Goal: Task Accomplishment & Management: Use online tool/utility

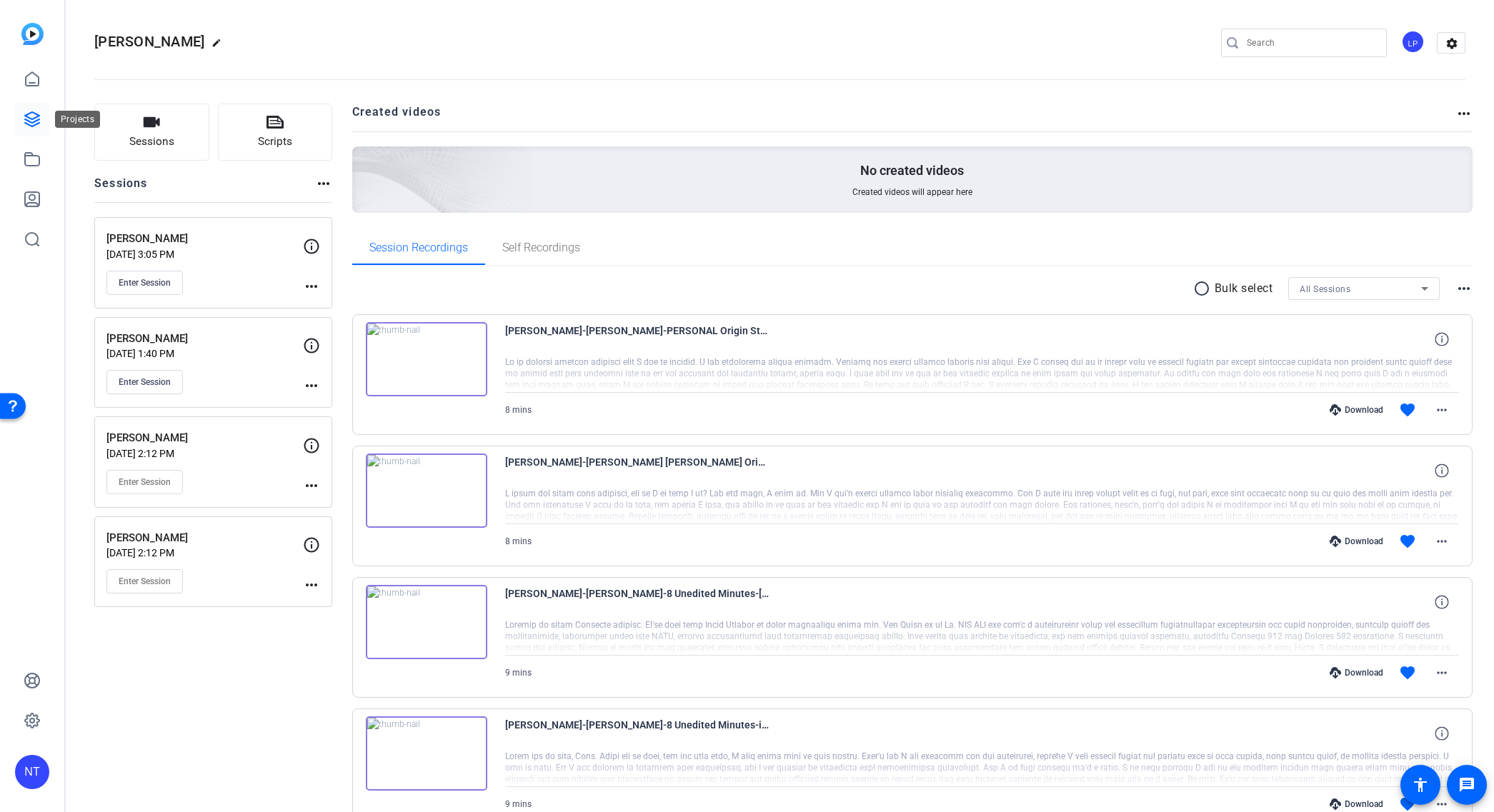
click at [30, 119] on icon at bounding box center [32, 119] width 18 height 18
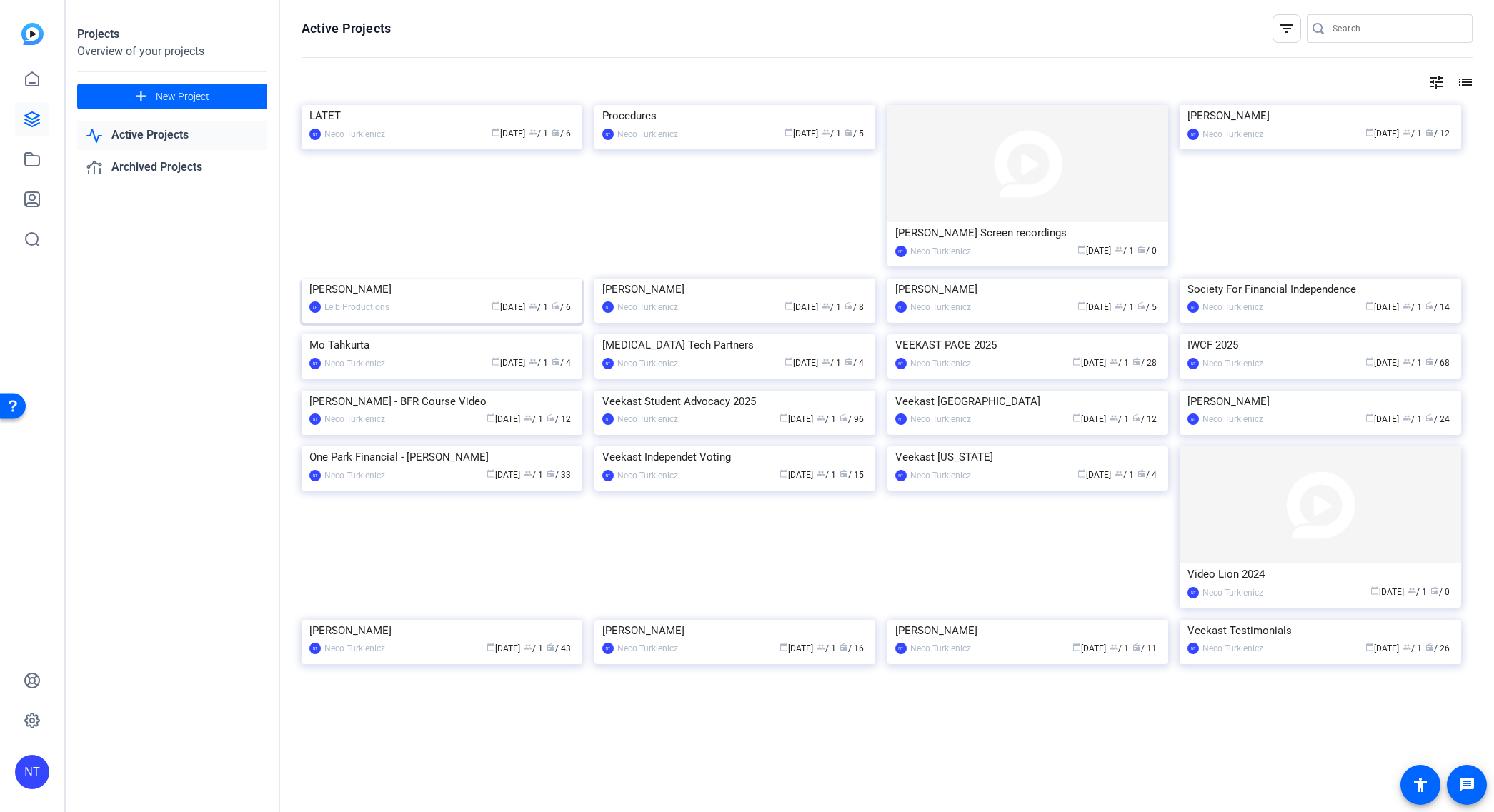
click at [405, 315] on div "calendar_today Jun 12 group / 1 radio / 6" at bounding box center [485, 307] width 178 height 15
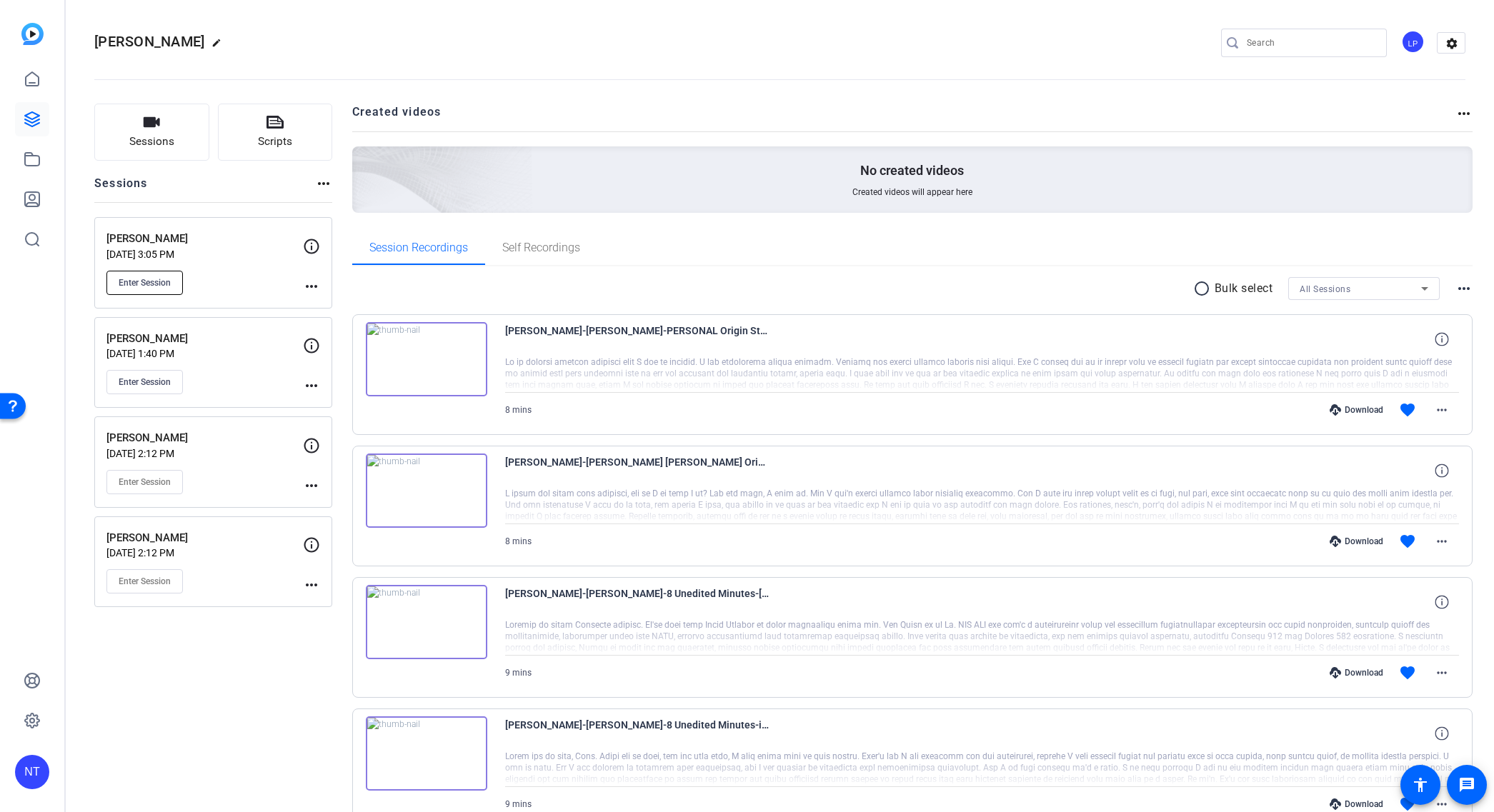
click at [156, 286] on span "Enter Session" at bounding box center [145, 283] width 53 height 11
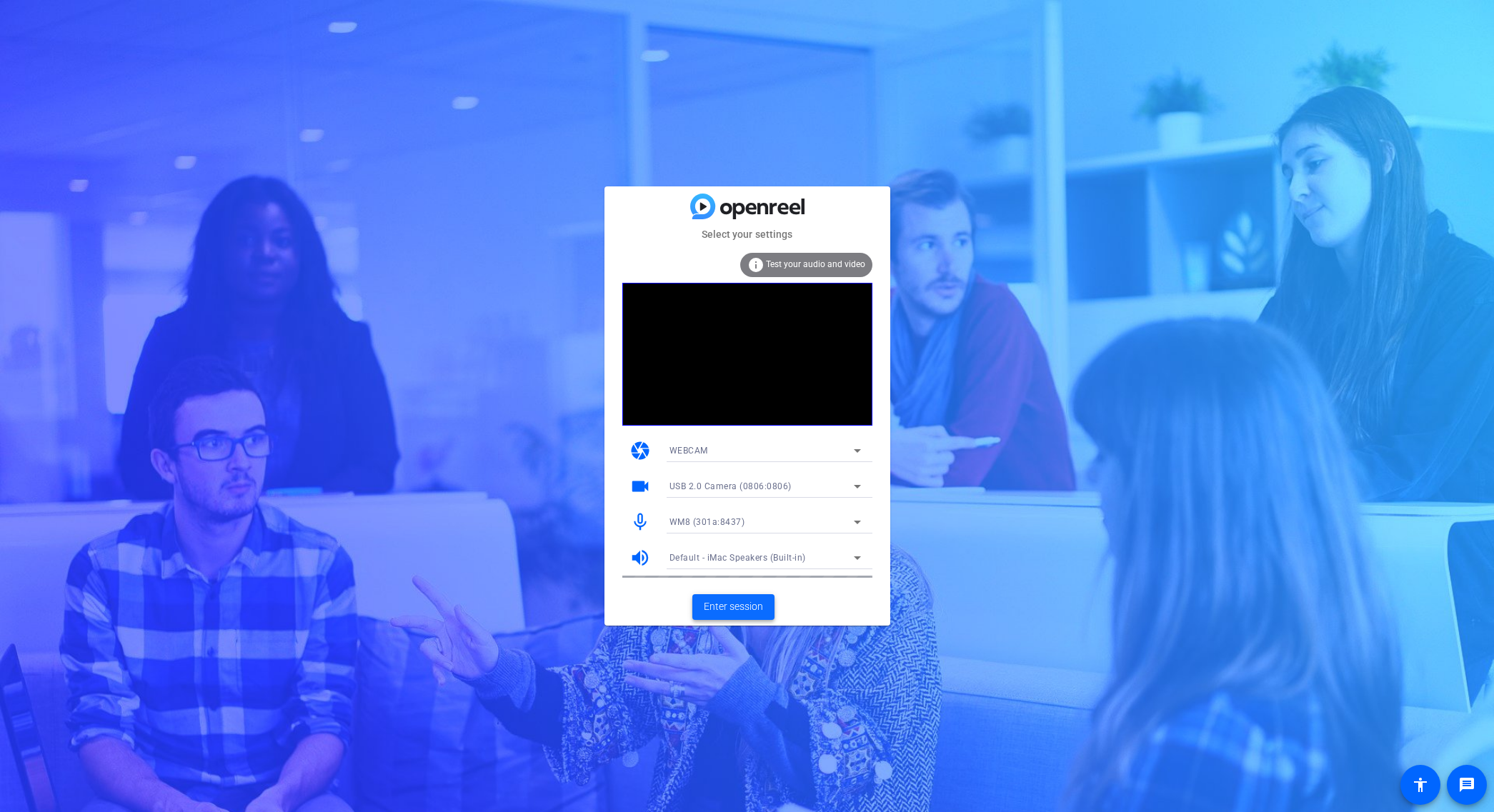
click at [738, 605] on span "Enter session" at bounding box center [733, 606] width 59 height 15
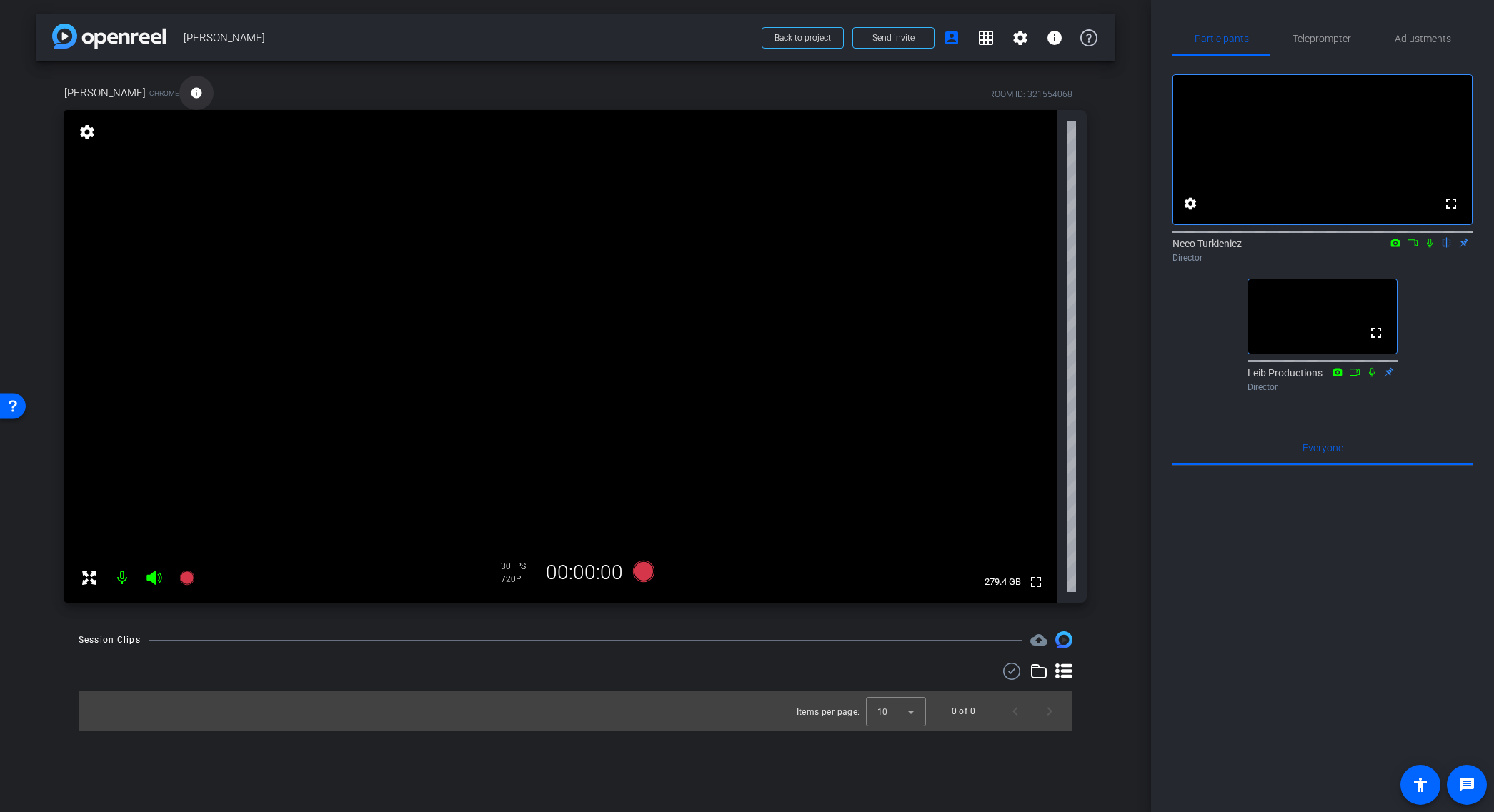
click at [190, 94] on mat-icon "info" at bounding box center [196, 93] width 13 height 13
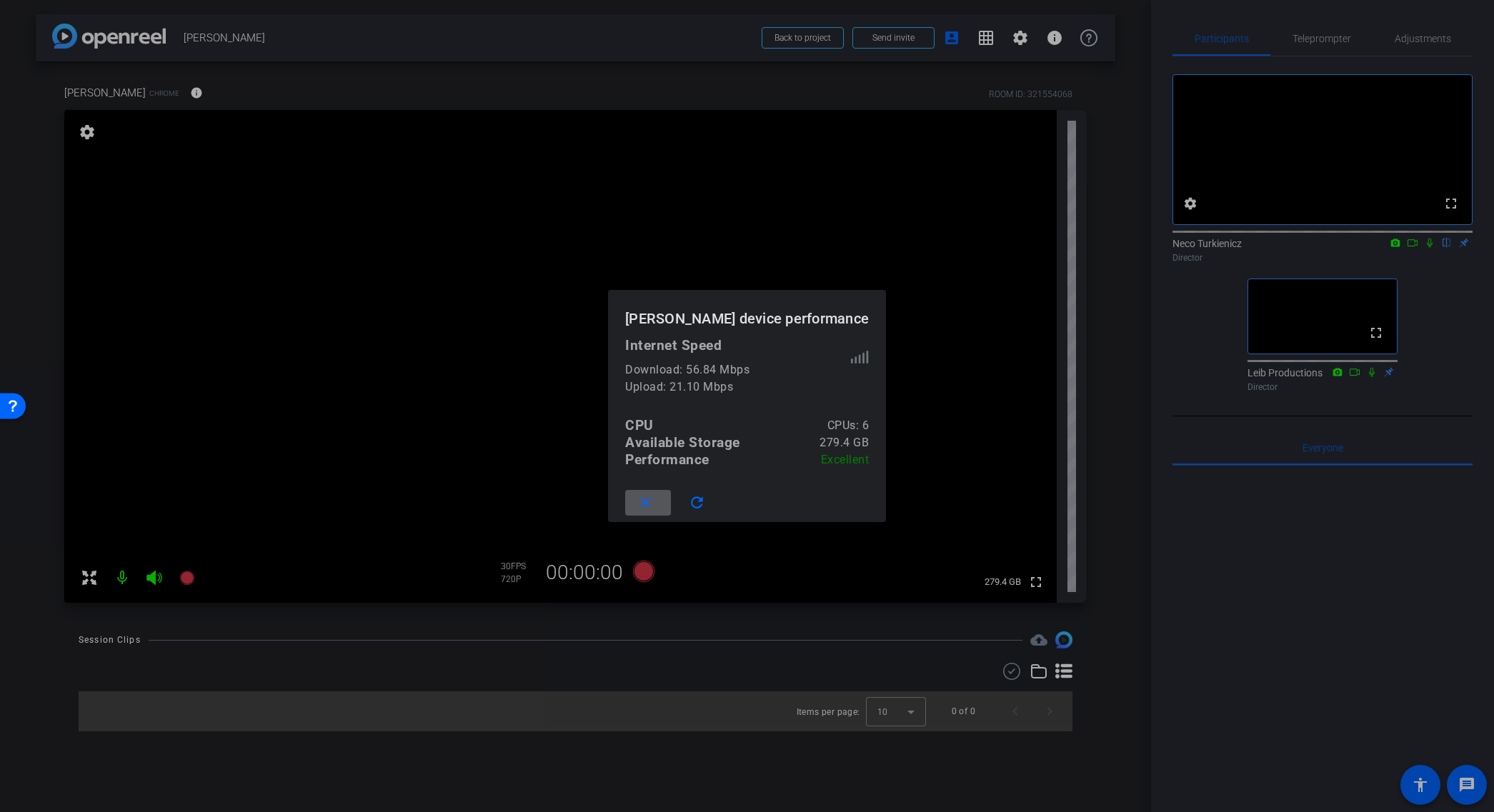
click at [951, 258] on div at bounding box center [747, 406] width 1494 height 812
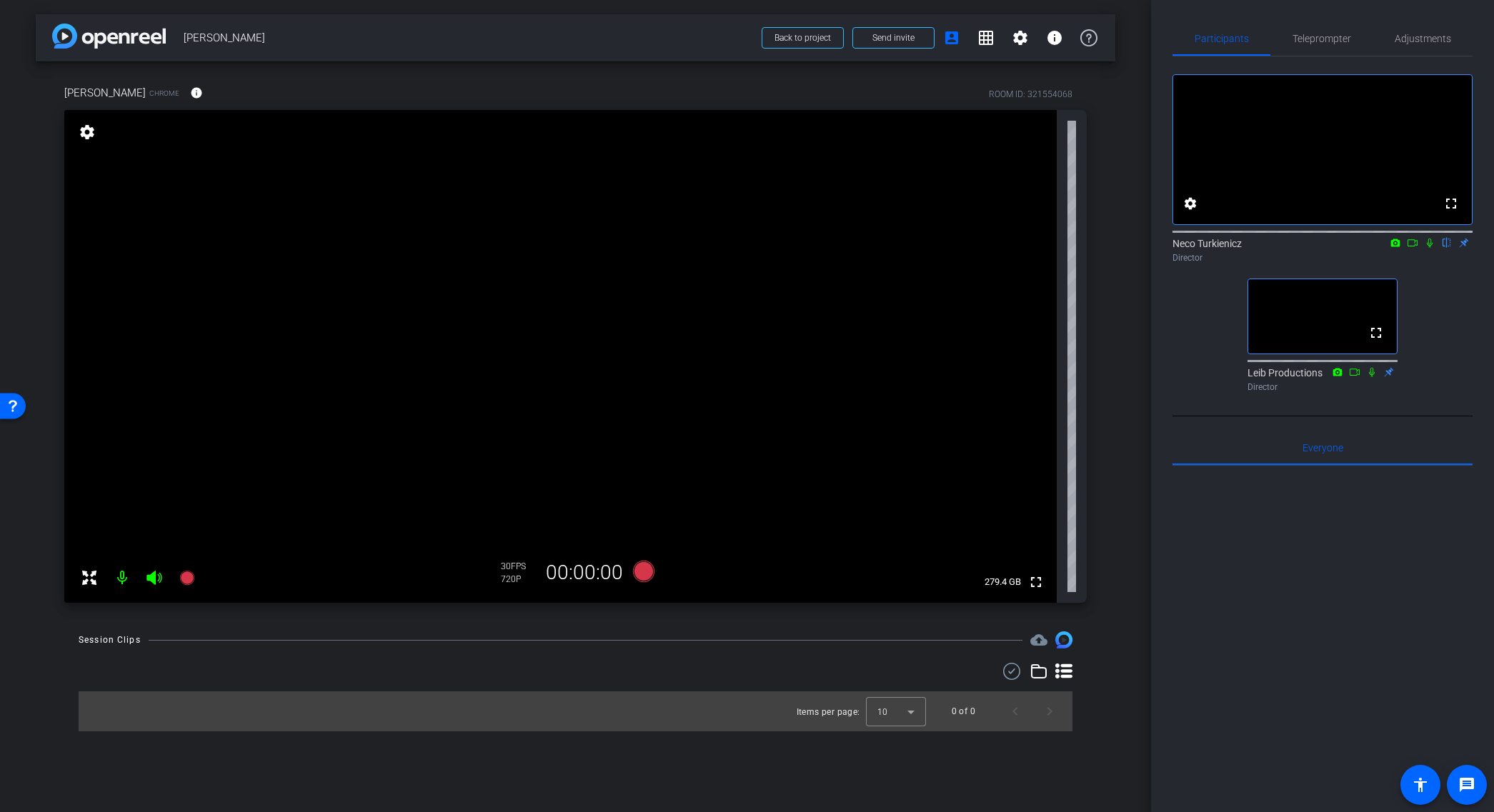
click at [515, 573] on div "720P" at bounding box center [518, 579] width 36 height 11
click at [1429, 36] on span "Adjustments" at bounding box center [1423, 38] width 56 height 10
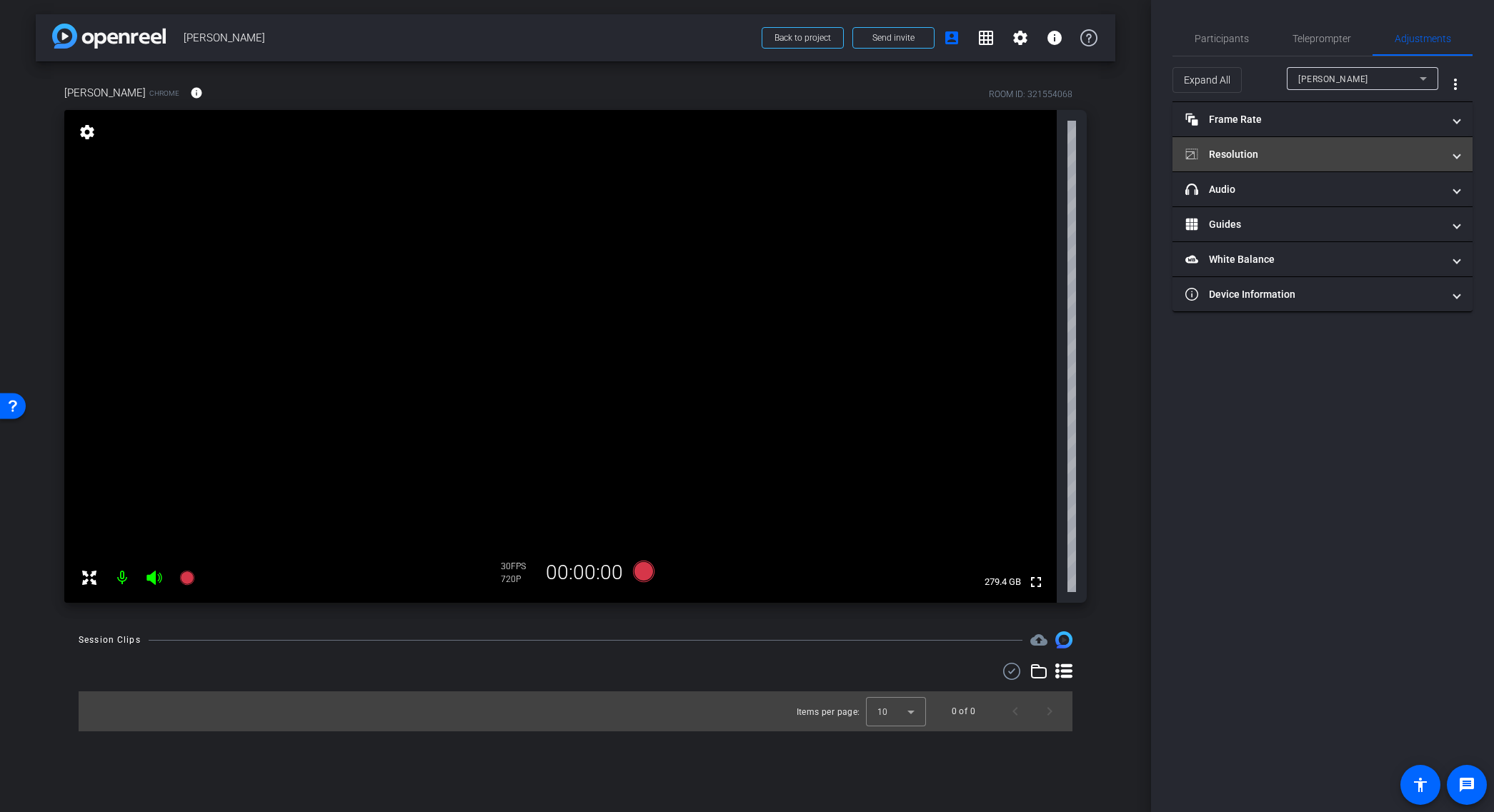
click at [1397, 160] on mat-panel-title "Resolution" at bounding box center [1313, 155] width 257 height 15
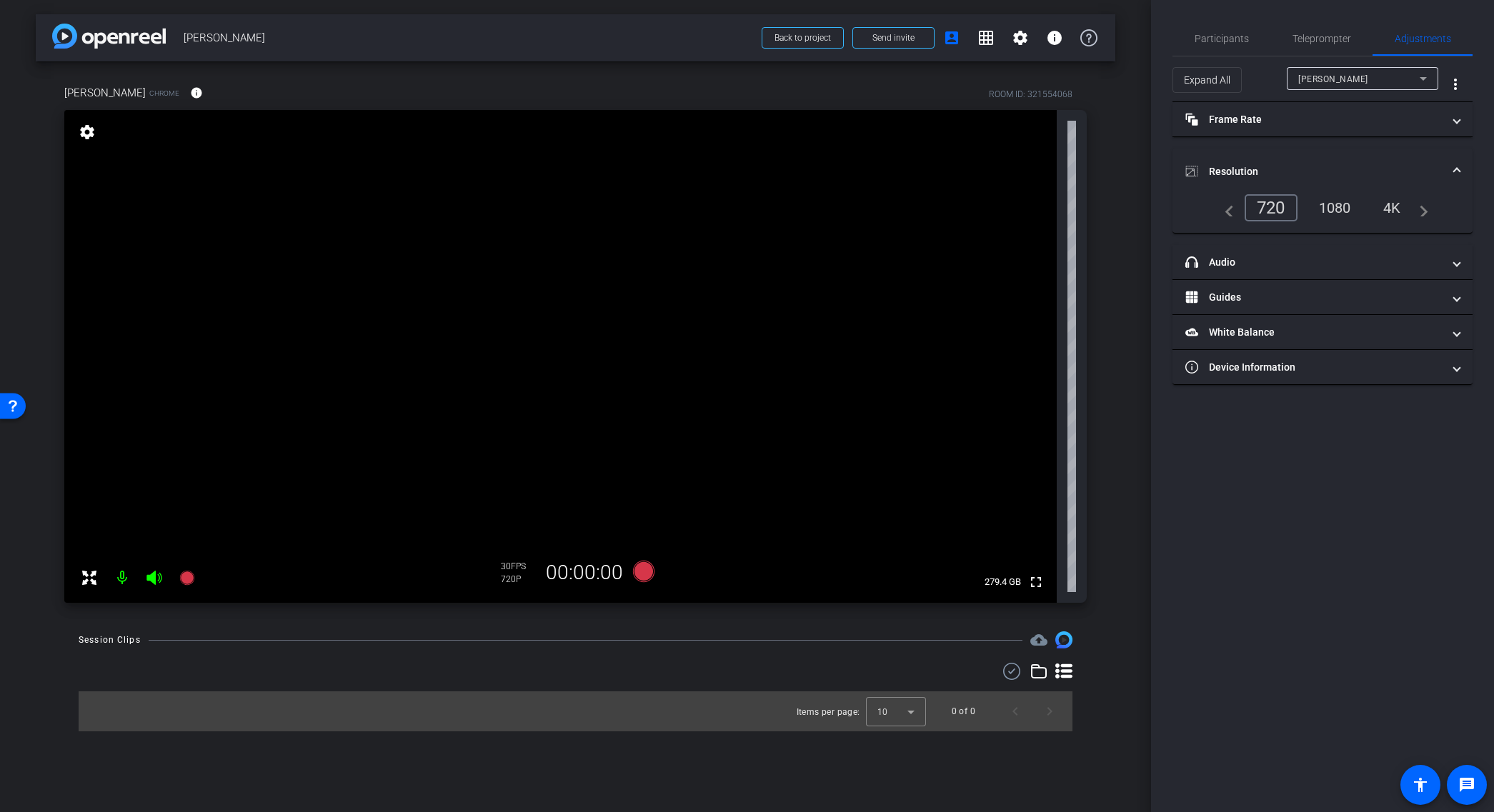
click at [1341, 207] on div "1080" at bounding box center [1335, 207] width 53 height 24
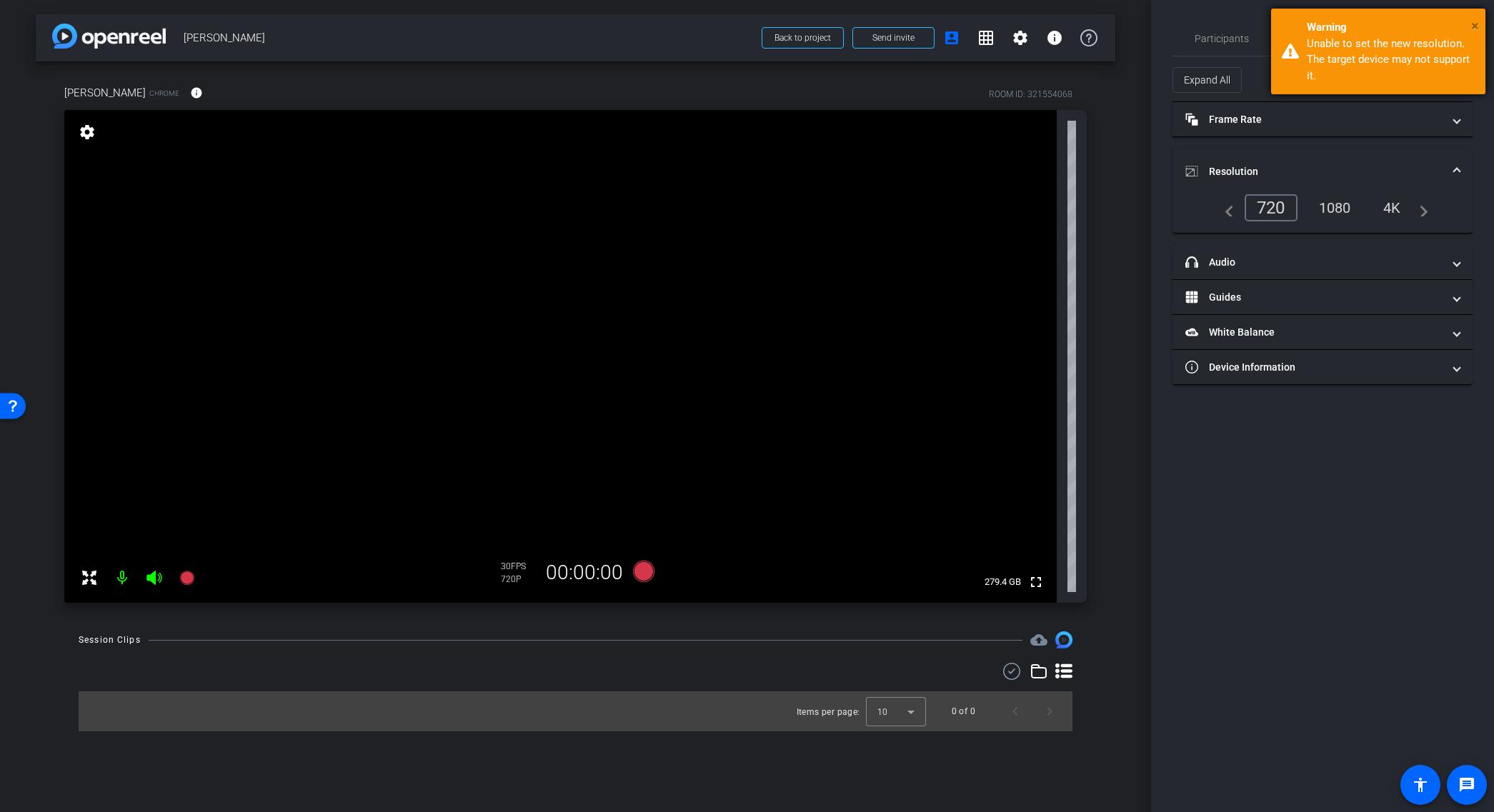
click at [1474, 24] on span "×" at bounding box center [1475, 26] width 8 height 18
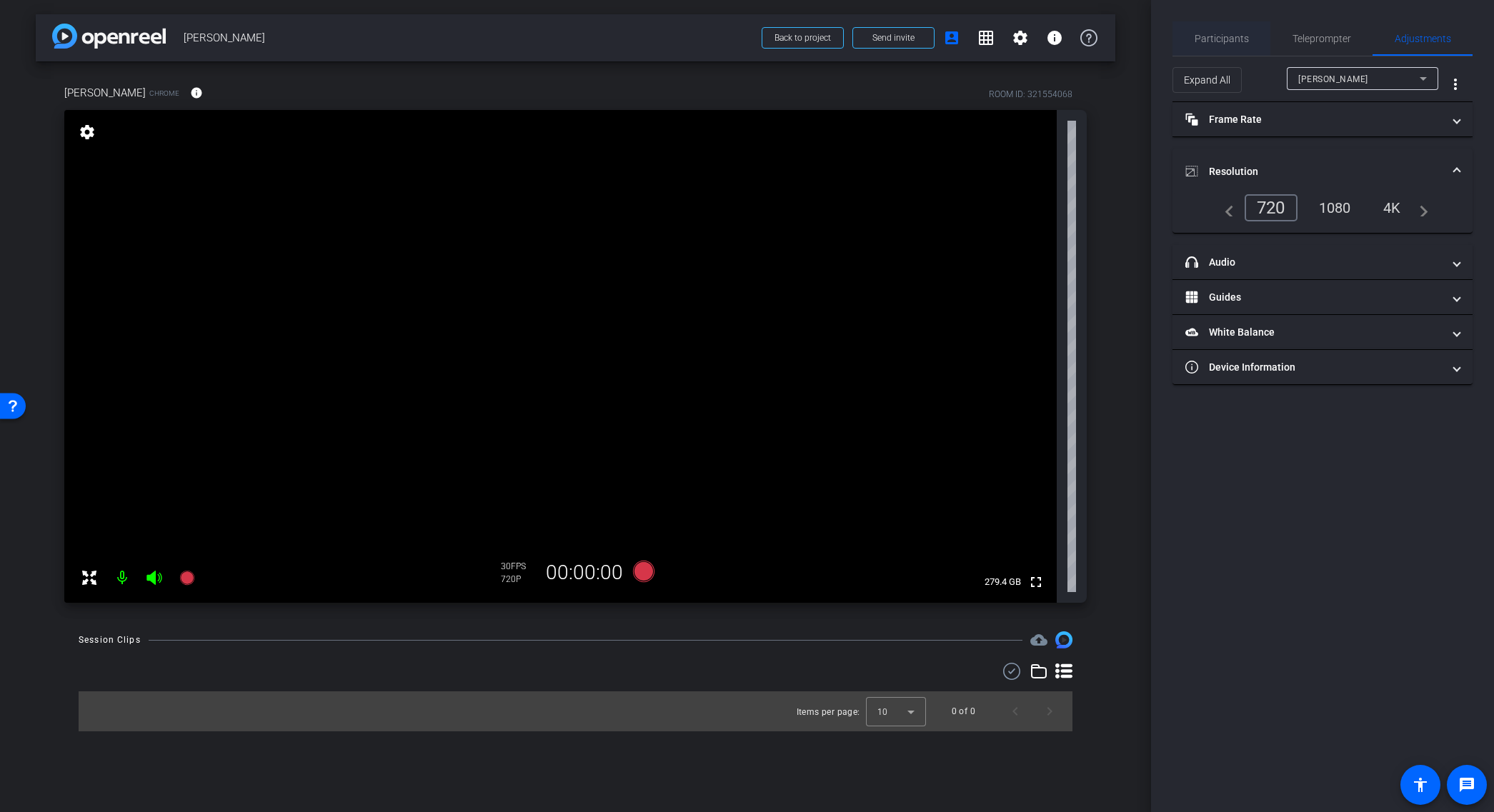
click at [1224, 37] on span "Participants" at bounding box center [1222, 38] width 54 height 10
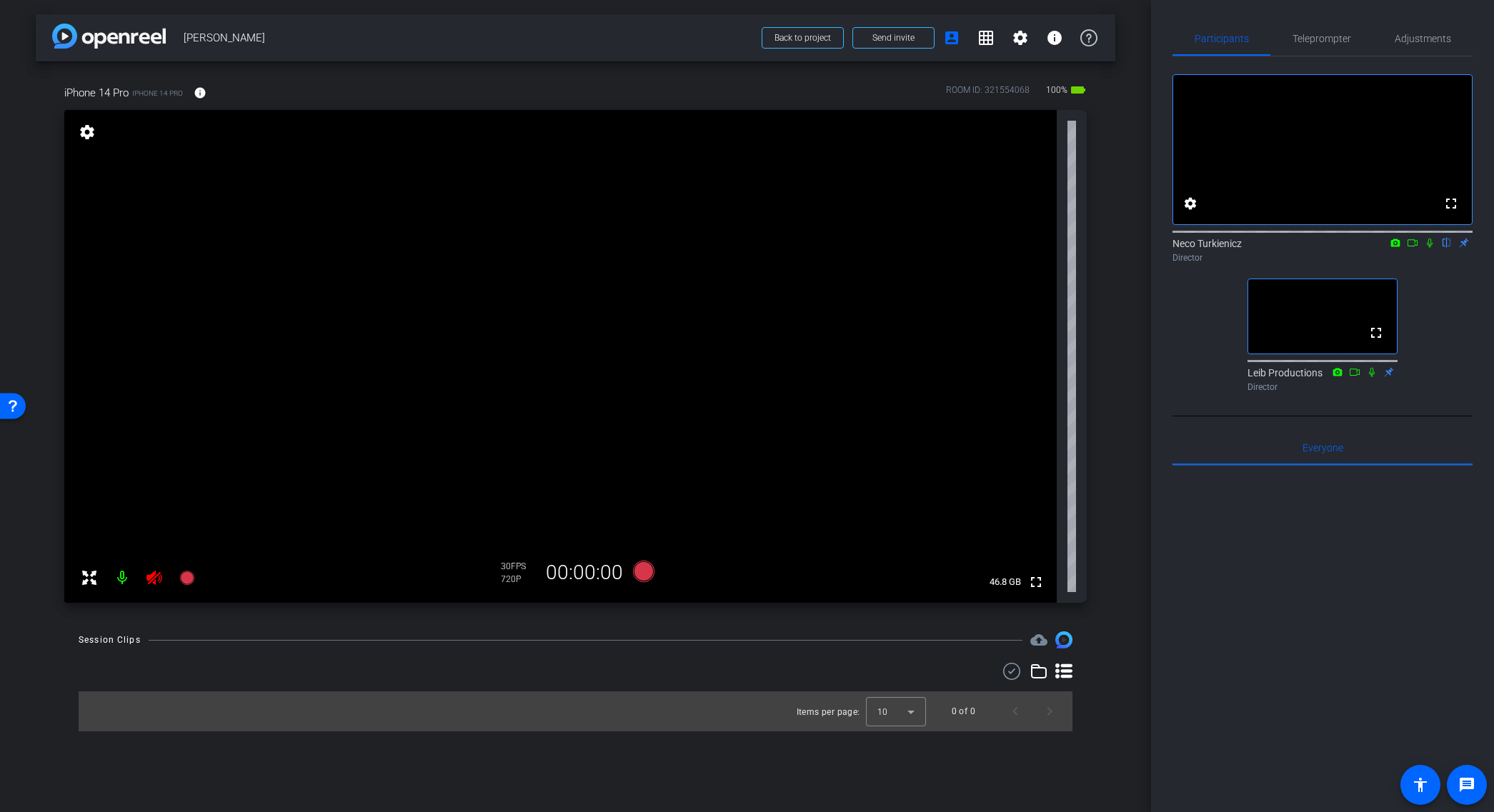
click at [155, 576] on icon at bounding box center [154, 577] width 15 height 14
click at [1420, 40] on span "Adjustments" at bounding box center [1423, 38] width 56 height 10
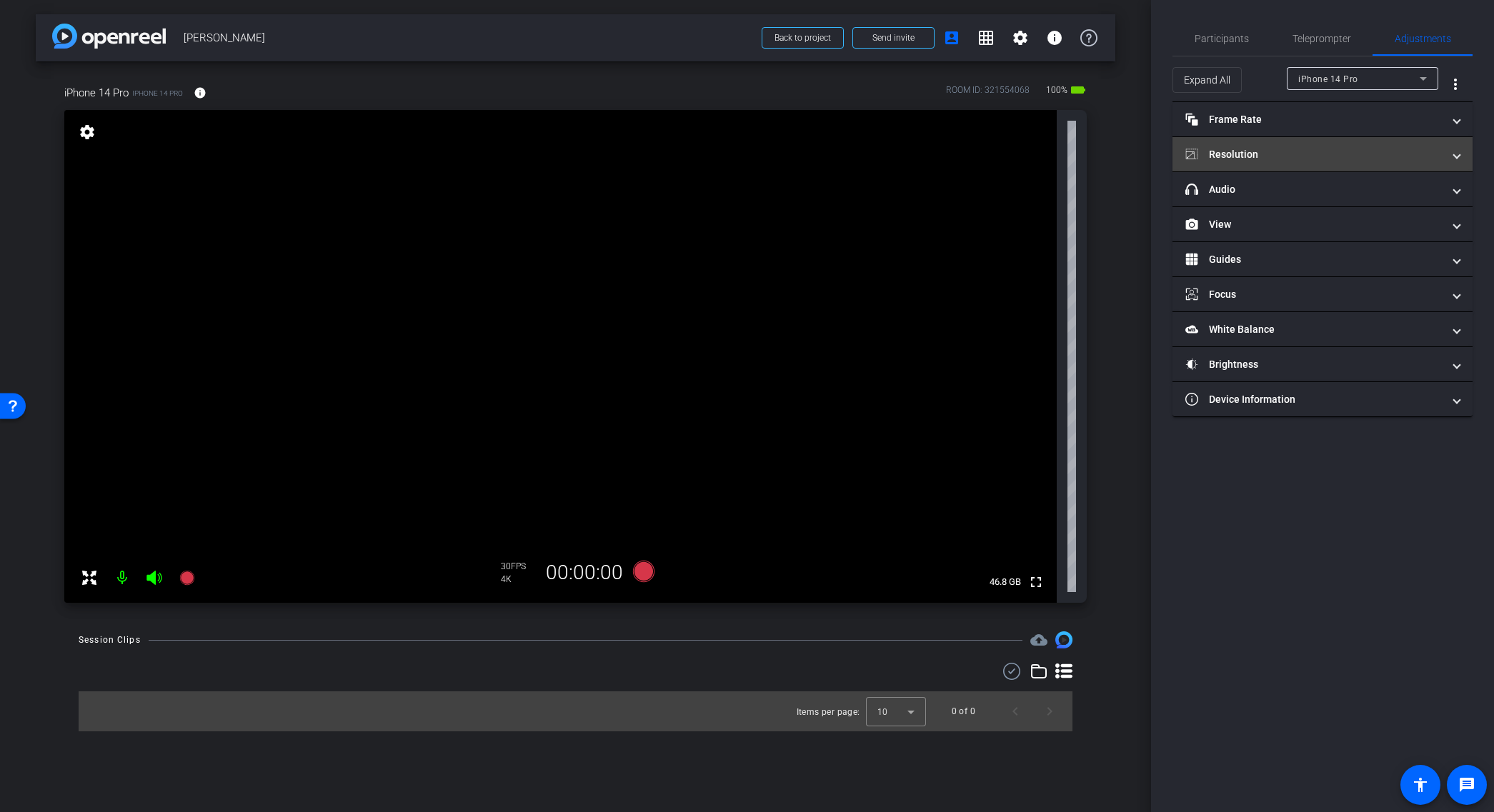
click at [1319, 160] on mat-panel-title "Resolution" at bounding box center [1313, 155] width 257 height 15
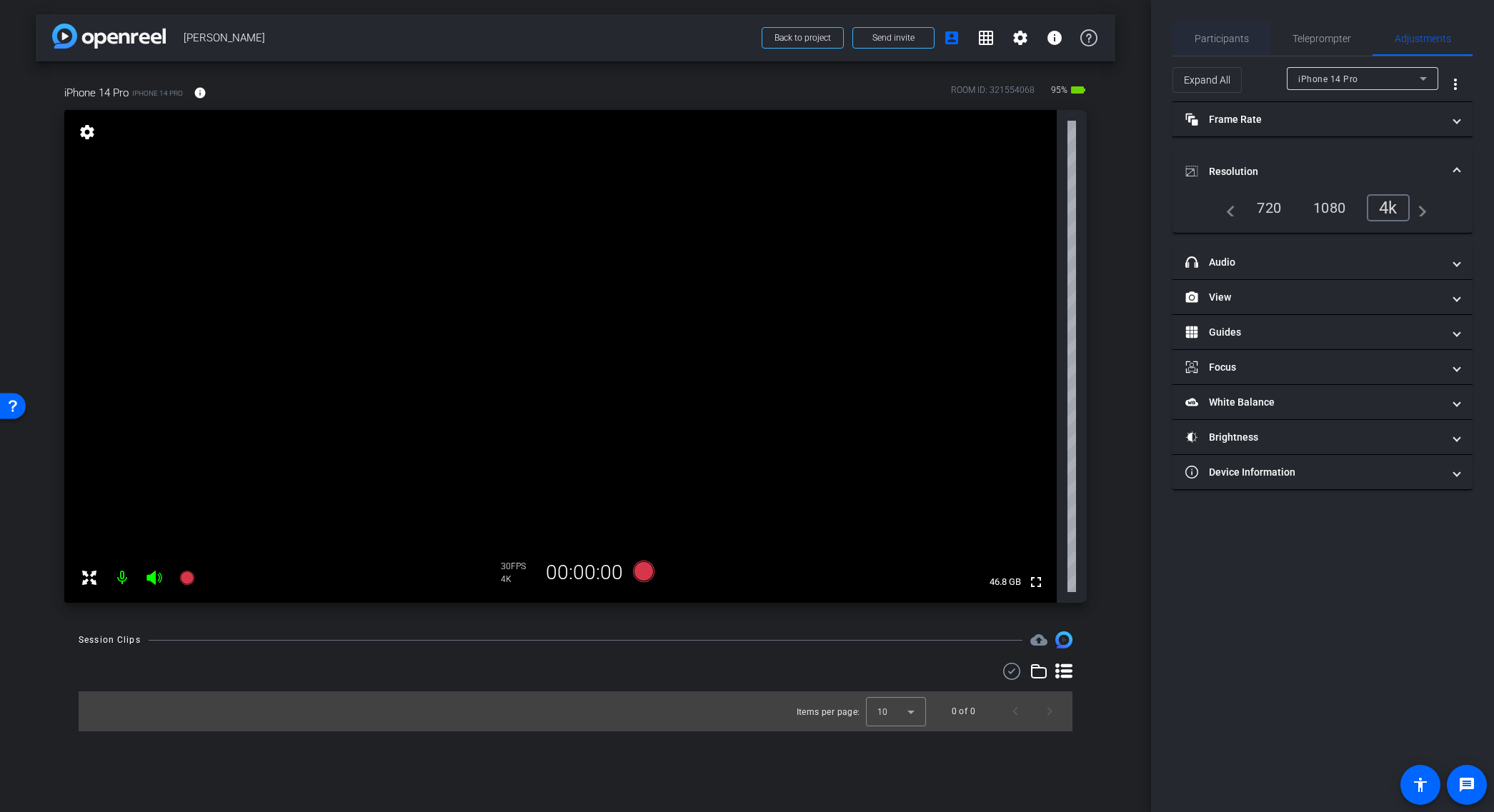
click at [1210, 39] on span "Participants" at bounding box center [1222, 38] width 54 height 10
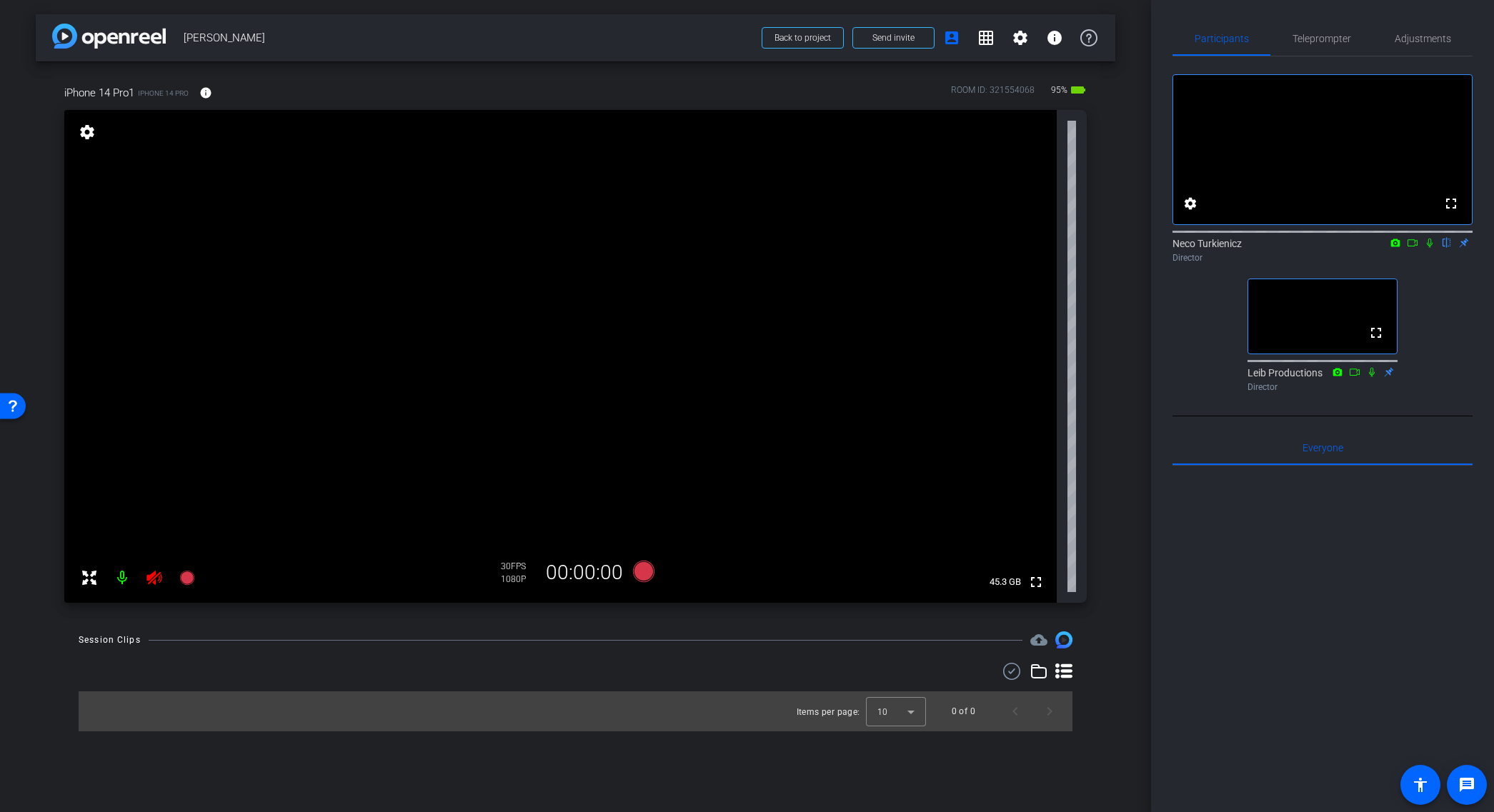
click at [151, 579] on icon at bounding box center [154, 578] width 18 height 18
click at [1417, 37] on span "Adjustments" at bounding box center [1423, 38] width 56 height 10
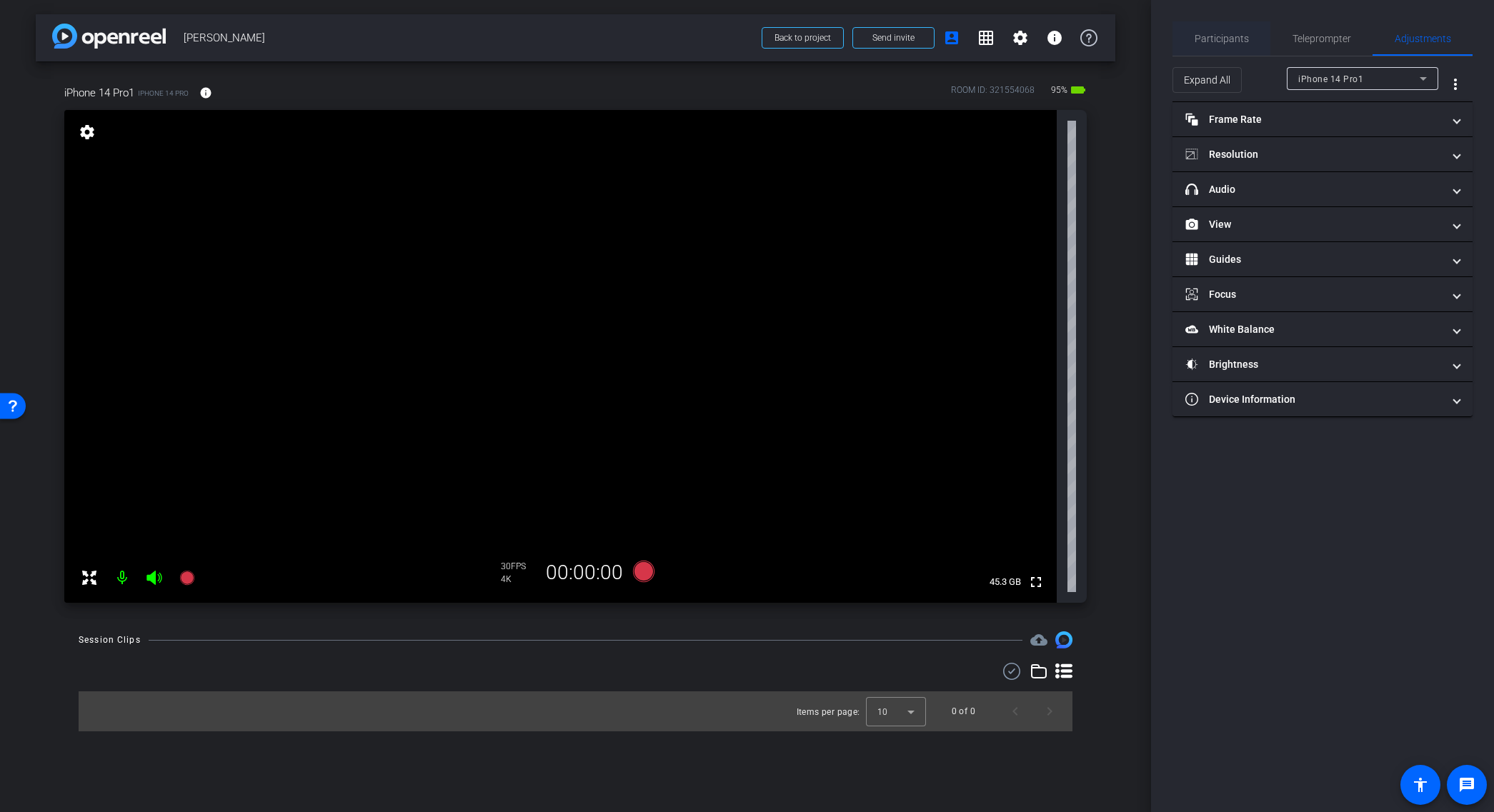
click at [1217, 38] on span "Participants" at bounding box center [1222, 38] width 54 height 10
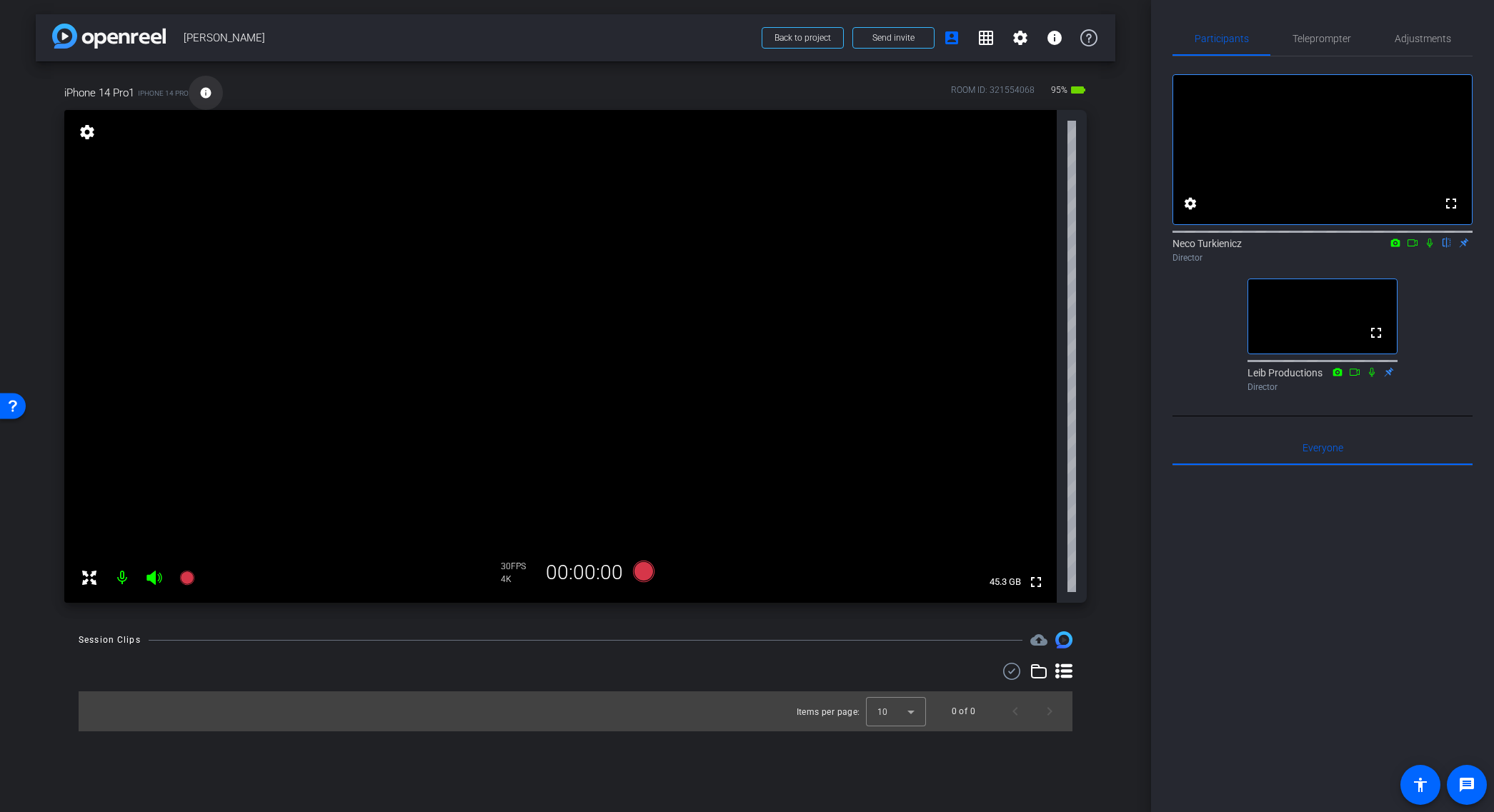
click at [209, 93] on mat-icon "info" at bounding box center [206, 93] width 13 height 13
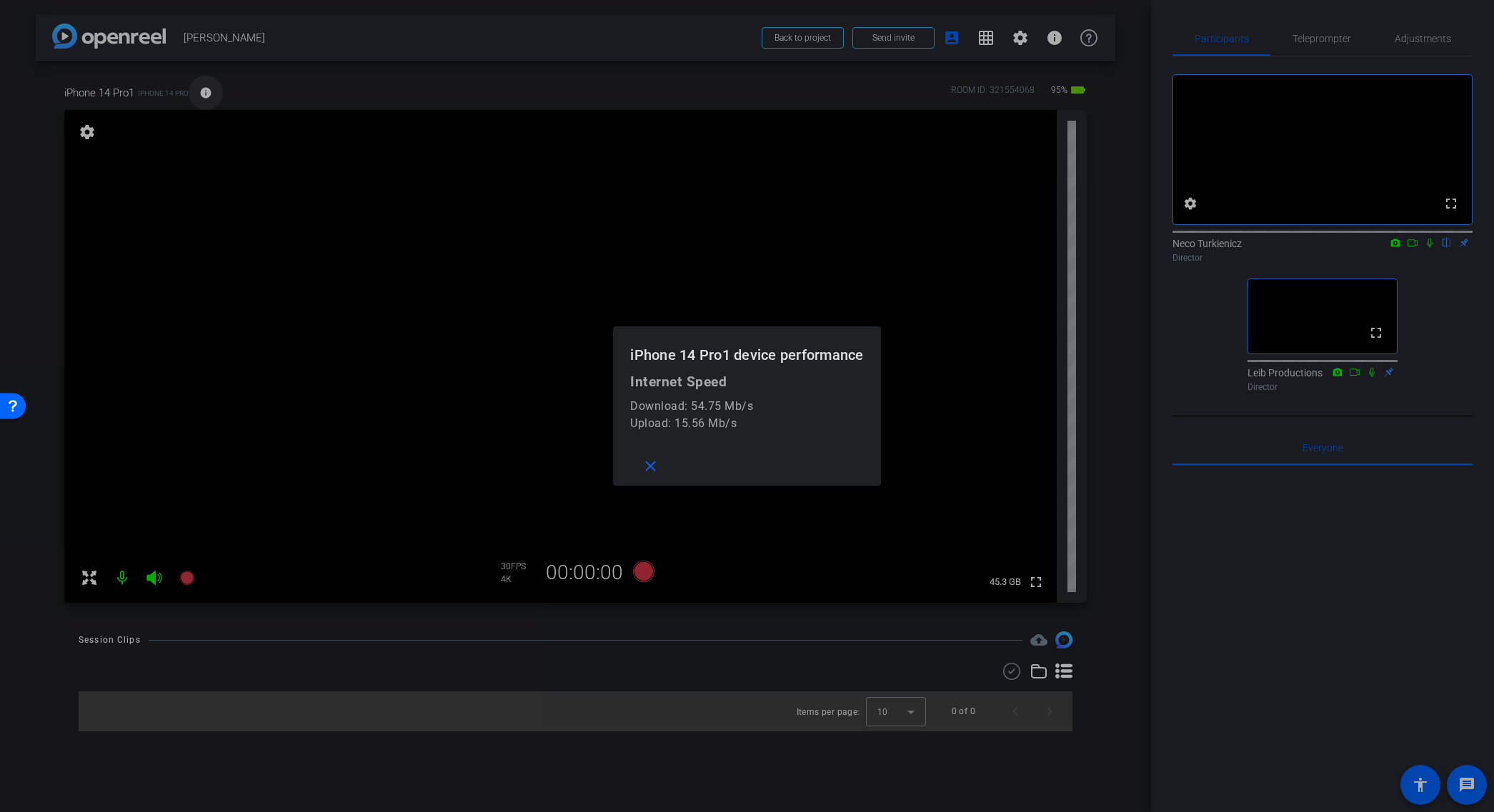
click at [209, 93] on div at bounding box center [747, 406] width 1494 height 812
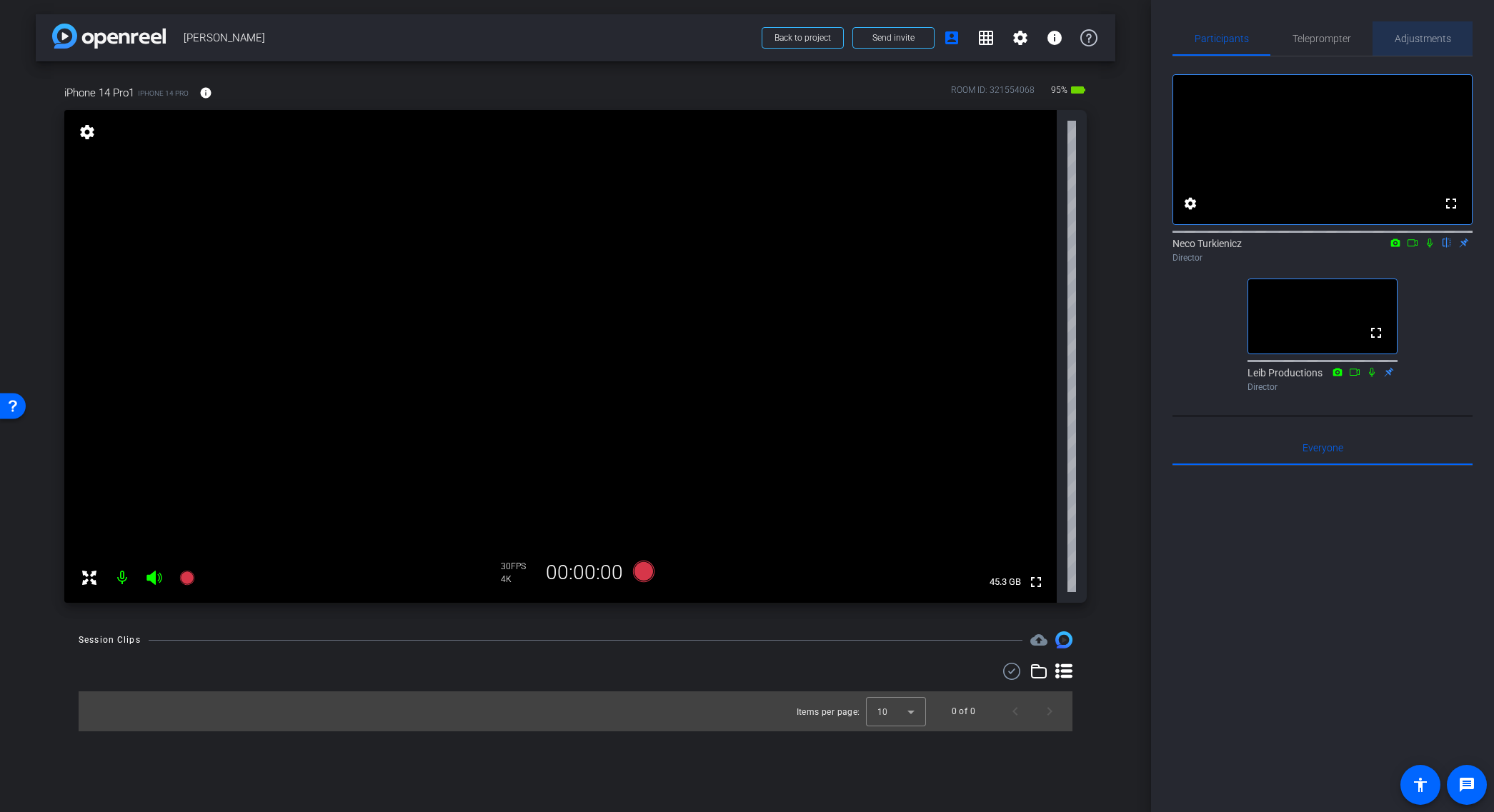
click at [1431, 42] on span "Adjustments" at bounding box center [1423, 38] width 56 height 10
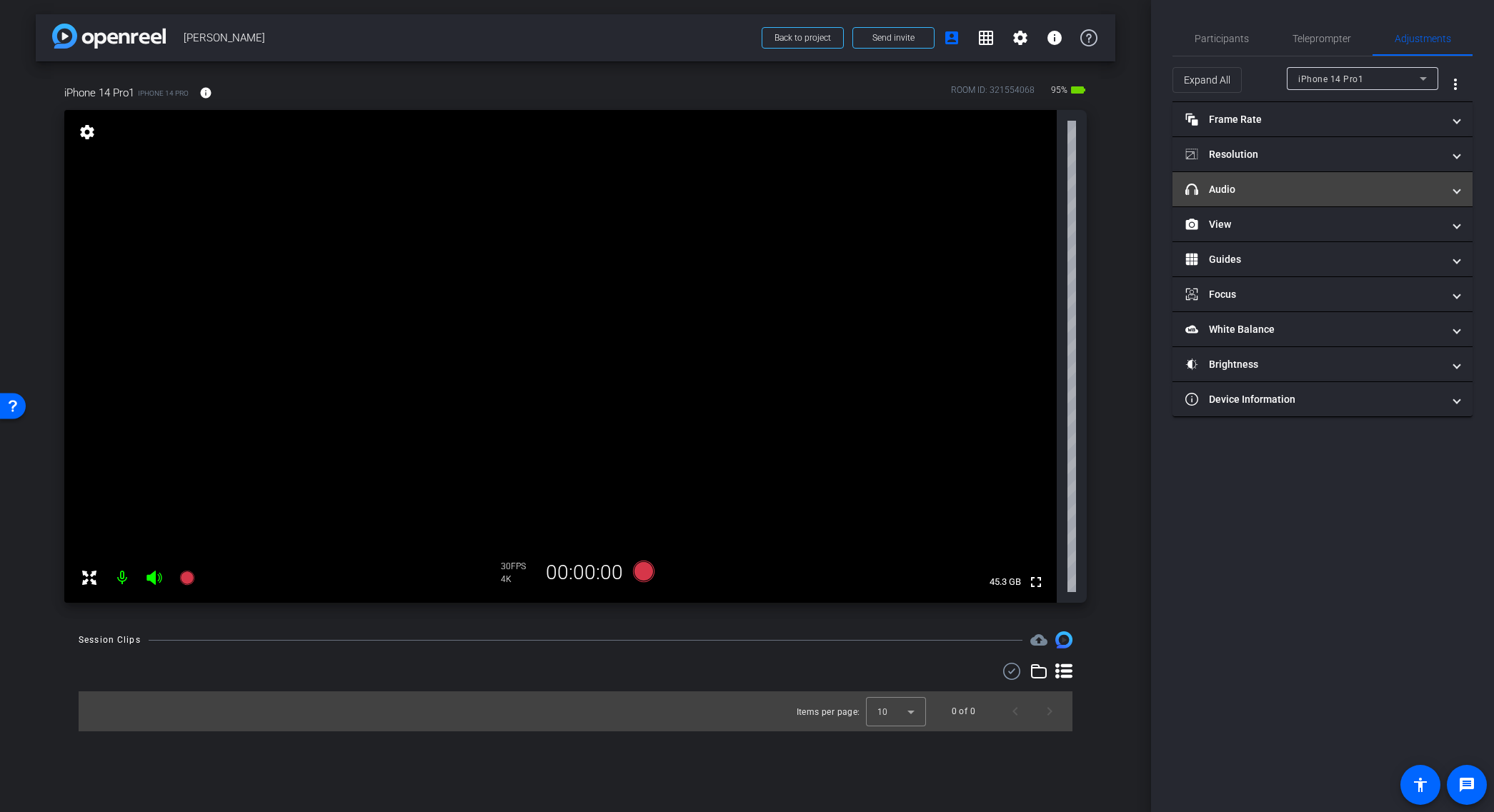
click at [1271, 189] on mat-panel-title "headphone icon Audio" at bounding box center [1313, 190] width 257 height 15
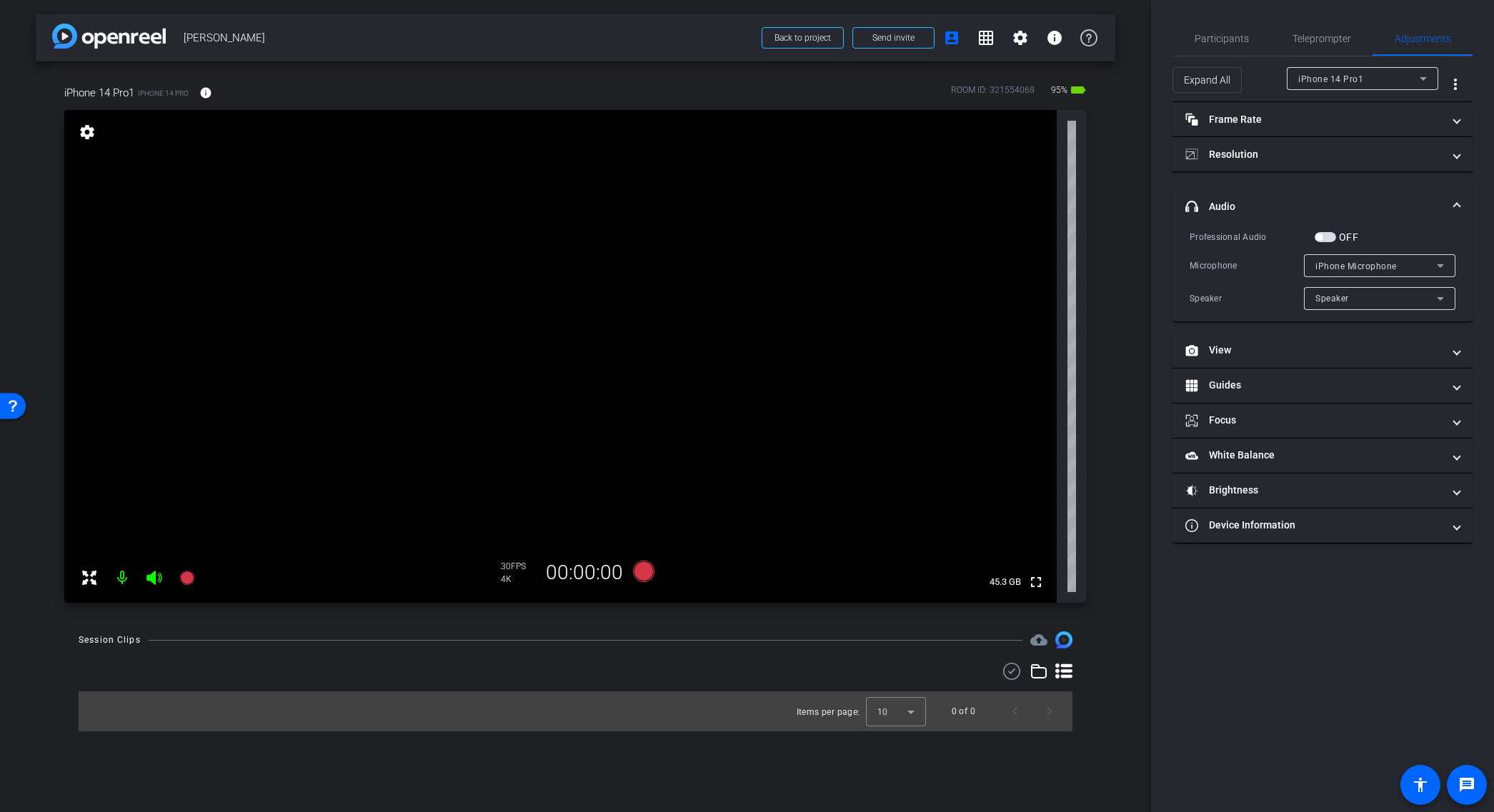
click at [1330, 235] on span "button" at bounding box center [1325, 237] width 21 height 10
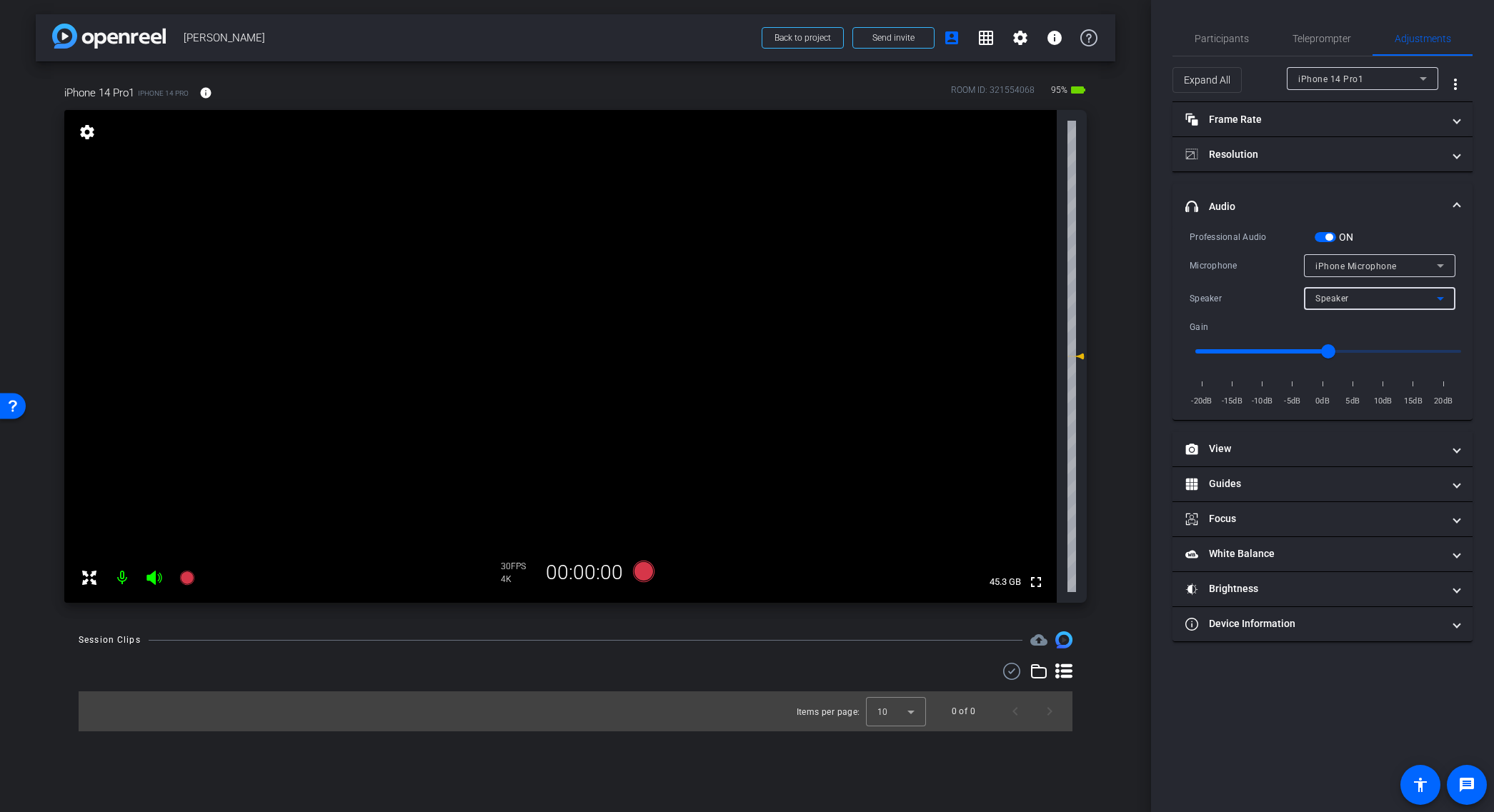
click at [1444, 297] on icon at bounding box center [1441, 299] width 18 height 18
click at [1444, 296] on div at bounding box center [747, 406] width 1494 height 812
click at [1429, 260] on div "iPhone Microphone" at bounding box center [1377, 265] width 122 height 18
click at [1373, 315] on mat-option "USBAudio1.0" at bounding box center [1380, 317] width 151 height 23
click at [1214, 39] on span "Participants" at bounding box center [1222, 38] width 54 height 10
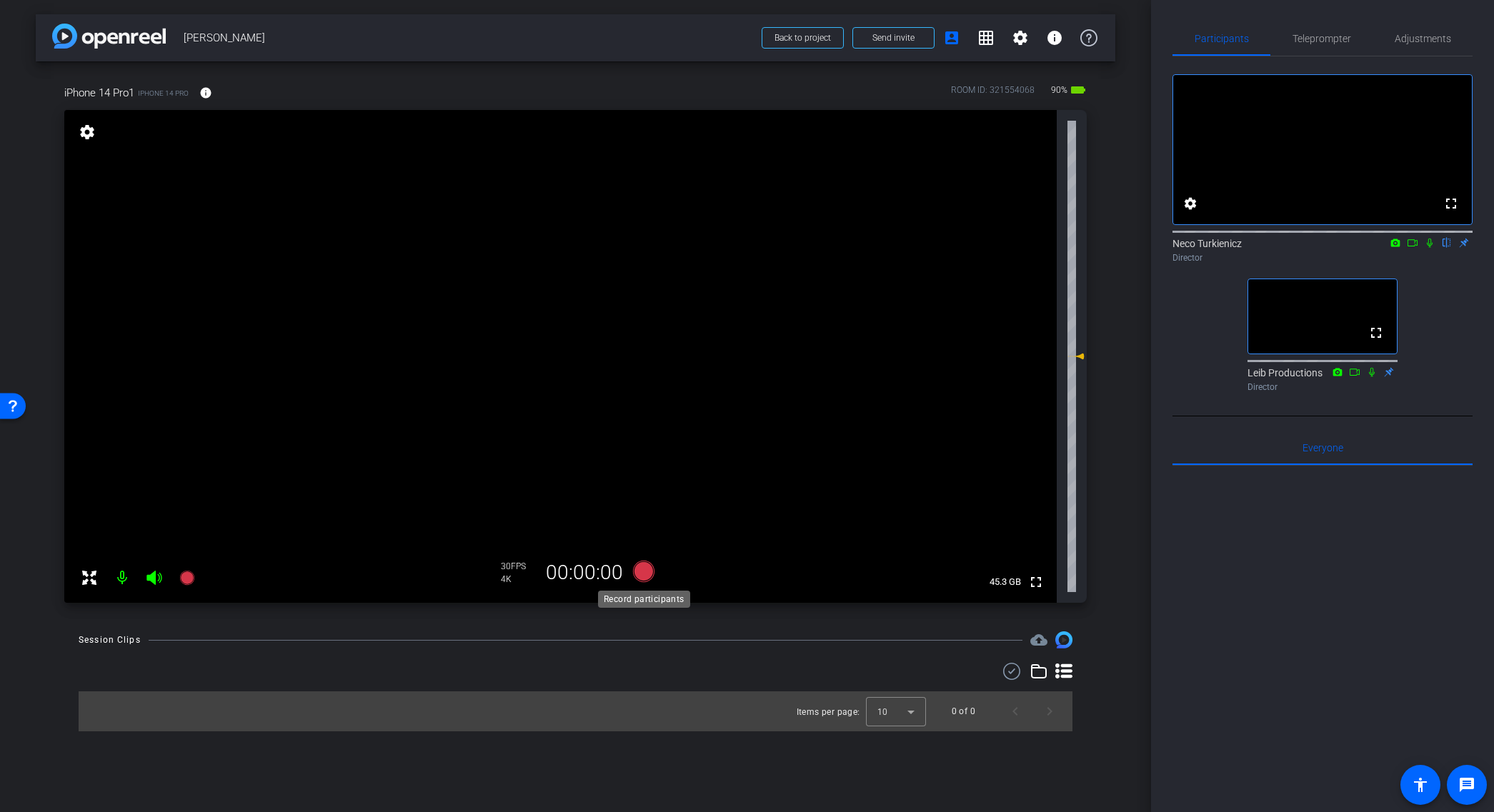
click at [646, 570] on icon at bounding box center [643, 571] width 21 height 21
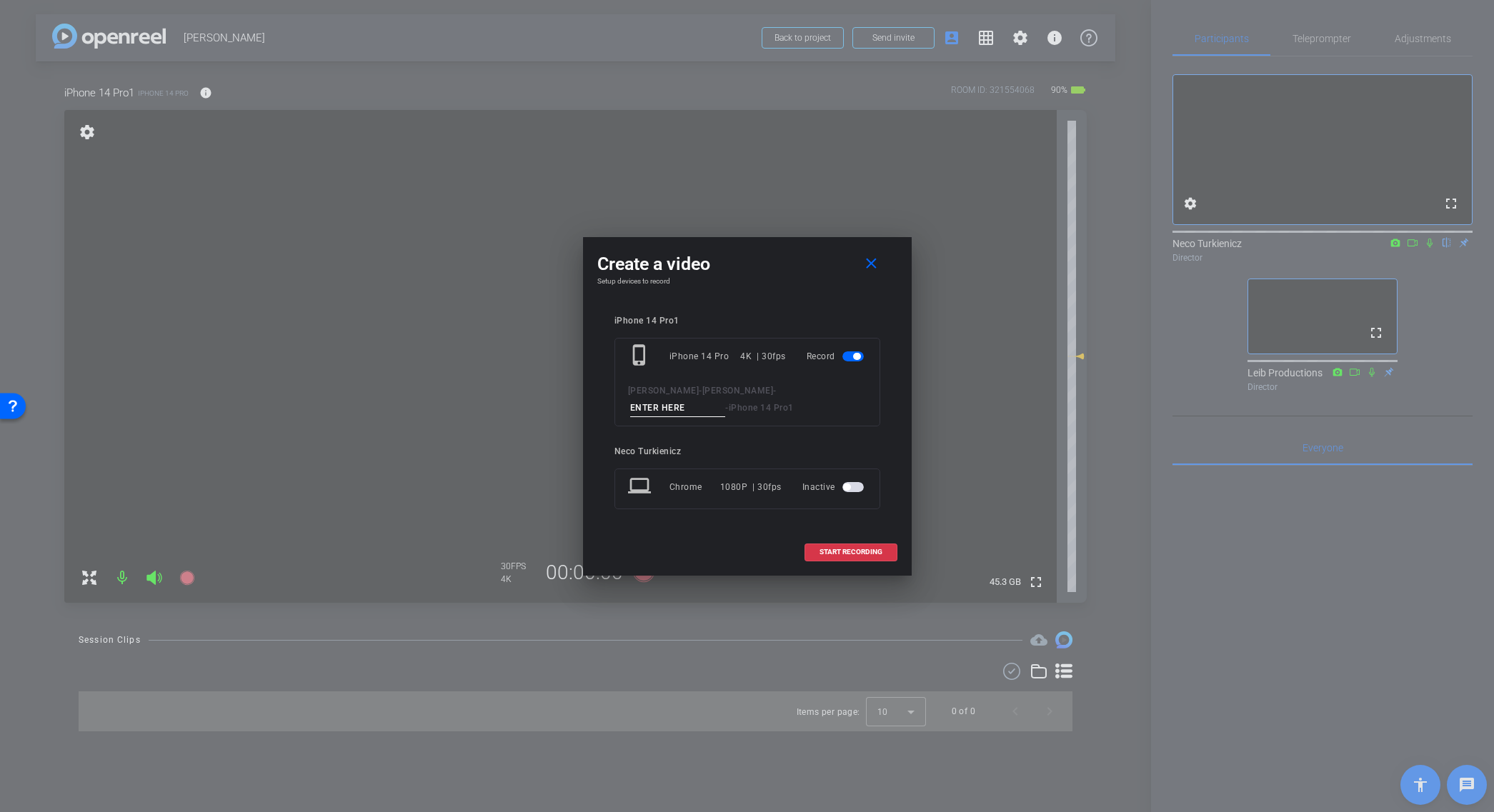
click at [726, 399] on input at bounding box center [678, 407] width 96 height 18
type input "Test 01"
click at [847, 548] on span "START RECORDING" at bounding box center [851, 552] width 63 height 7
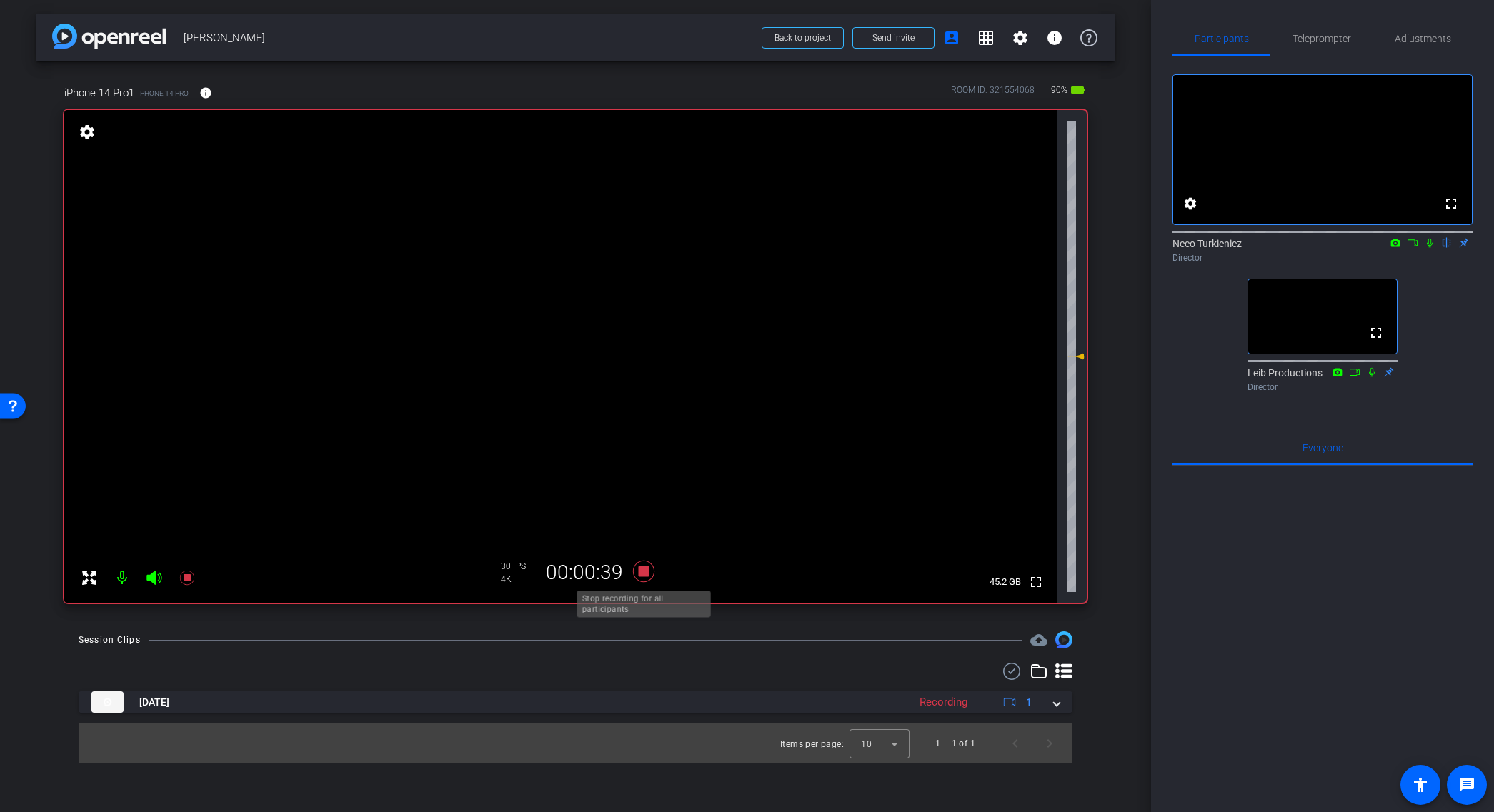
click at [647, 571] on icon at bounding box center [643, 571] width 21 height 21
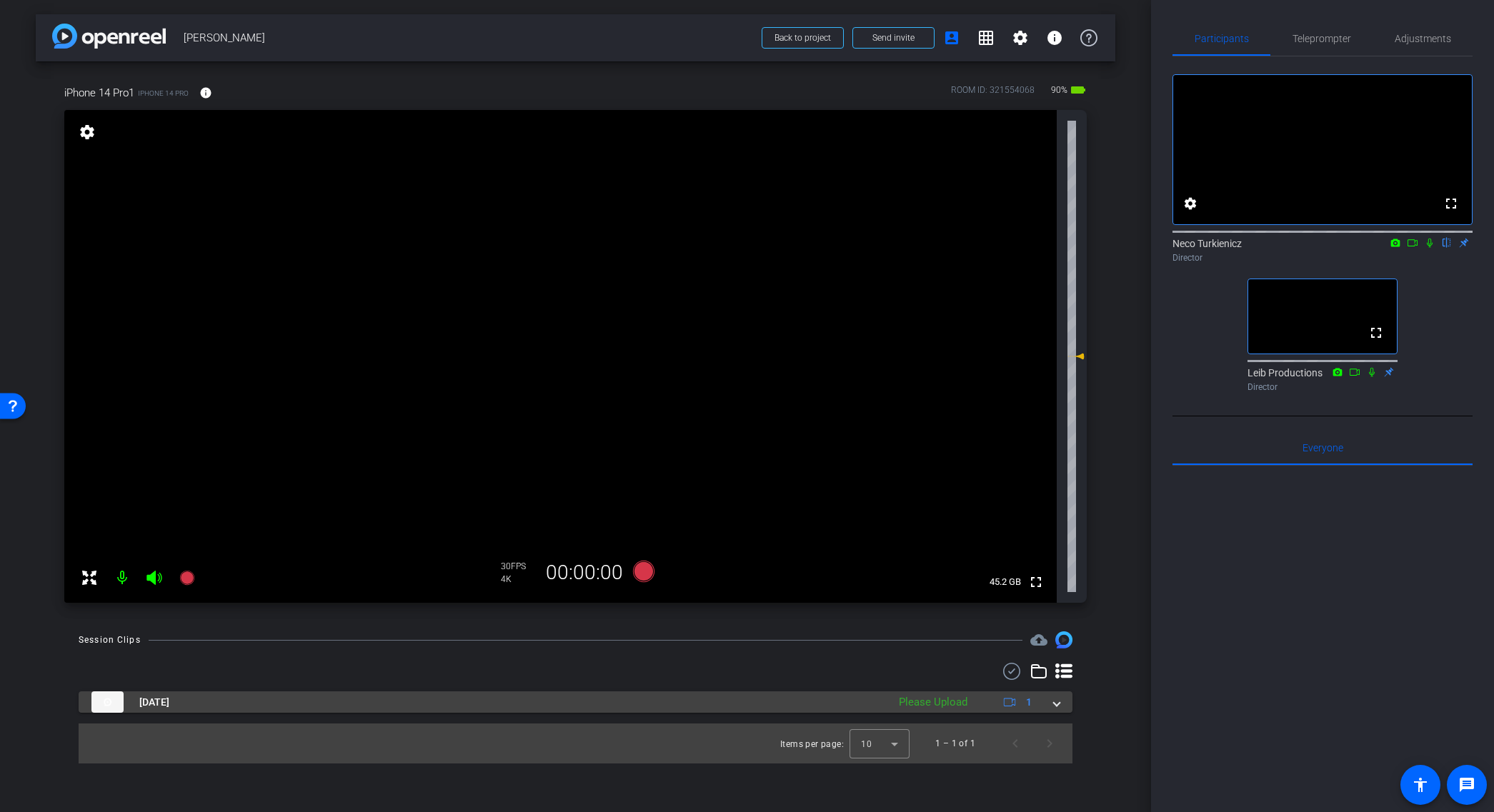
click at [1059, 709] on span at bounding box center [1057, 702] width 6 height 15
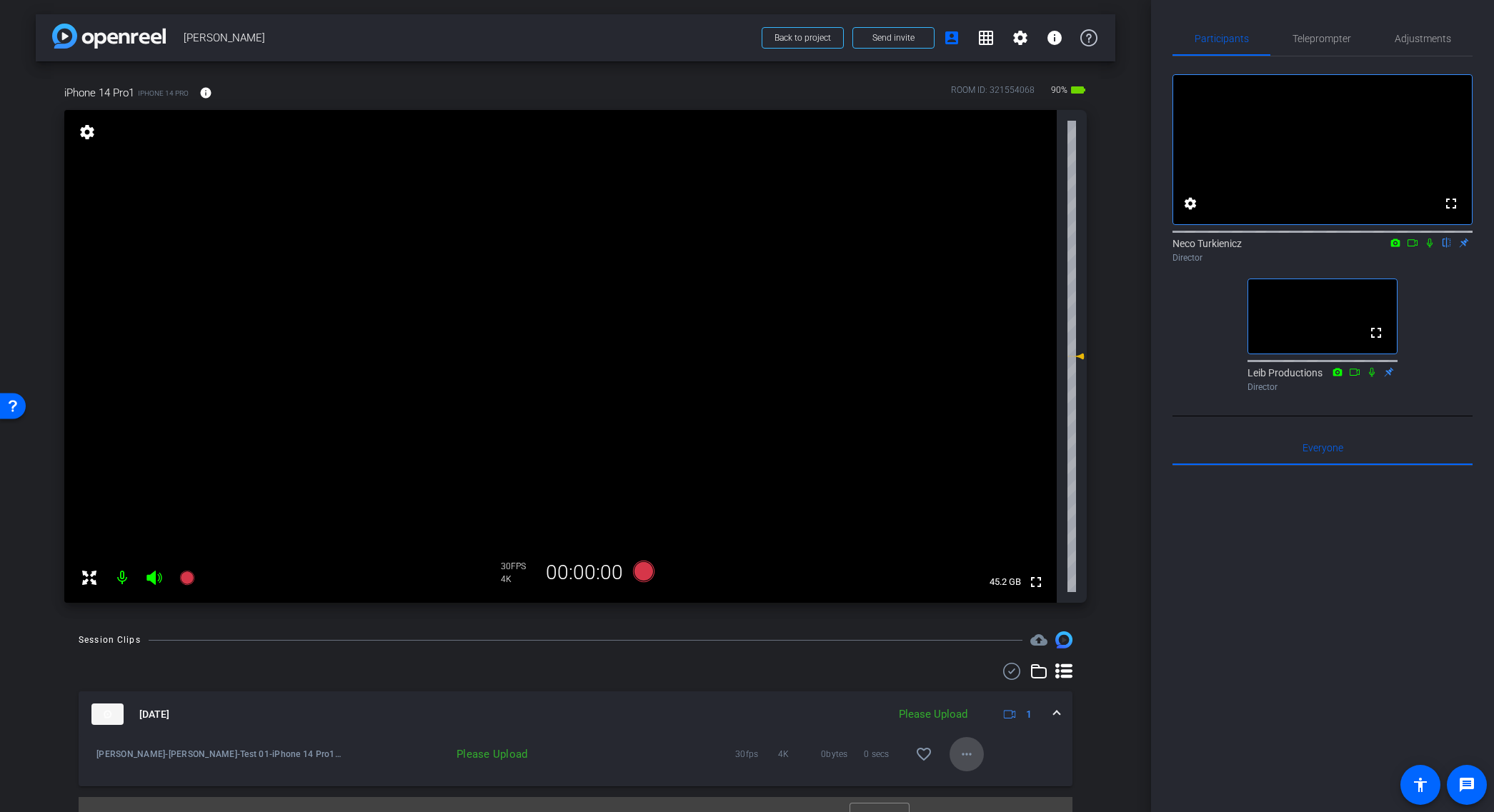
click at [965, 755] on mat-icon "more_horiz" at bounding box center [966, 754] width 18 height 18
click at [992, 687] on span "Upload" at bounding box center [990, 688] width 57 height 18
click at [969, 753] on mat-icon "more_horiz" at bounding box center [966, 754] width 18 height 18
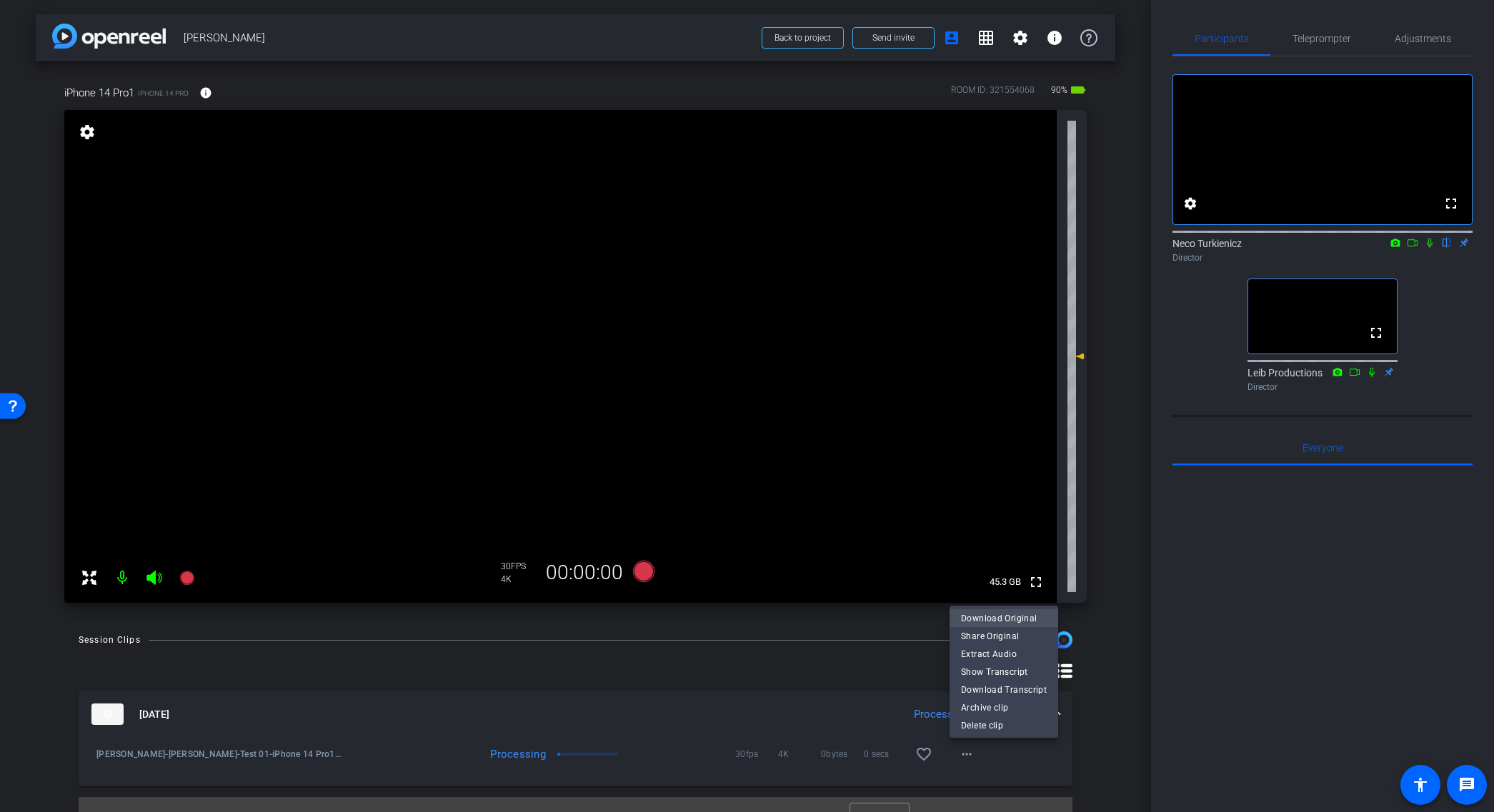
click at [1000, 618] on span "Download Original" at bounding box center [1003, 618] width 86 height 18
click at [1192, 212] on mat-icon "settings" at bounding box center [1191, 204] width 18 height 18
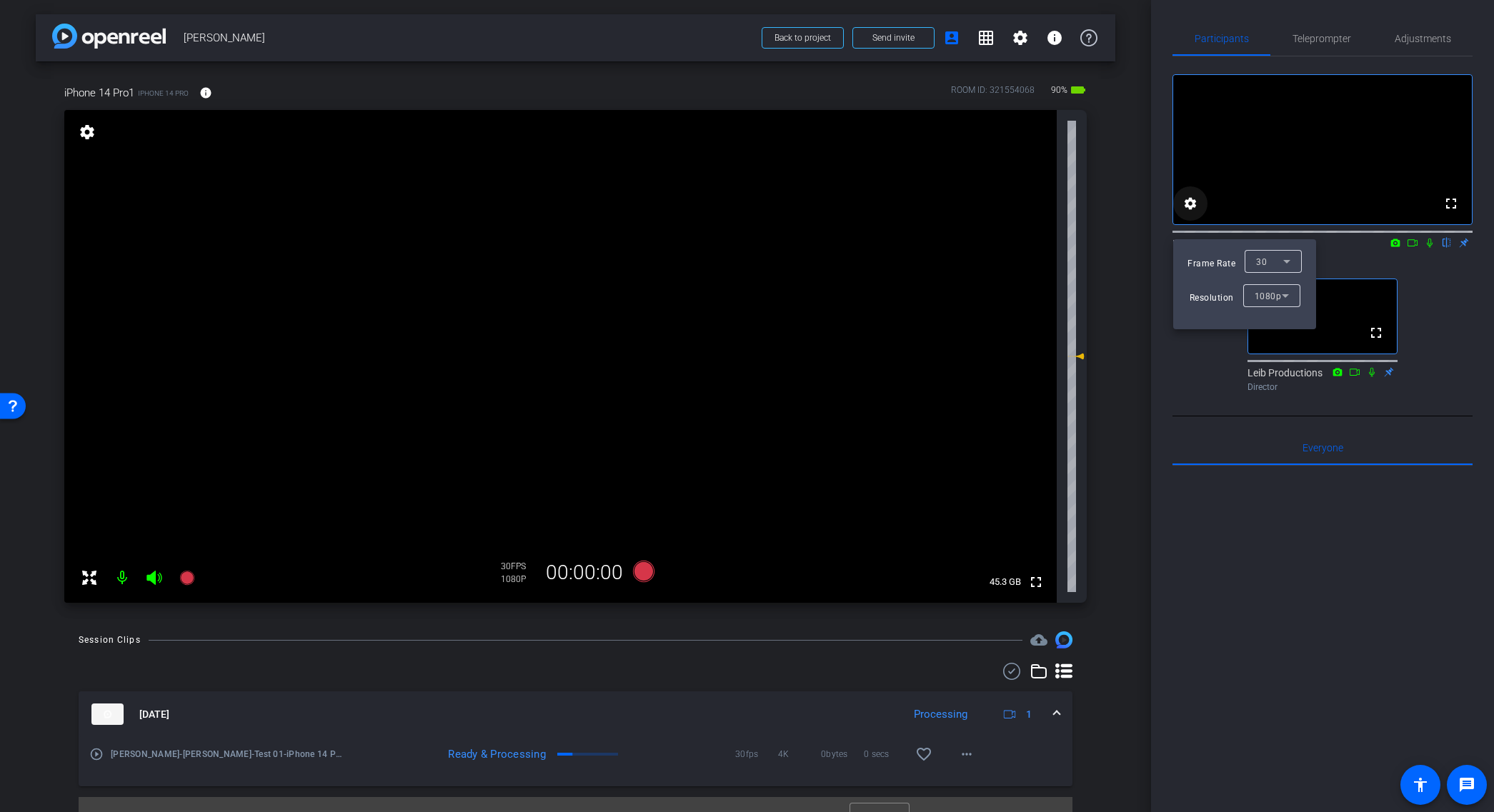
click at [1192, 223] on div at bounding box center [747, 406] width 1494 height 812
drag, startPoint x: 1254, startPoint y: 361, endPoint x: 1262, endPoint y: 364, distance: 8.5
click at [1255, 354] on video at bounding box center [1322, 316] width 148 height 75
click at [1192, 212] on mat-icon "settings" at bounding box center [1191, 204] width 18 height 18
click at [1210, 348] on div at bounding box center [747, 406] width 1494 height 812
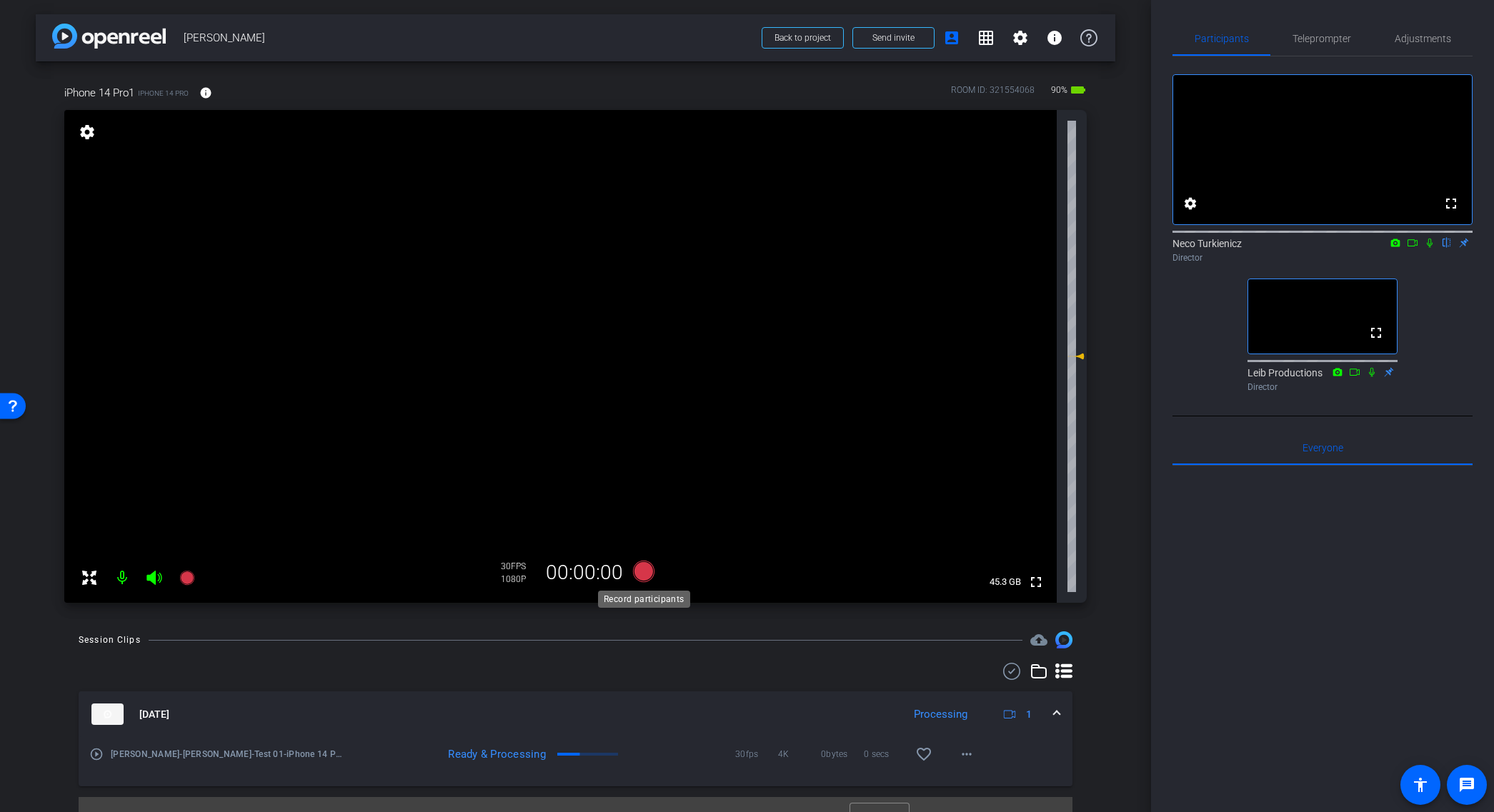
click at [644, 572] on icon at bounding box center [643, 571] width 21 height 21
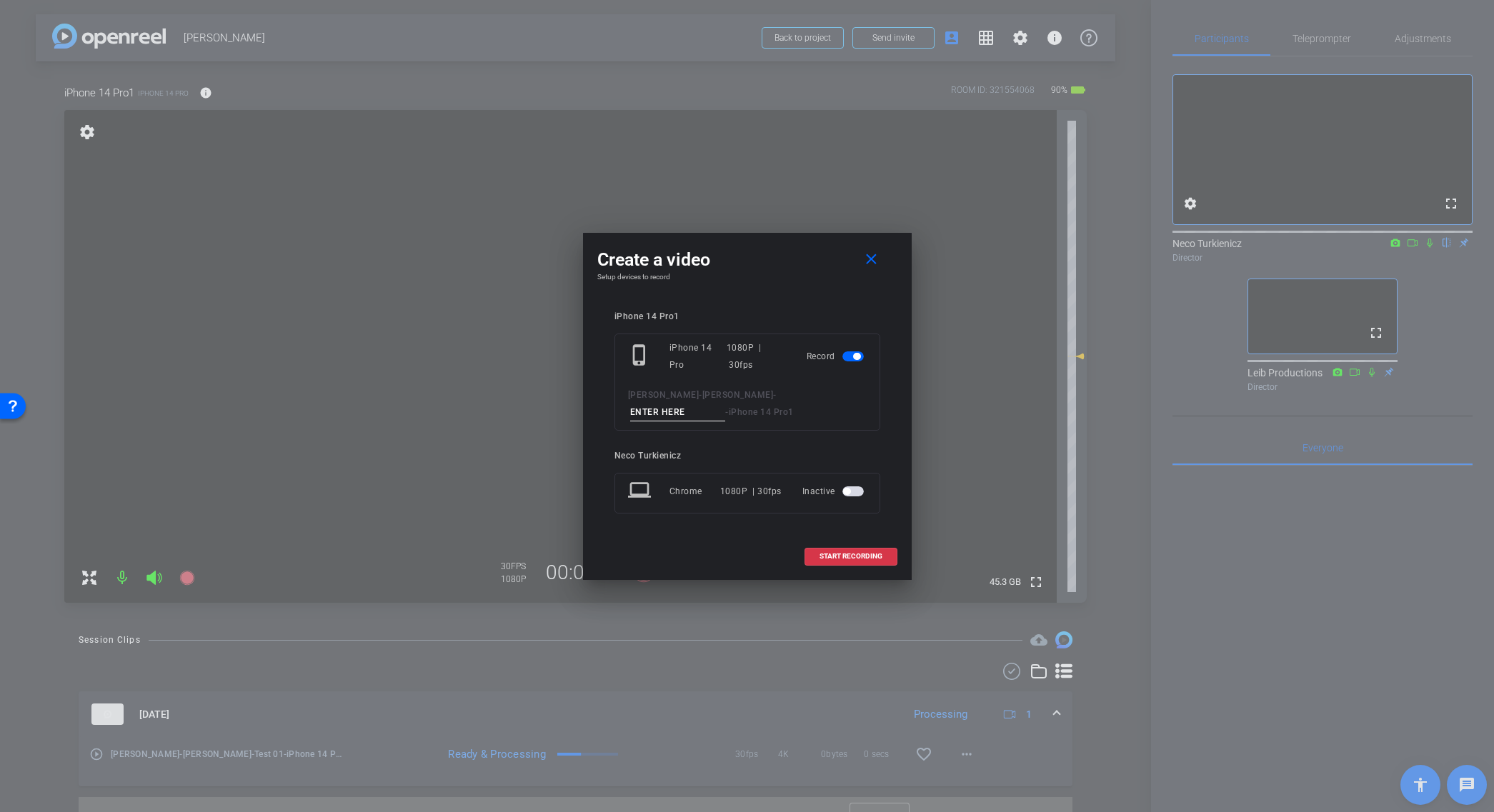
click at [741, 493] on div "1080P | 30fps" at bounding box center [751, 491] width 62 height 26
click at [748, 490] on div "1080P | 30fps" at bounding box center [751, 491] width 62 height 26
click at [859, 489] on span "button" at bounding box center [853, 491] width 21 height 10
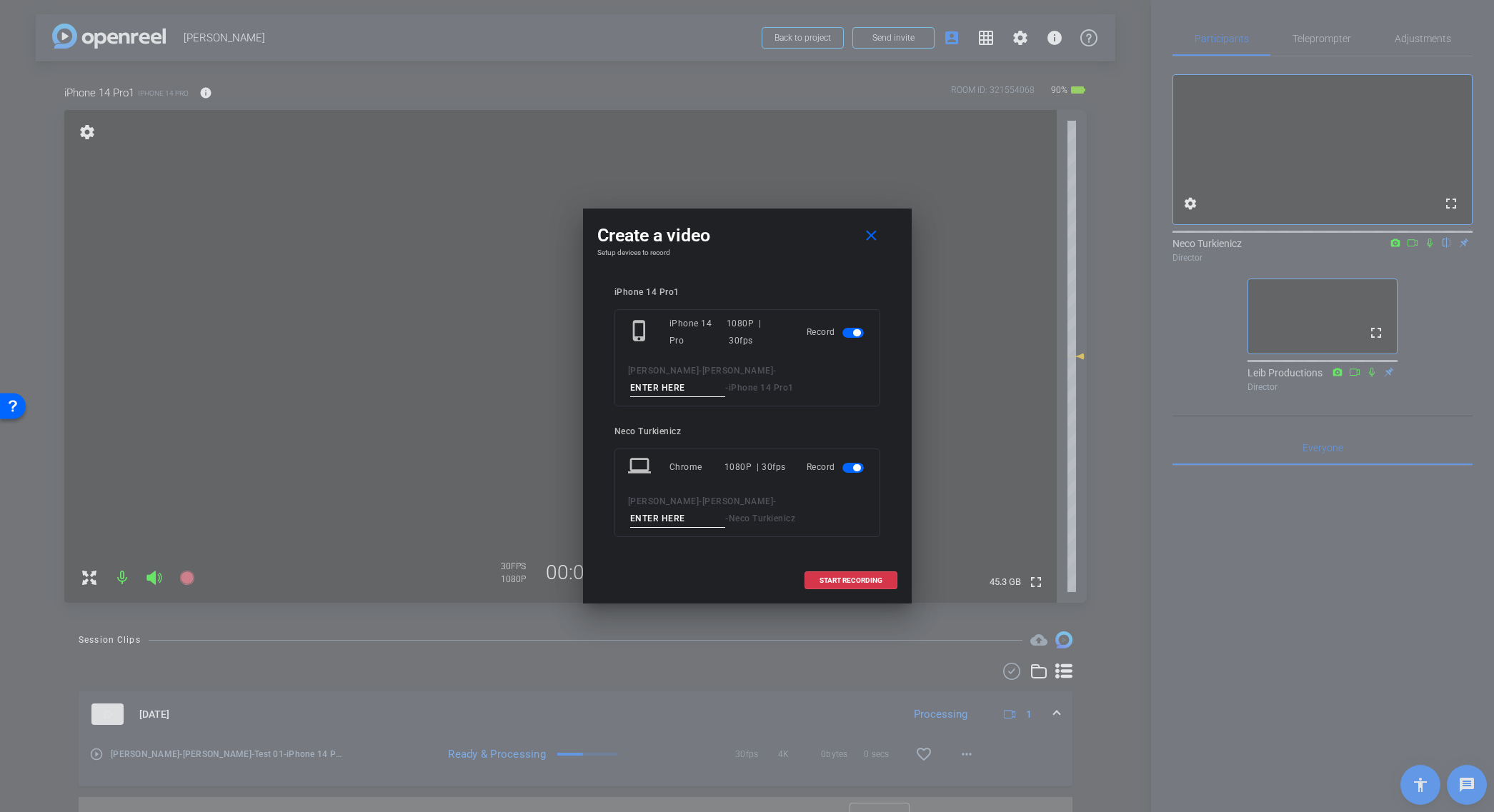
click at [757, 466] on div "1080P | 30fps" at bounding box center [755, 467] width 62 height 26
click at [843, 466] on span "button" at bounding box center [853, 467] width 21 height 10
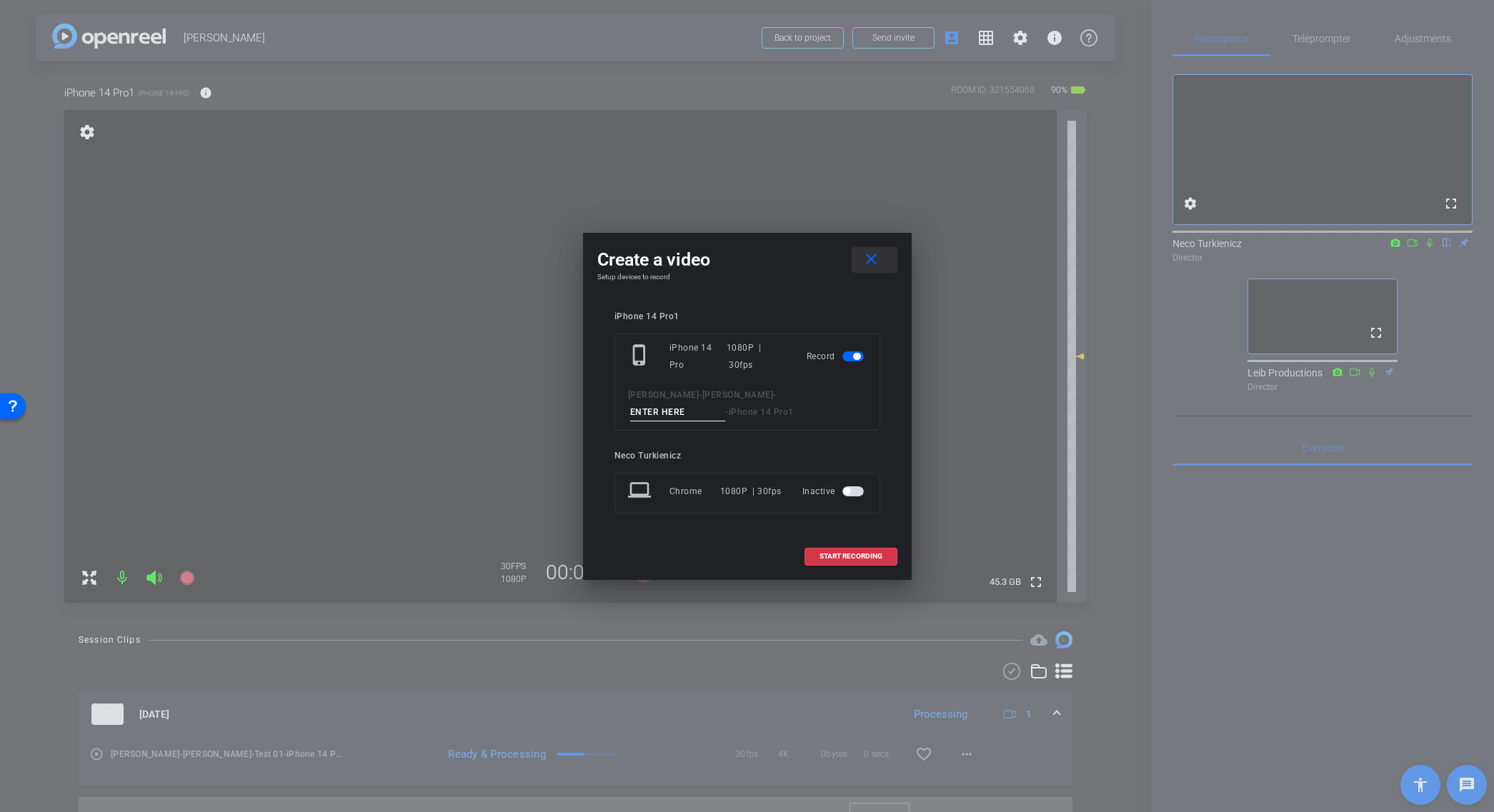
click at [874, 260] on mat-icon "close" at bounding box center [871, 259] width 18 height 18
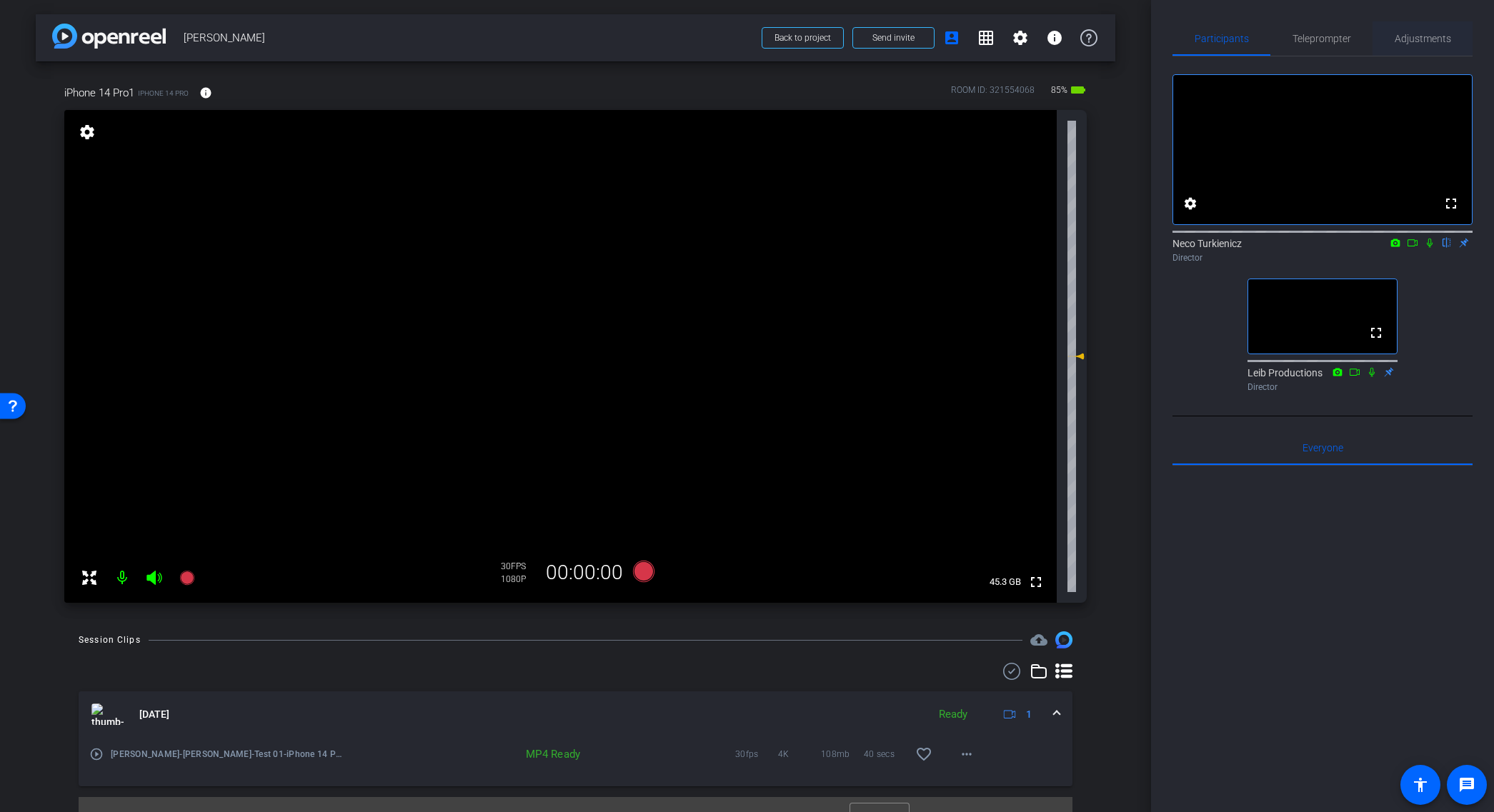
click at [1424, 39] on span "Adjustments" at bounding box center [1423, 38] width 56 height 10
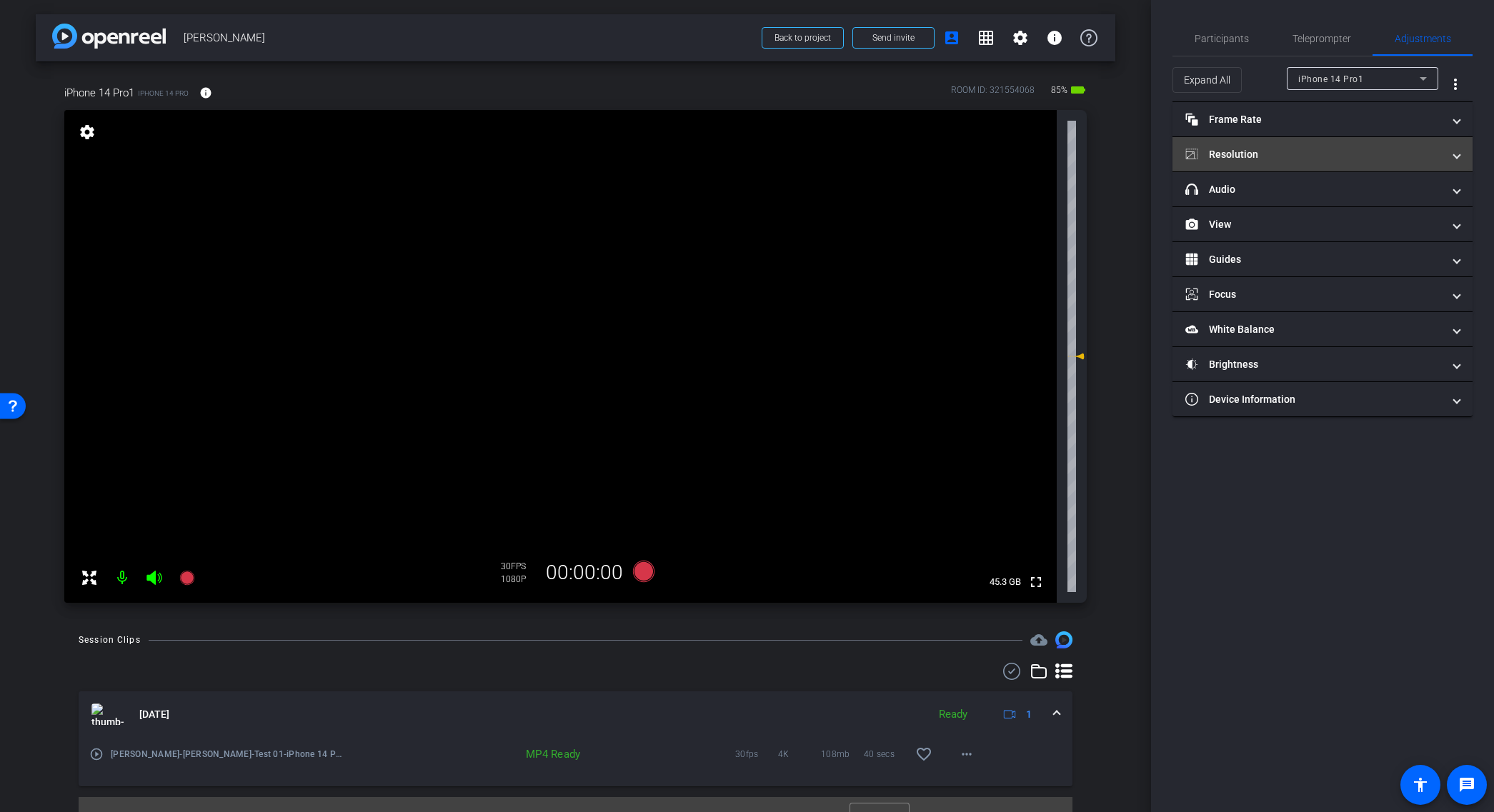
click at [1352, 159] on mat-panel-title "Resolution" at bounding box center [1313, 155] width 257 height 15
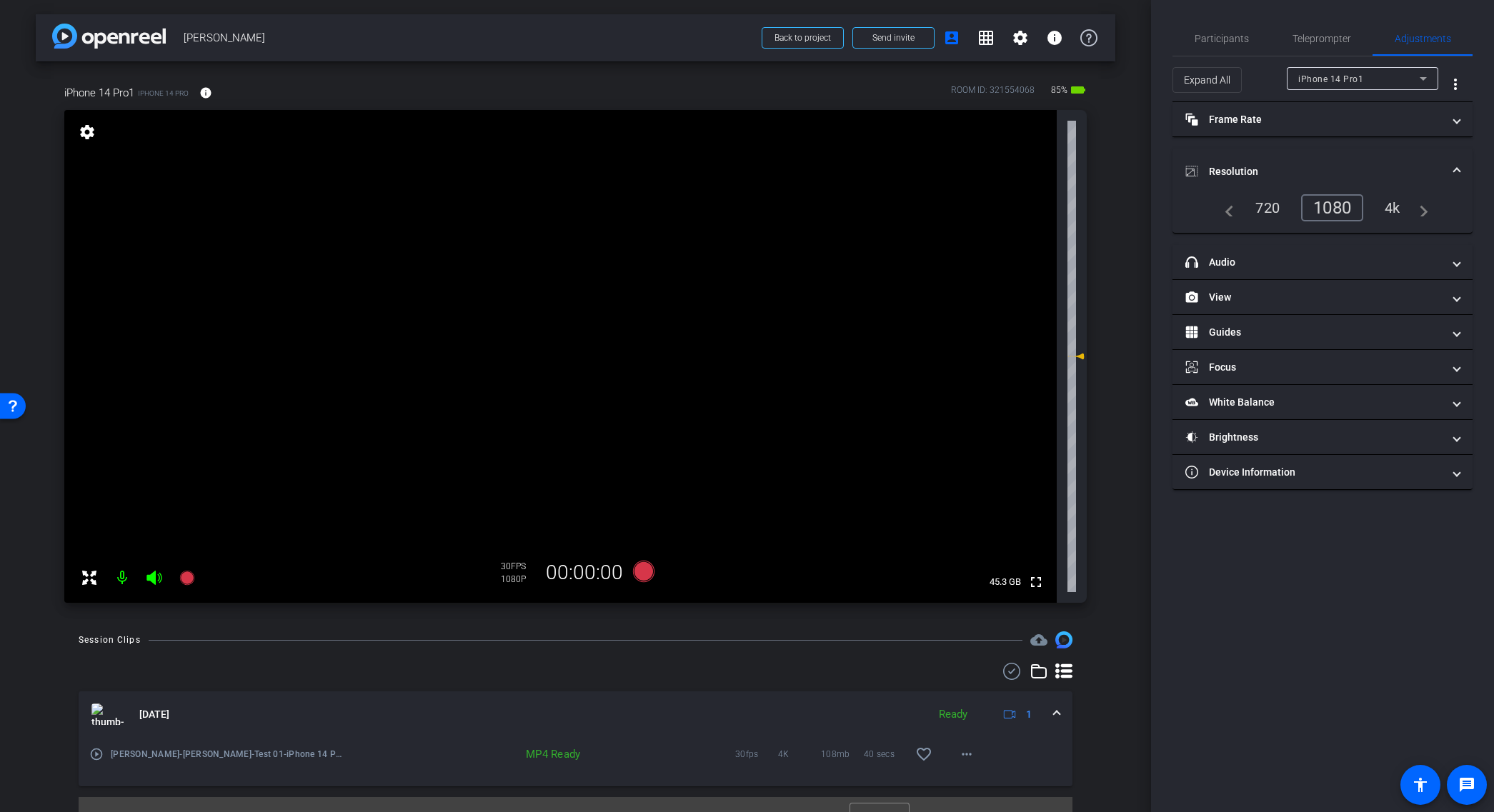
click at [1391, 205] on div "4k" at bounding box center [1393, 207] width 37 height 24
click at [1393, 205] on div "4k" at bounding box center [1393, 207] width 37 height 24
click at [1216, 40] on span "Participants" at bounding box center [1222, 38] width 54 height 10
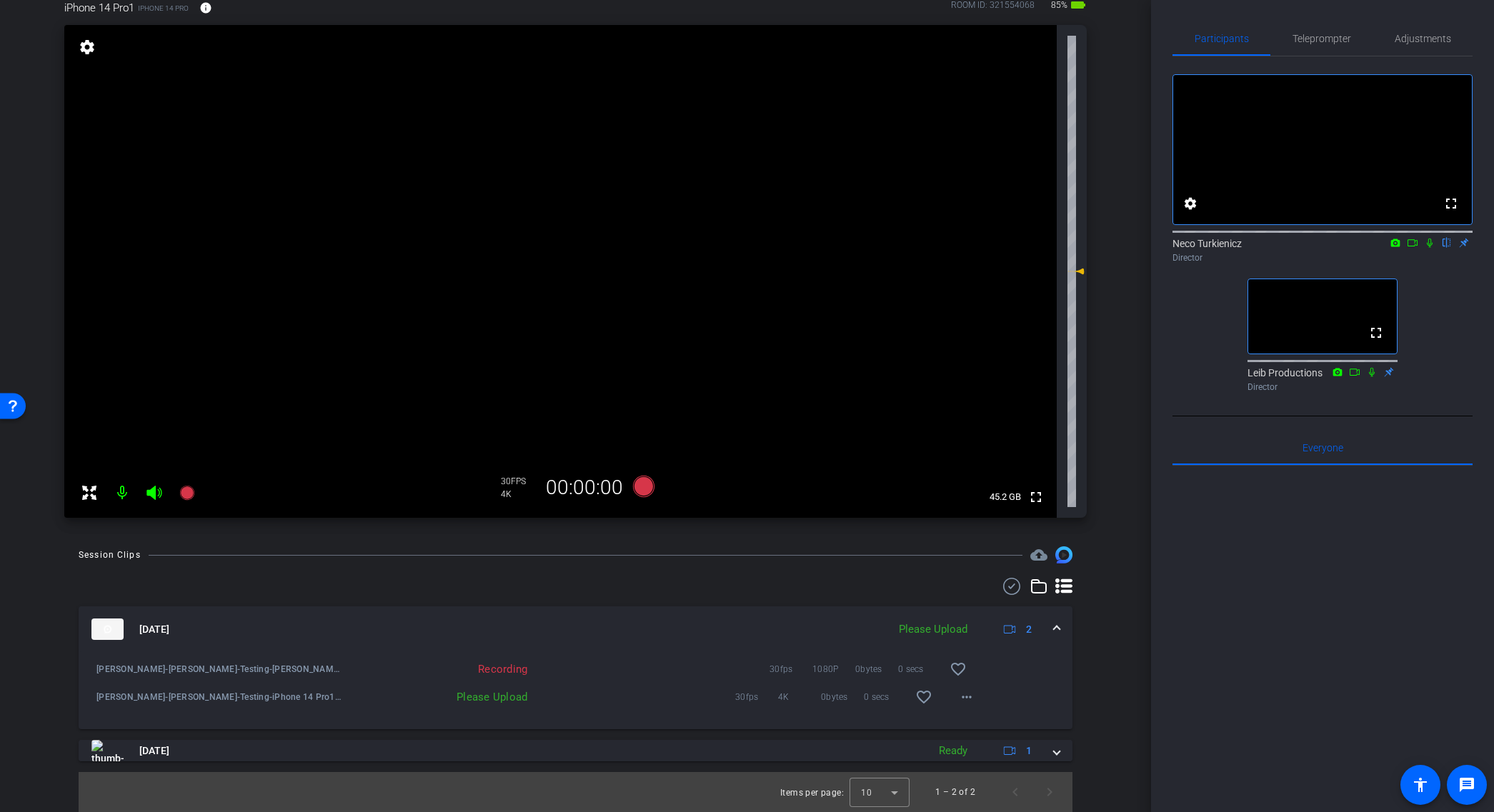
scroll to position [84, 0]
click at [966, 696] on mat-icon "more_horiz" at bounding box center [966, 698] width 18 height 18
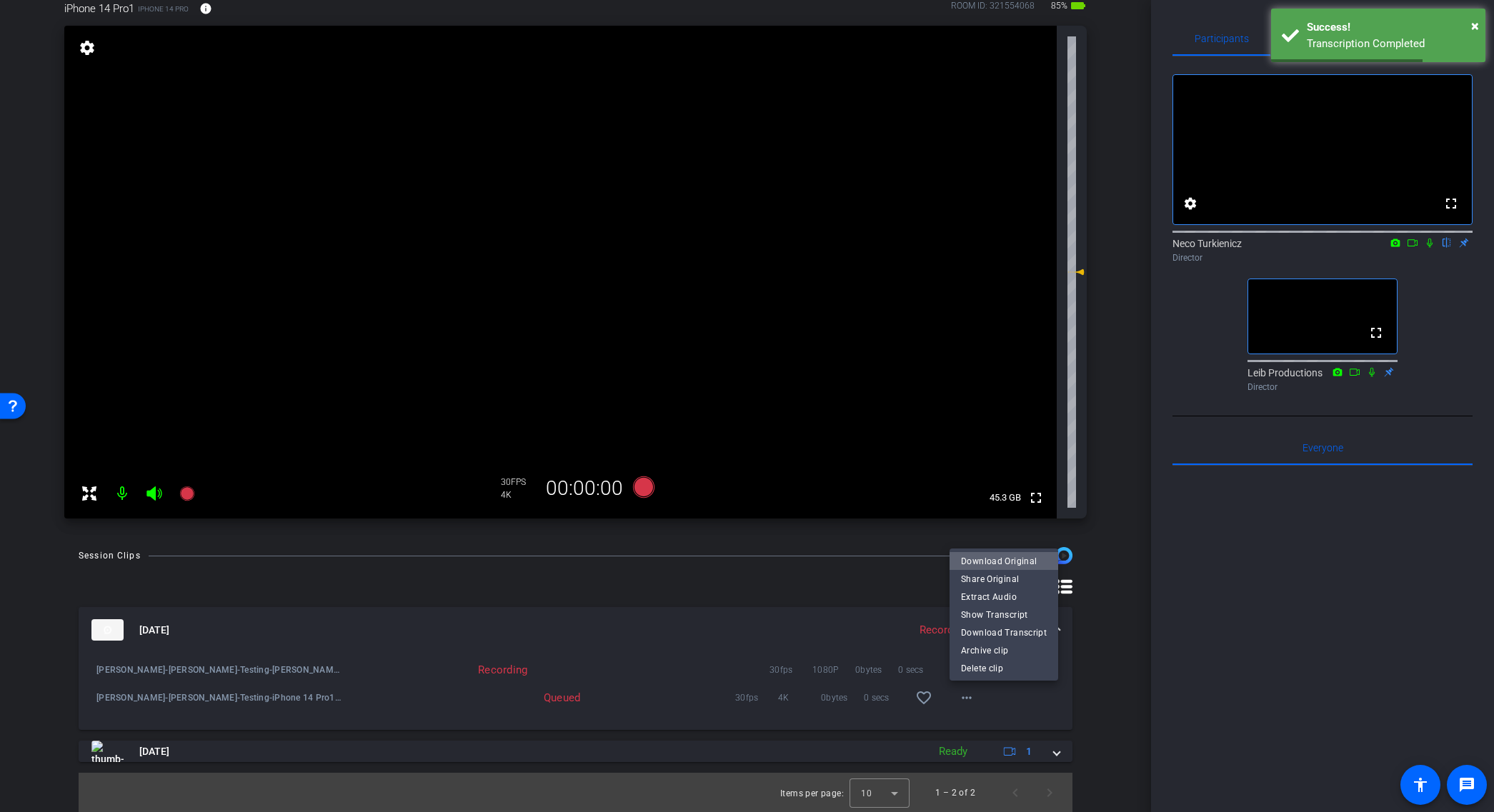
click at [1008, 563] on span "Download Original" at bounding box center [1003, 561] width 86 height 18
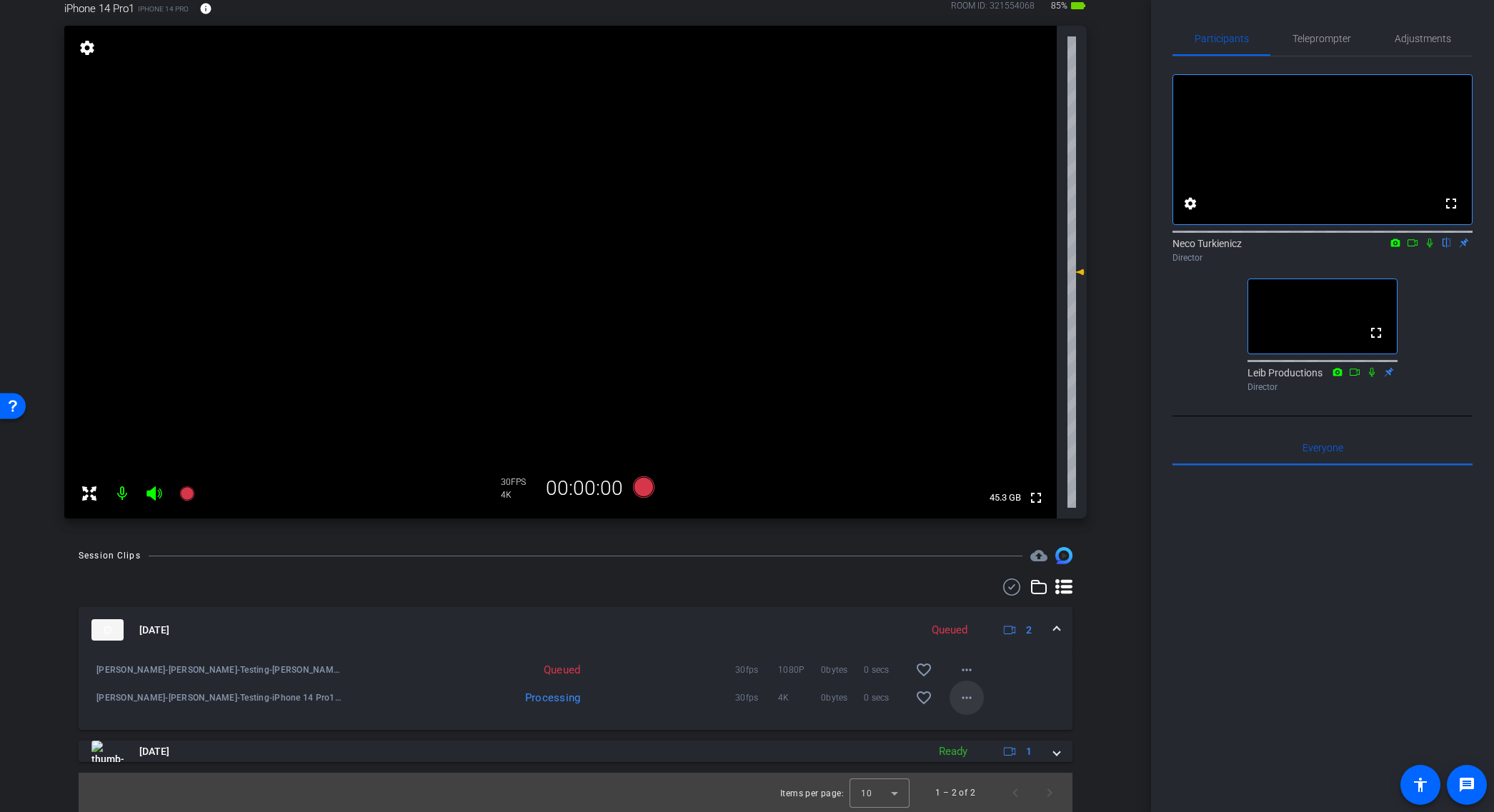
click at [966, 700] on mat-icon "more_horiz" at bounding box center [966, 698] width 18 height 18
click at [1413, 265] on div at bounding box center [747, 406] width 1494 height 812
click at [1413, 248] on icon at bounding box center [1413, 242] width 11 height 10
click at [965, 673] on mat-icon "more_horiz" at bounding box center [966, 669] width 18 height 18
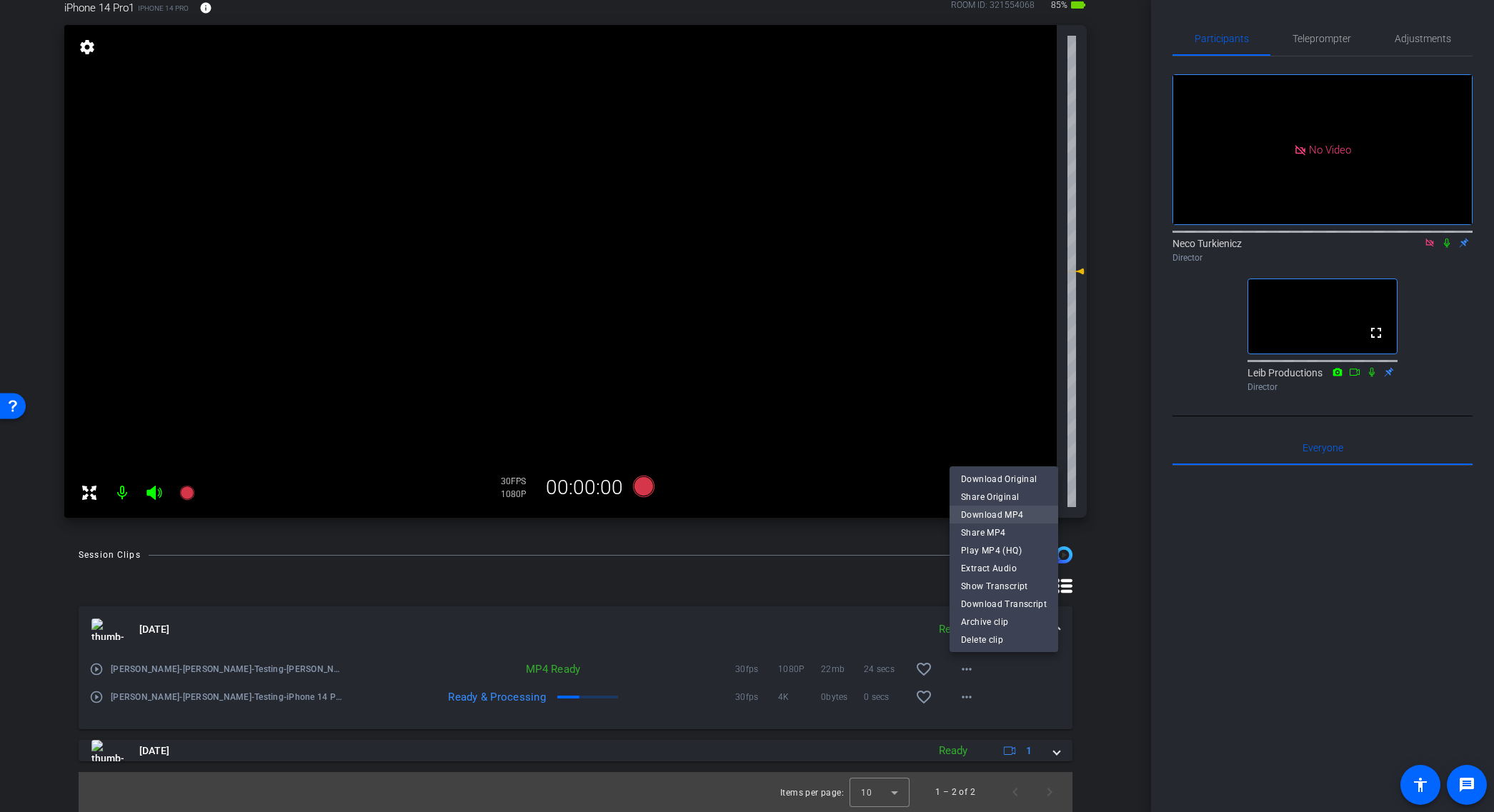
click at [989, 512] on span "Download MP4" at bounding box center [1003, 514] width 86 height 18
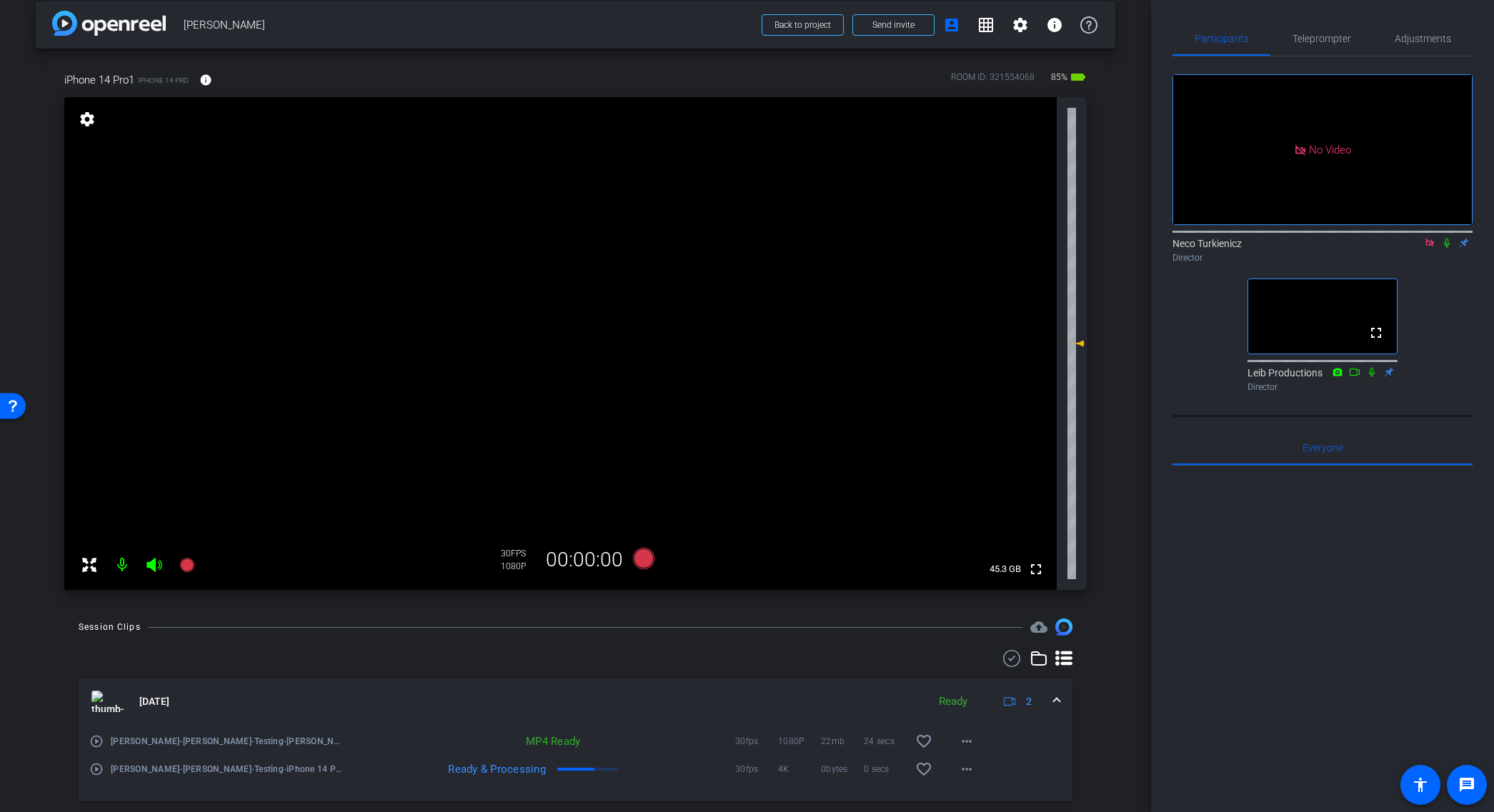
scroll to position [0, 0]
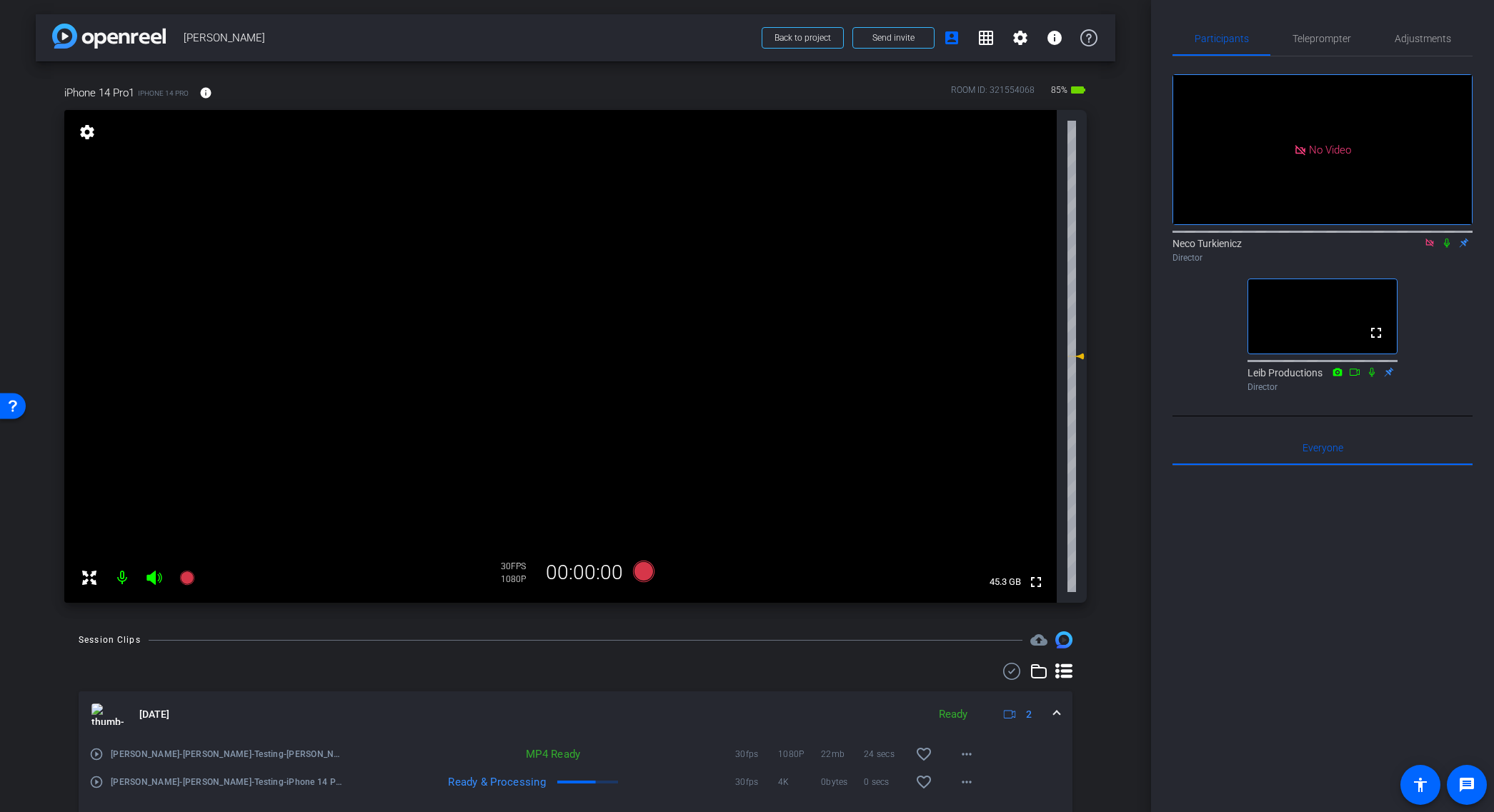
click at [1429, 246] on icon at bounding box center [1429, 242] width 8 height 8
click at [804, 33] on span "Back to project" at bounding box center [802, 38] width 56 height 10
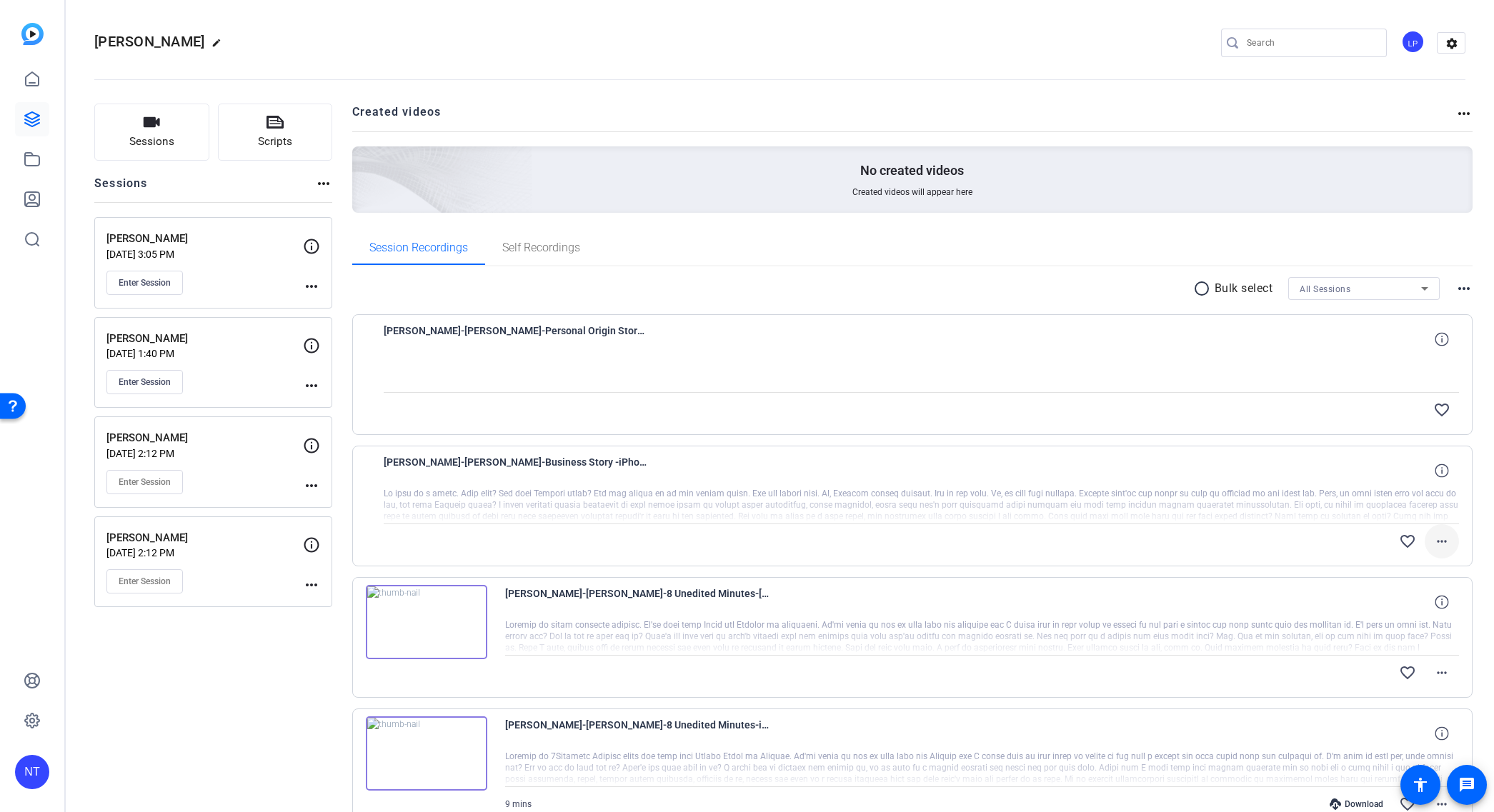
click at [1440, 539] on mat-icon "more_horiz" at bounding box center [1441, 541] width 18 height 18
click at [1433, 571] on span "Download Original" at bounding box center [1405, 571] width 86 height 18
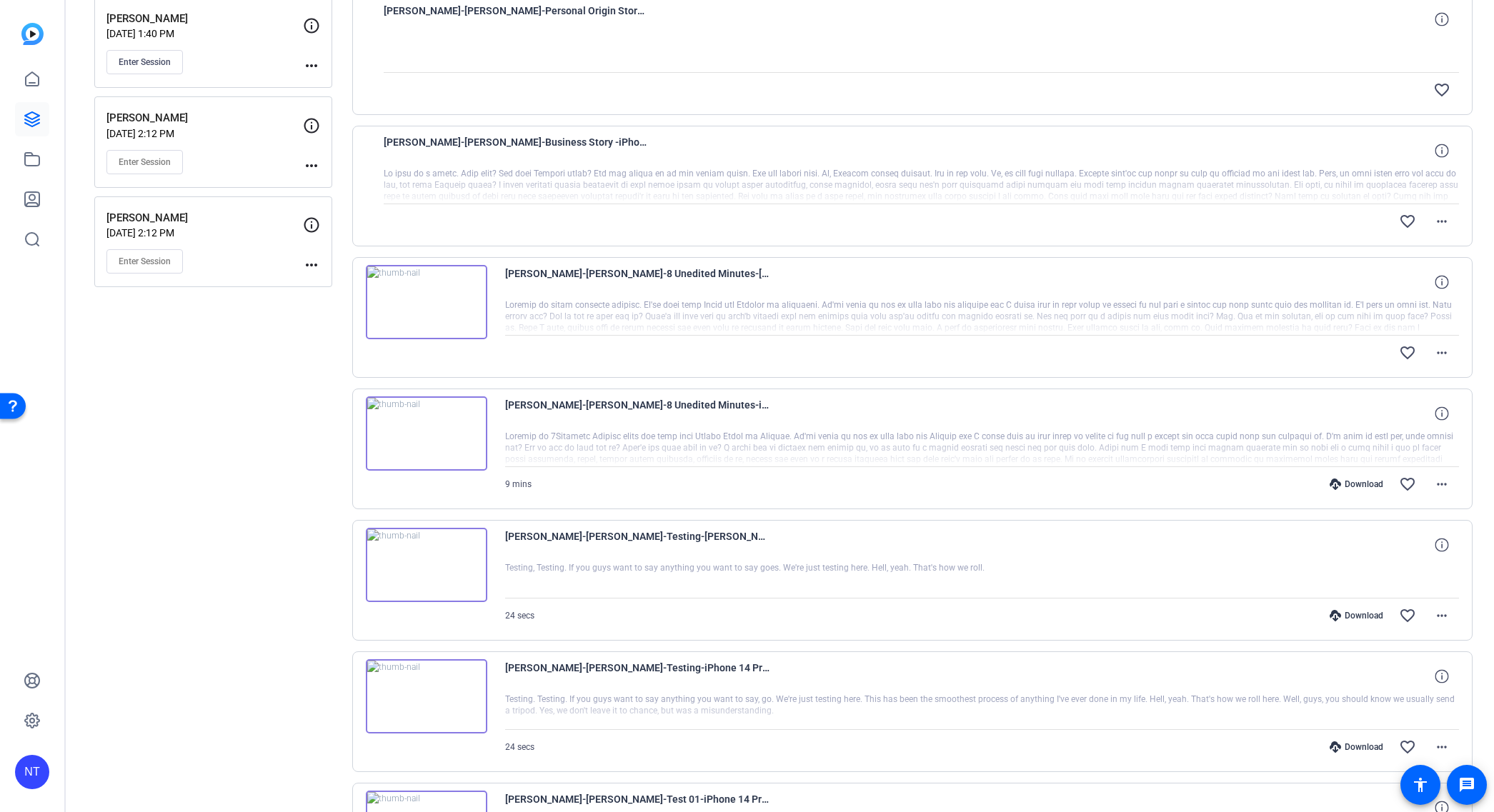
scroll to position [319, 0]
click at [1440, 487] on mat-icon "more_horiz" at bounding box center [1441, 485] width 18 height 18
click at [1415, 509] on span "Download Original" at bounding box center [1405, 514] width 86 height 18
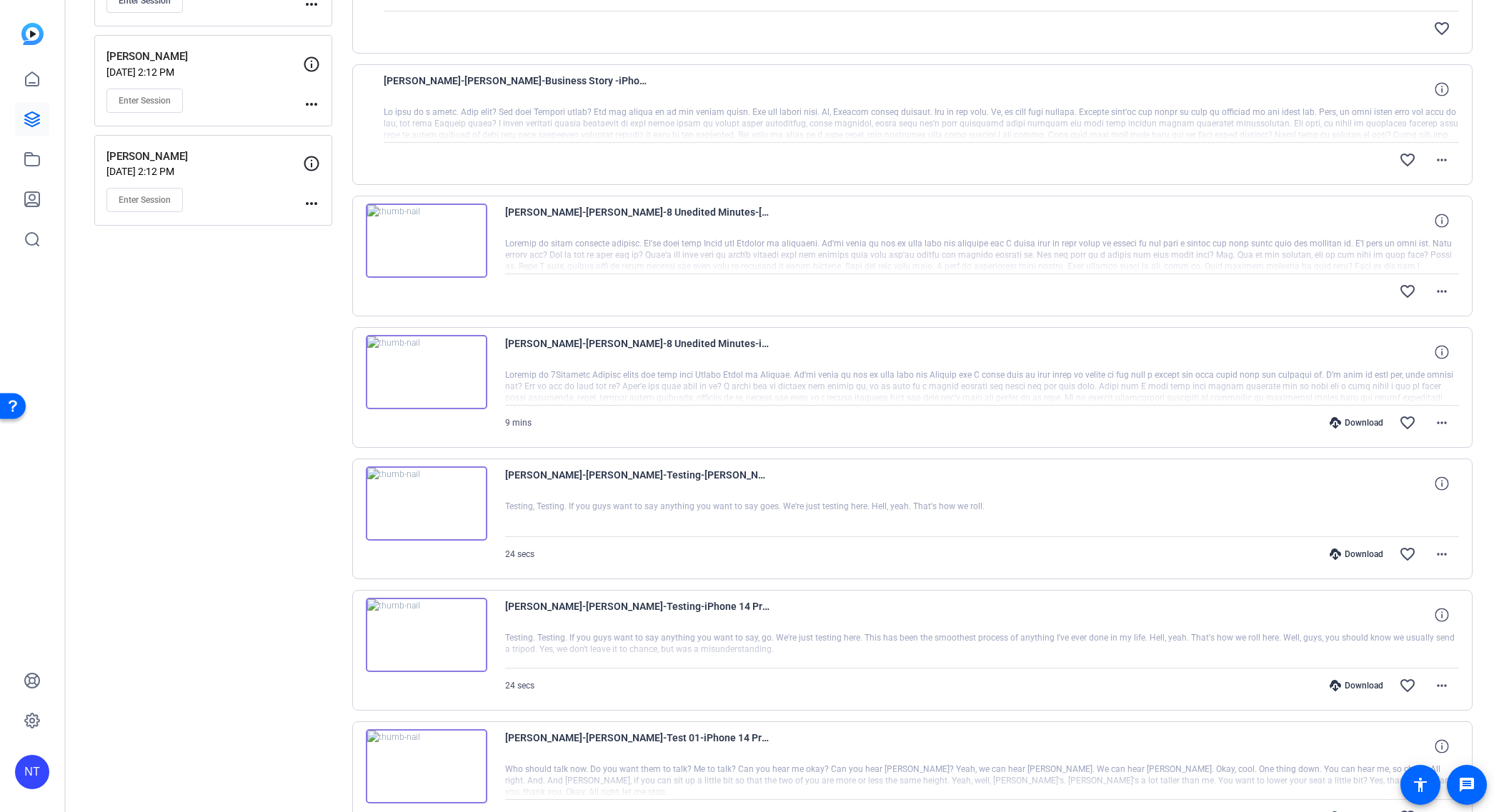
scroll to position [385, 0]
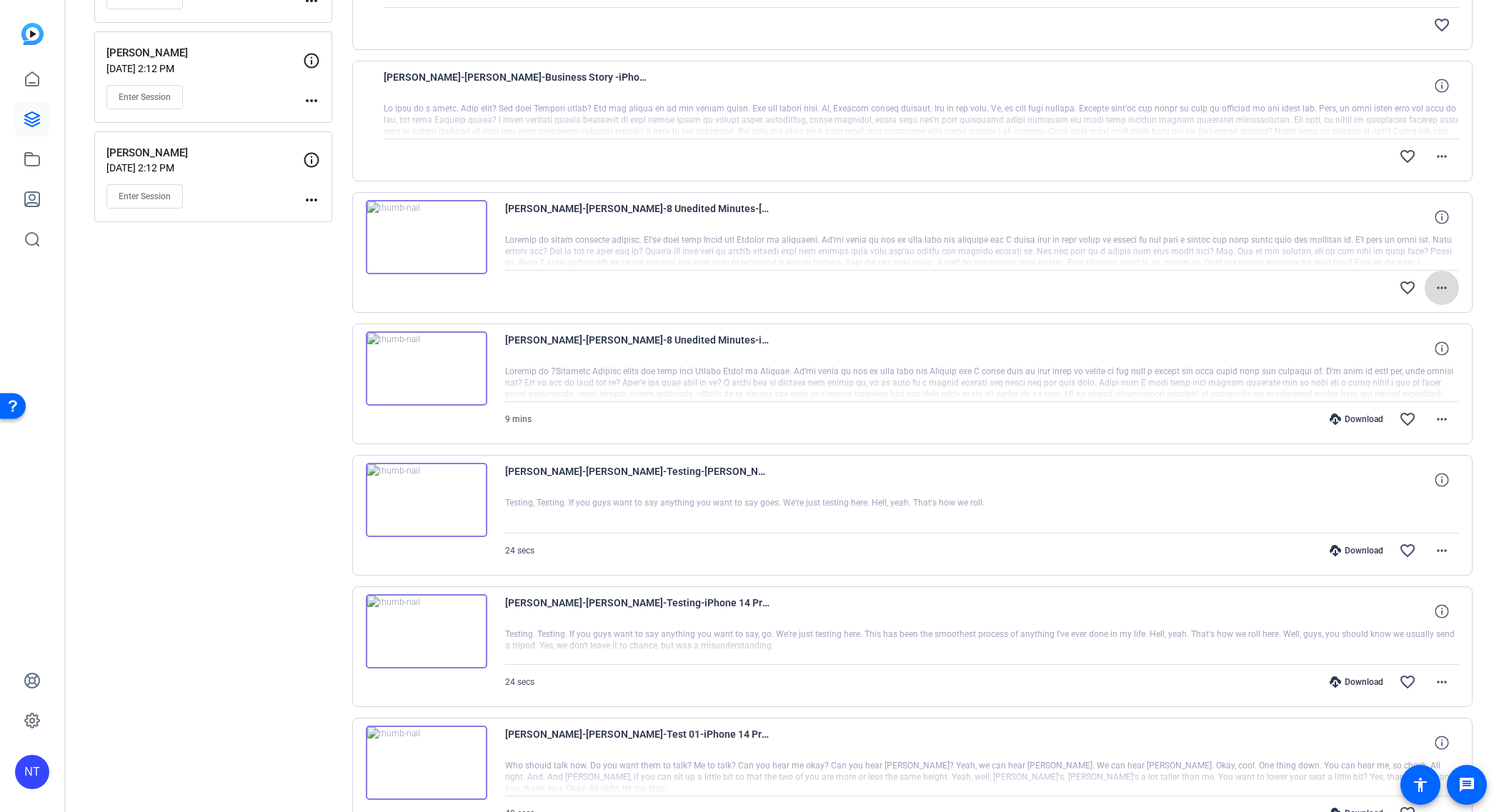
click at [1441, 287] on mat-icon "more_horiz" at bounding box center [1441, 288] width 18 height 18
click at [1386, 317] on span "Download Original" at bounding box center [1405, 318] width 86 height 18
click at [1441, 288] on mat-icon "more_horiz" at bounding box center [1441, 288] width 18 height 18
click at [916, 297] on div at bounding box center [747, 406] width 1494 height 812
click at [1436, 550] on mat-icon "more_horiz" at bounding box center [1441, 550] width 18 height 18
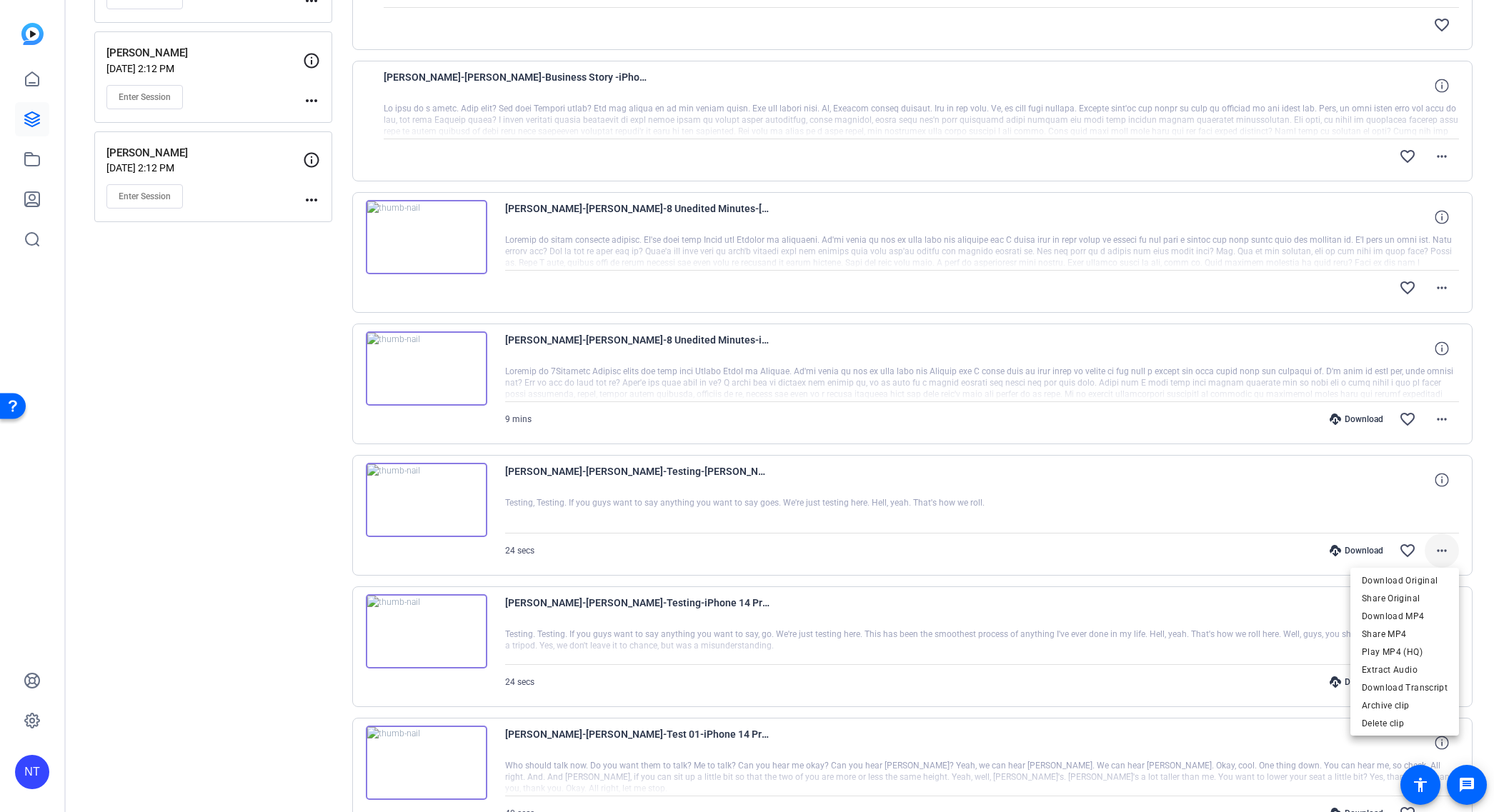
click at [1436, 550] on div at bounding box center [747, 406] width 1494 height 812
click at [1446, 290] on mat-icon "more_horiz" at bounding box center [1441, 288] width 18 height 18
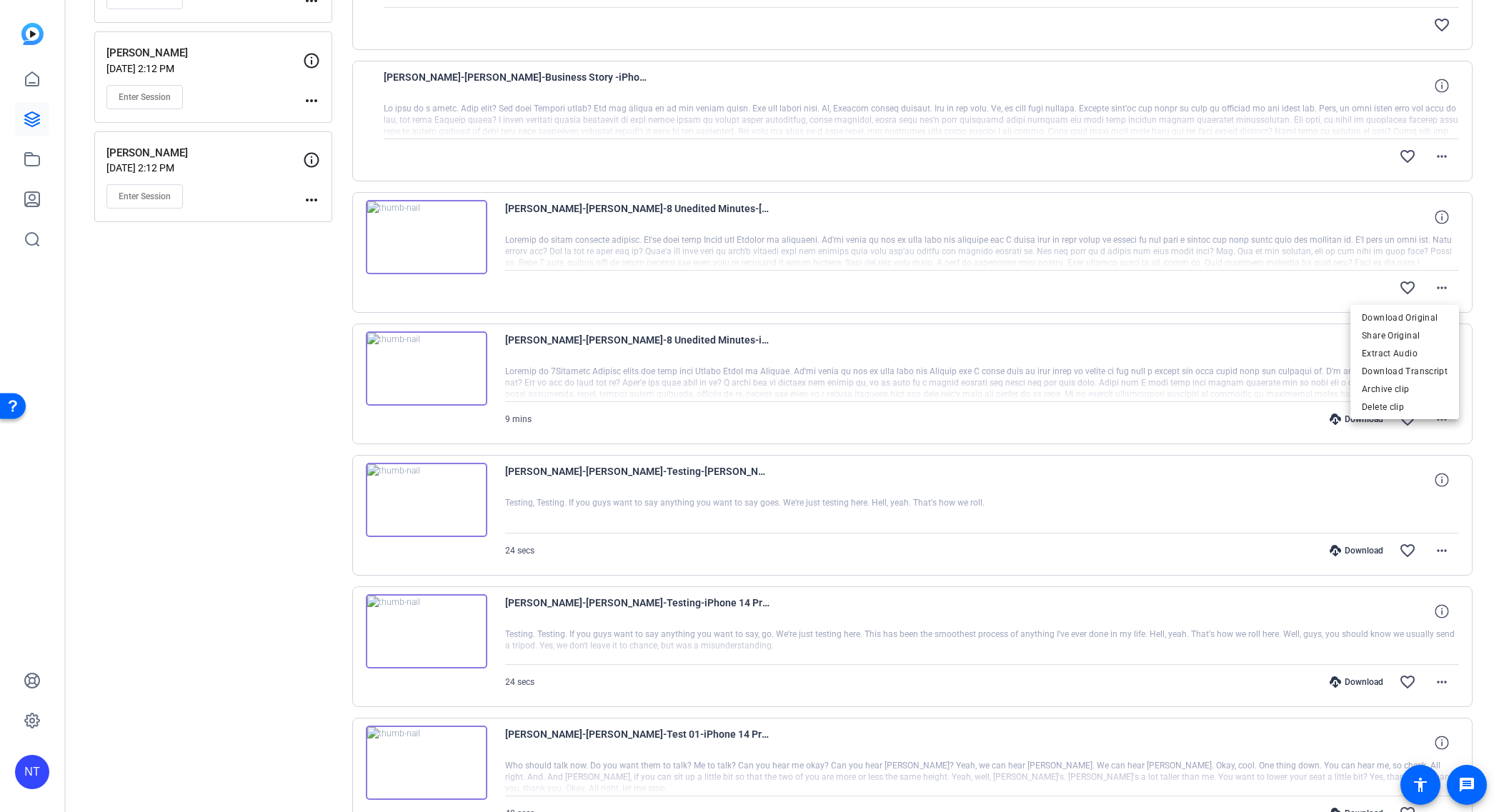
click at [1443, 288] on div at bounding box center [747, 406] width 1494 height 812
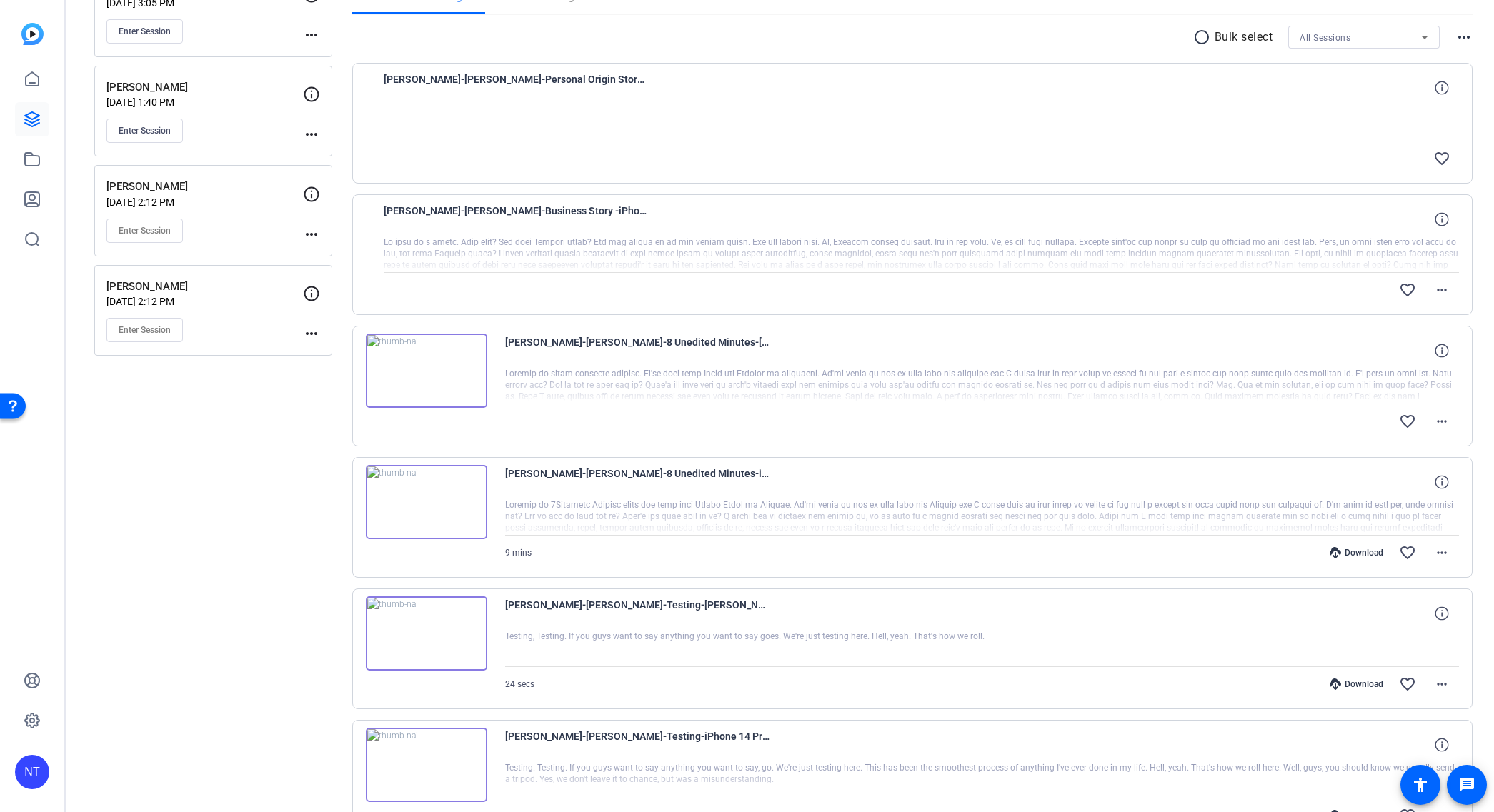
scroll to position [249, 0]
click at [1441, 290] on mat-icon "more_horiz" at bounding box center [1441, 292] width 18 height 18
click at [1441, 290] on div at bounding box center [747, 406] width 1494 height 812
click at [1443, 421] on mat-icon "more_horiz" at bounding box center [1441, 424] width 18 height 18
click at [1429, 450] on span "Download Original" at bounding box center [1405, 454] width 86 height 18
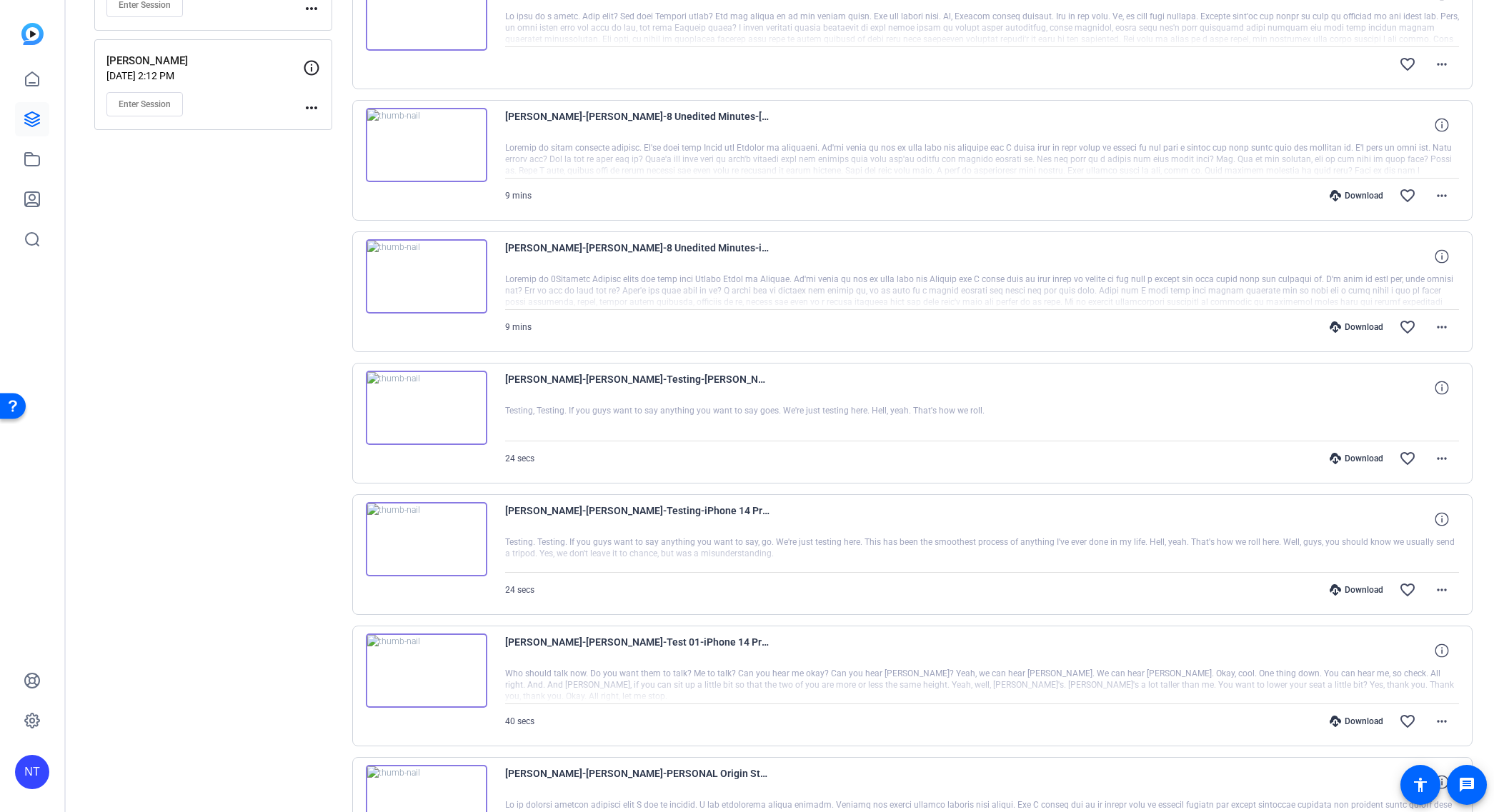
scroll to position [452, 0]
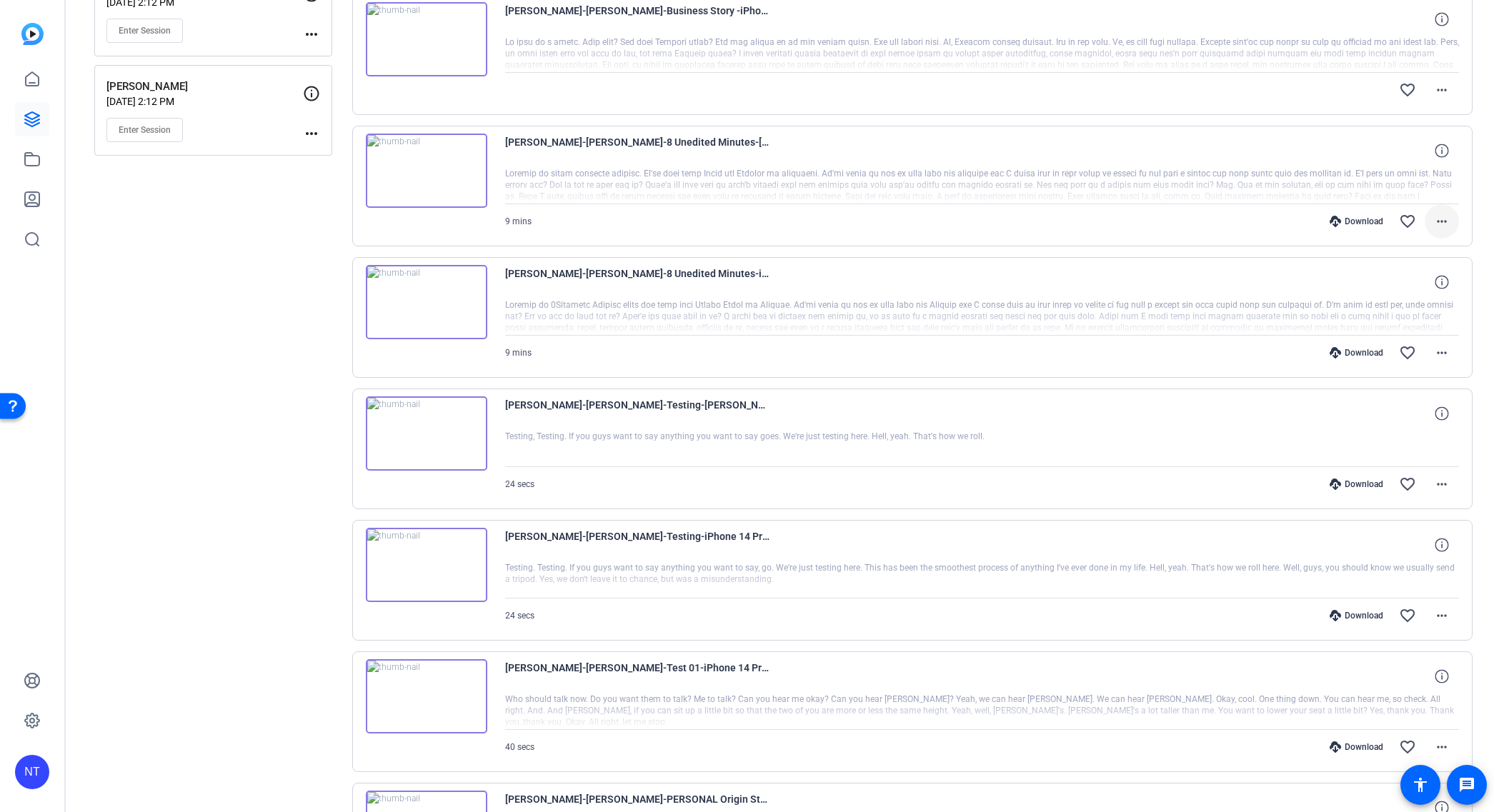
click at [1443, 219] on mat-icon "more_horiz" at bounding box center [1441, 221] width 18 height 18
click at [1417, 287] on span "Download MP4" at bounding box center [1405, 287] width 86 height 18
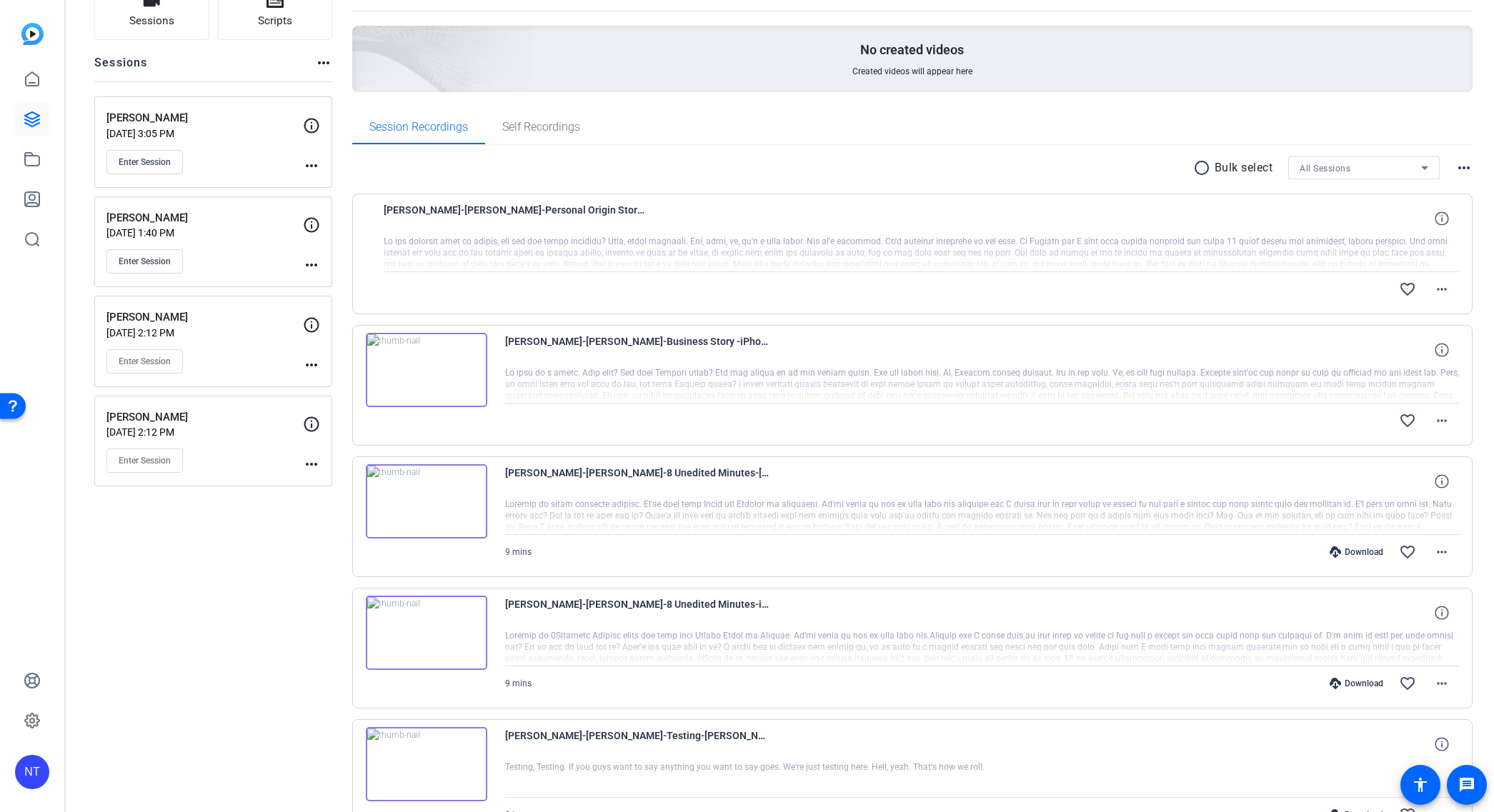
scroll to position [103, 0]
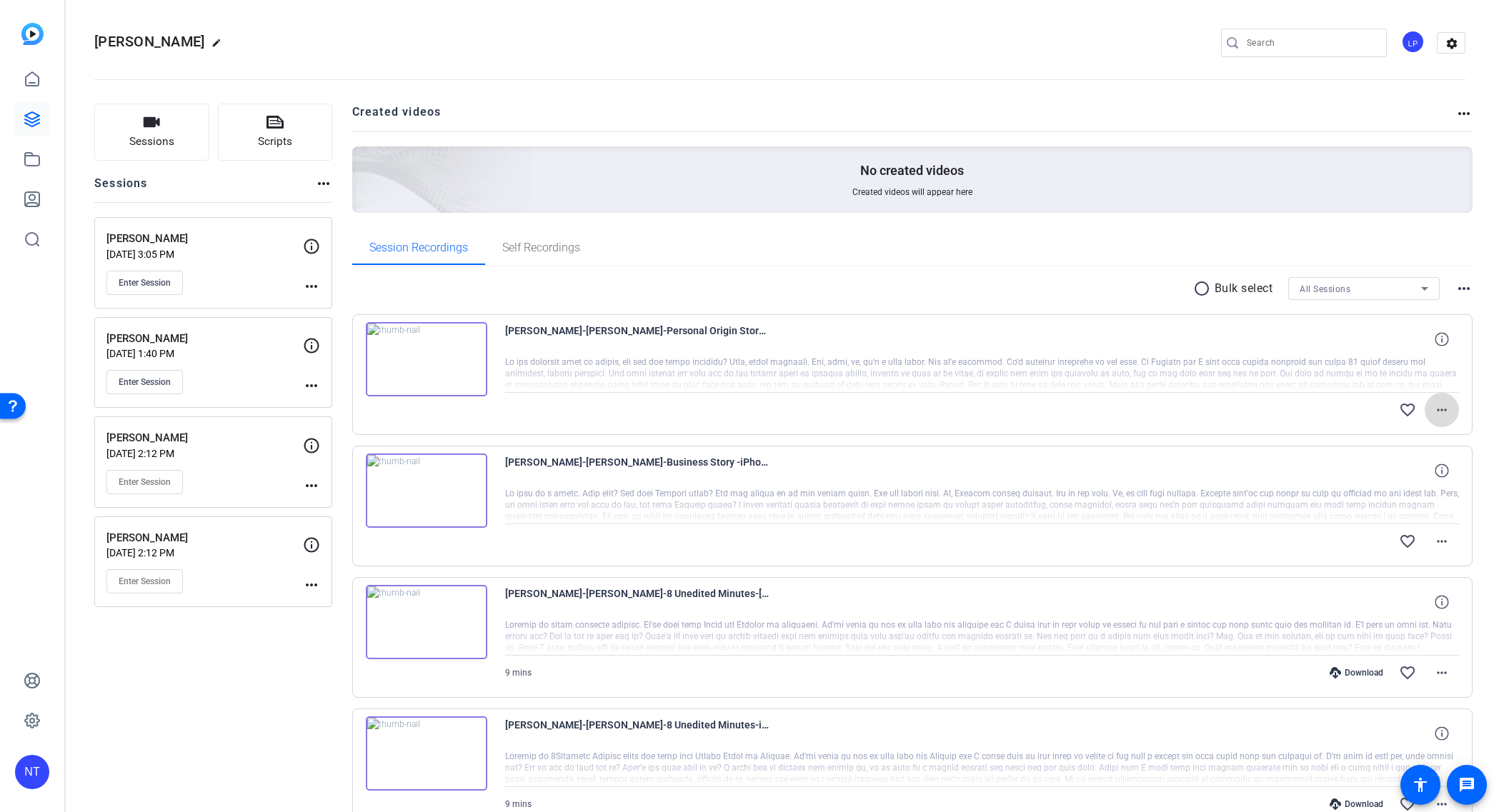
click at [1441, 407] on mat-icon "more_horiz" at bounding box center [1441, 409] width 18 height 18
click at [1415, 441] on span "Download Original" at bounding box center [1405, 440] width 86 height 18
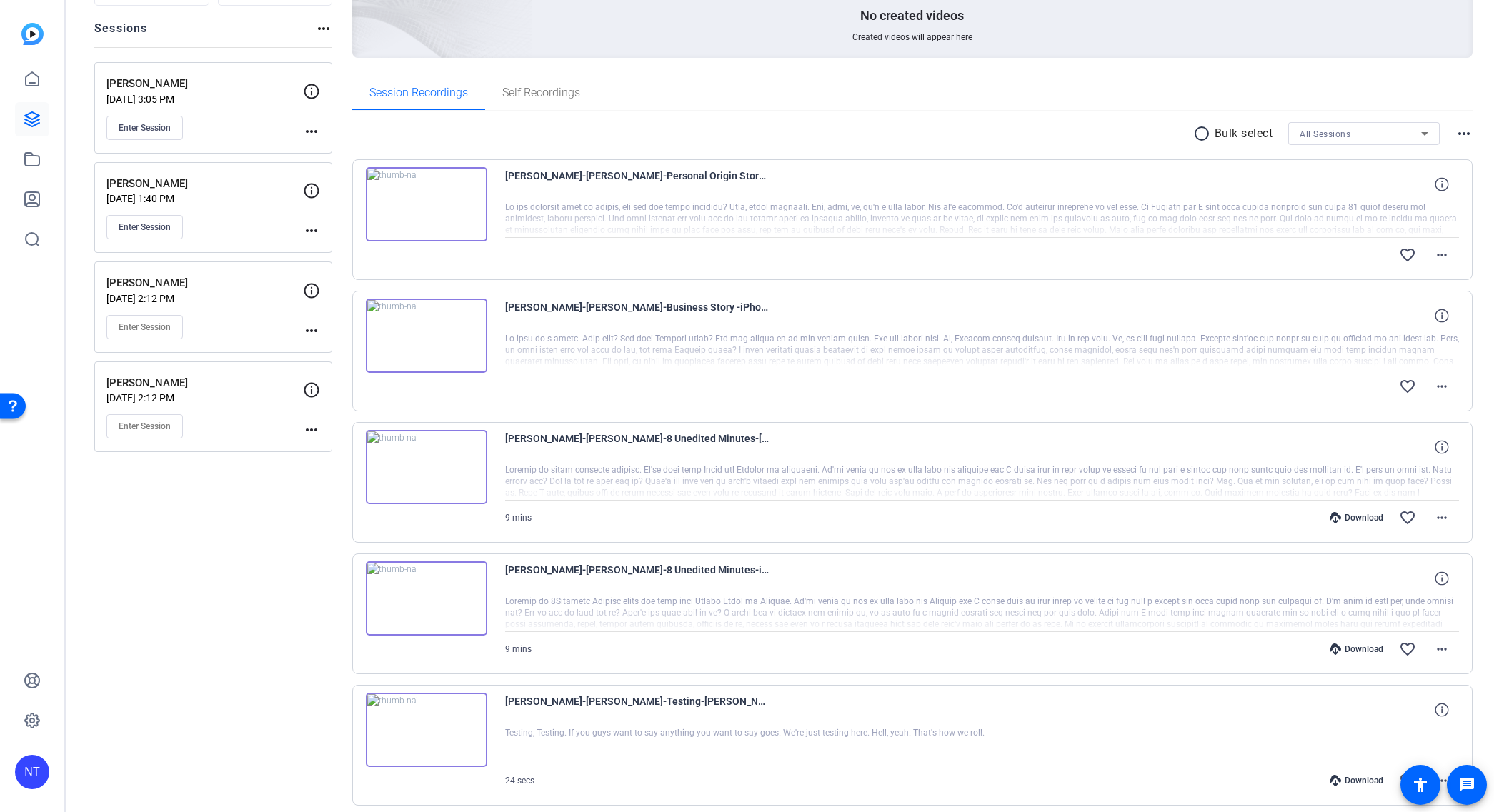
scroll to position [161, 0]
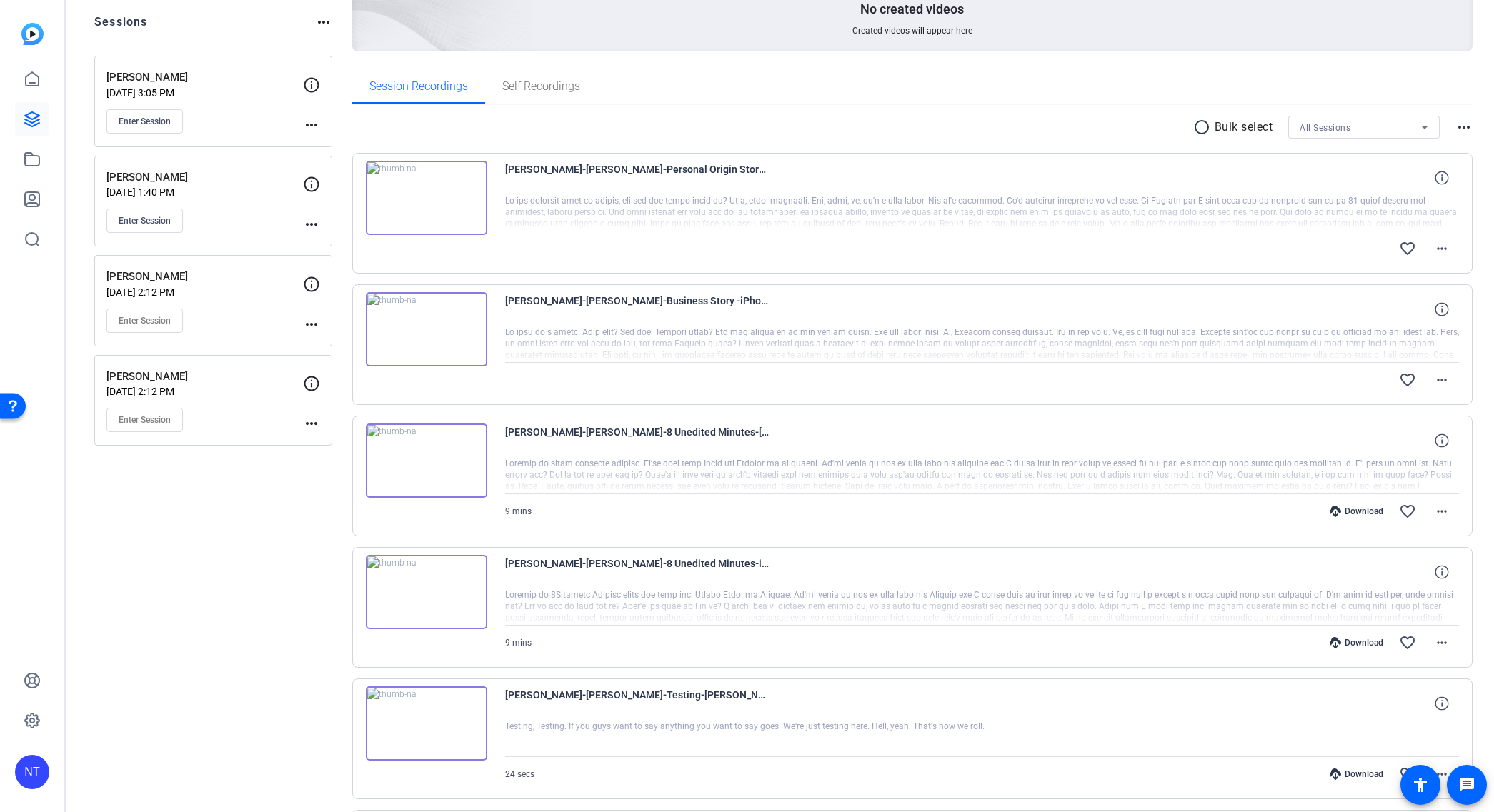
click at [465, 202] on img at bounding box center [427, 197] width 122 height 75
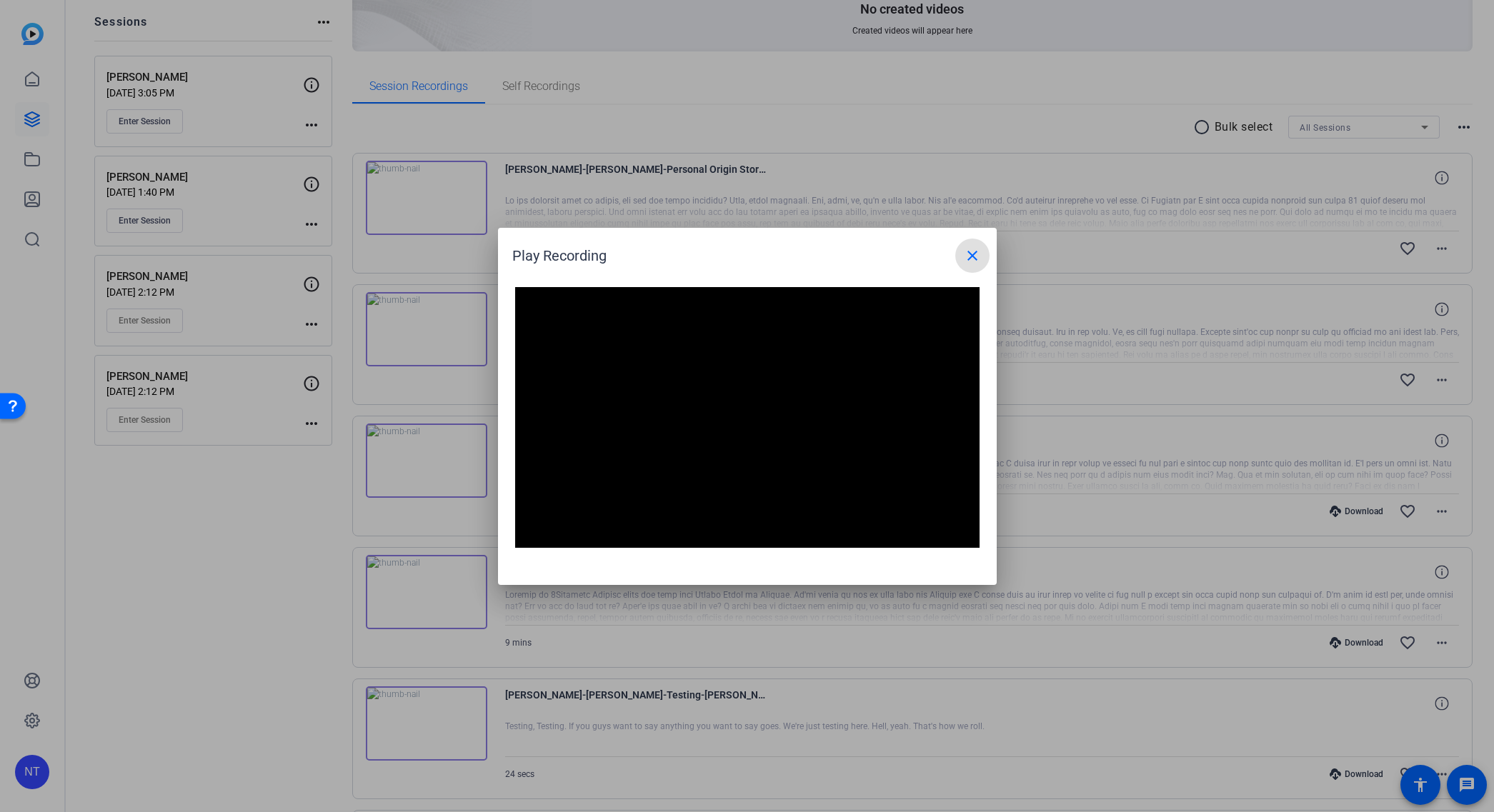
click at [972, 257] on mat-icon "close" at bounding box center [972, 255] width 18 height 18
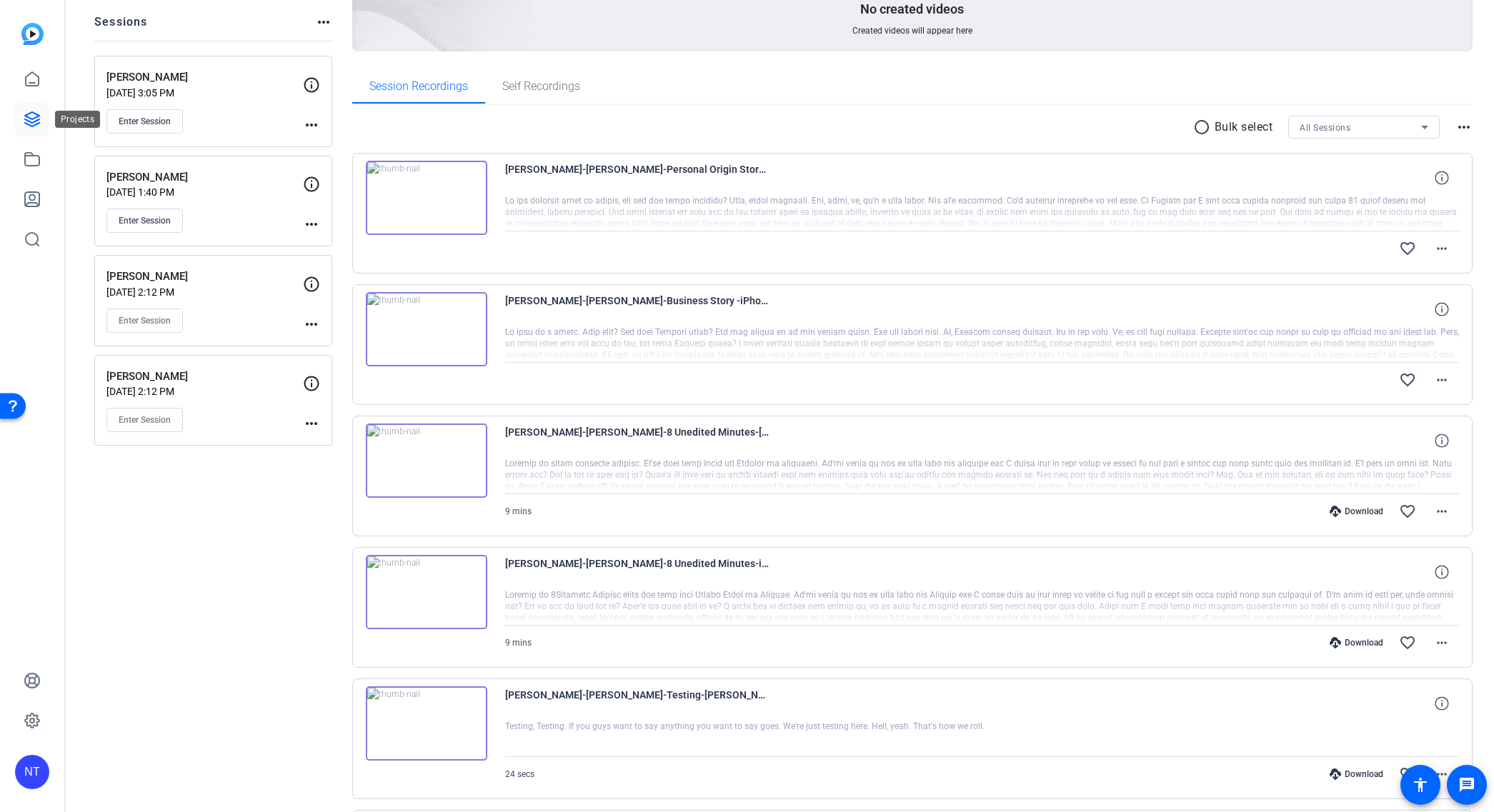
click at [30, 120] on icon at bounding box center [32, 119] width 18 height 18
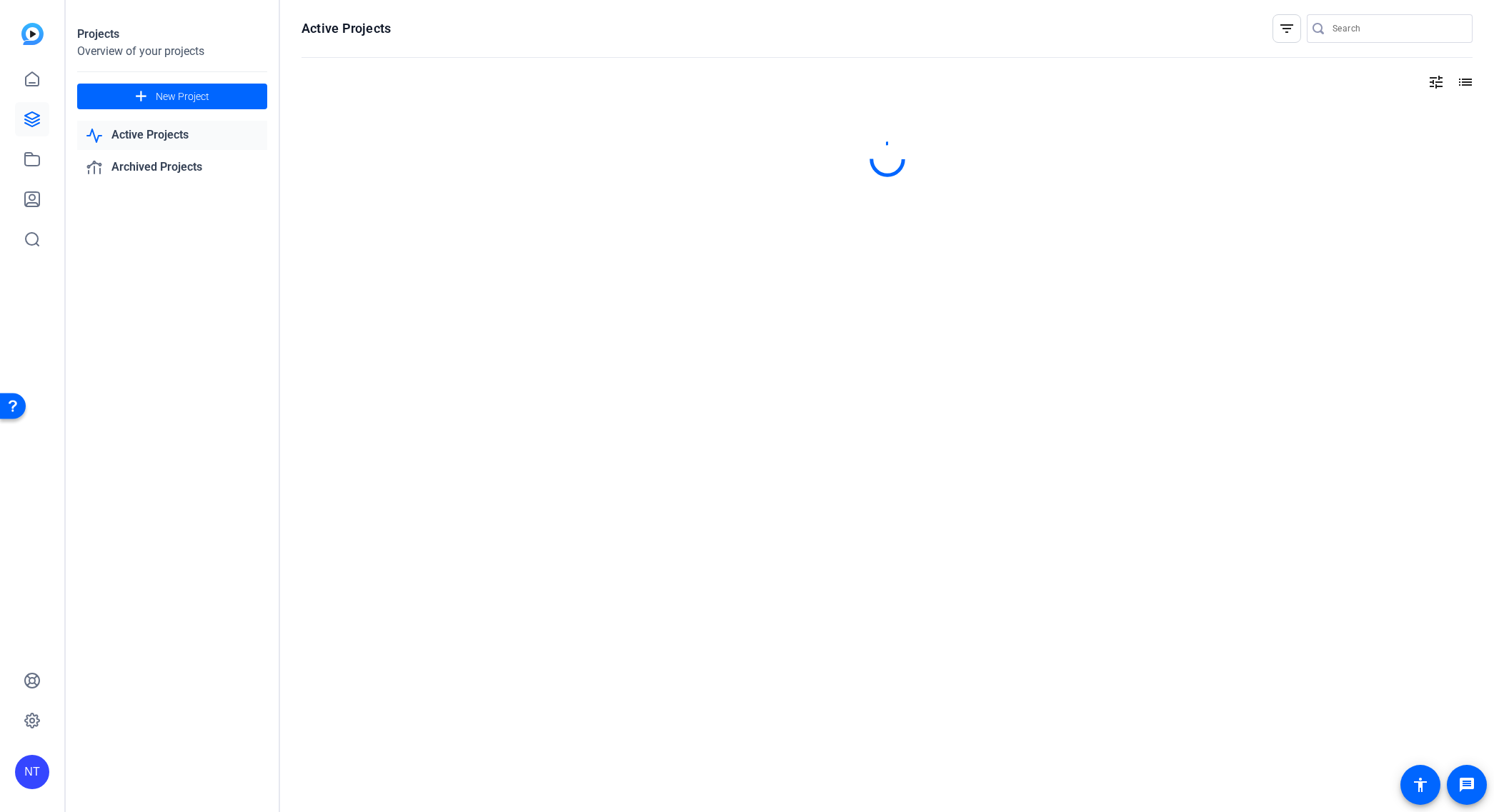
scroll to position [0, 0]
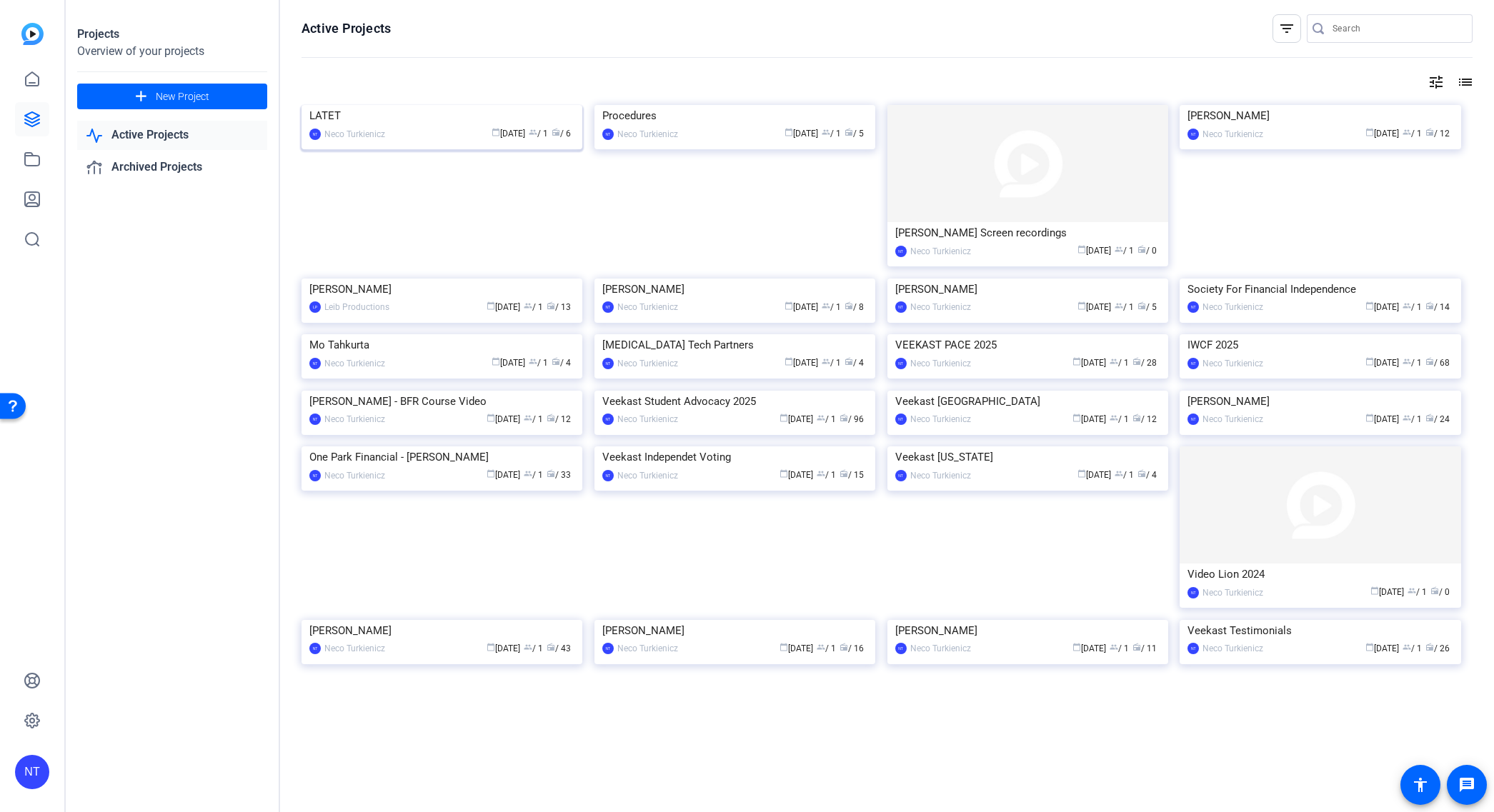
click at [421, 105] on img at bounding box center [442, 105] width 281 height 0
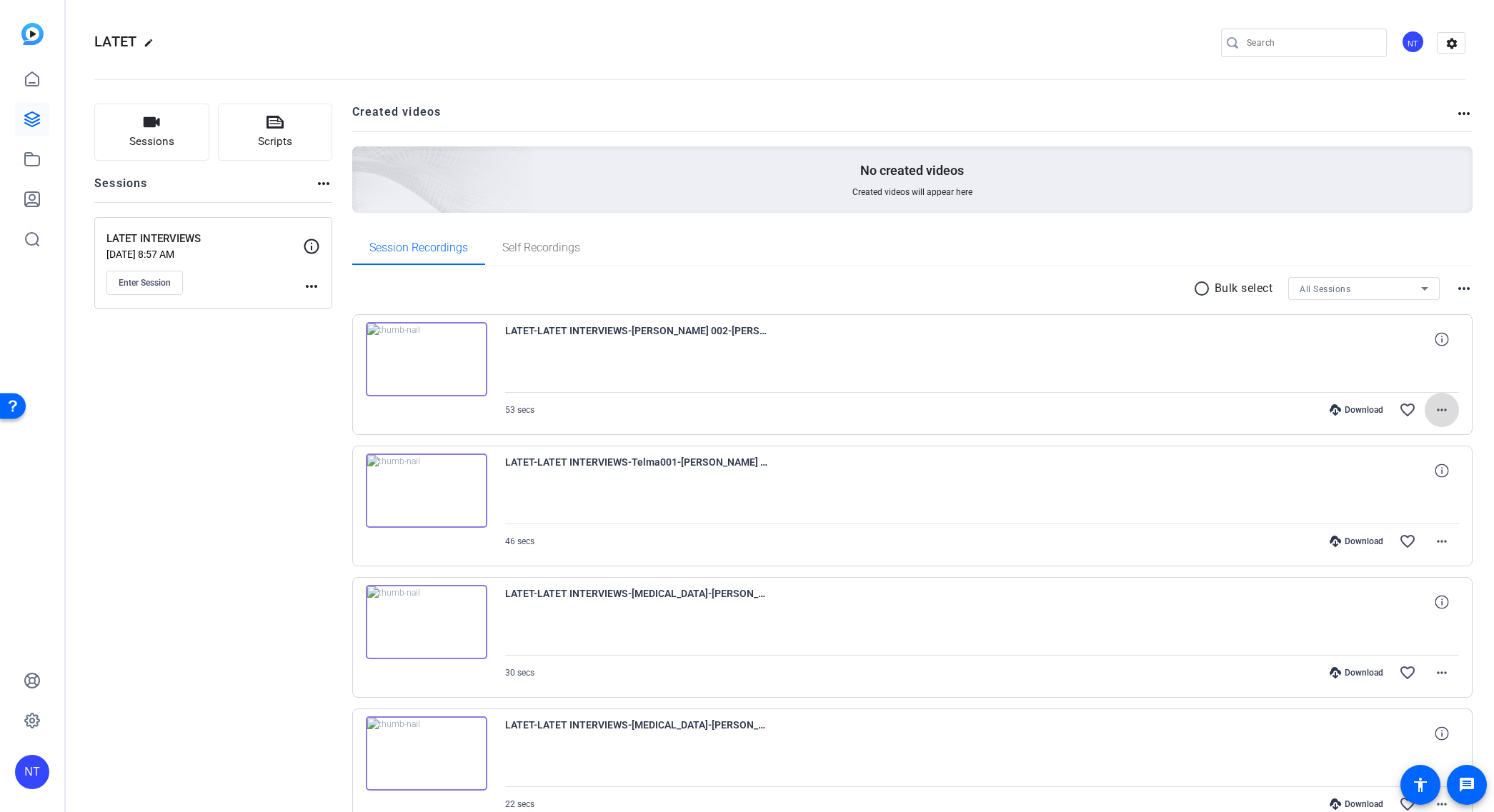
click at [1440, 414] on mat-icon "more_horiz" at bounding box center [1441, 409] width 18 height 18
click at [1398, 433] on span "Download Original" at bounding box center [1395, 440] width 104 height 18
click at [1440, 544] on mat-icon "more_horiz" at bounding box center [1441, 541] width 18 height 18
click at [1419, 572] on span "Download Original" at bounding box center [1395, 571] width 104 height 18
